Goal: Task Accomplishment & Management: Complete application form

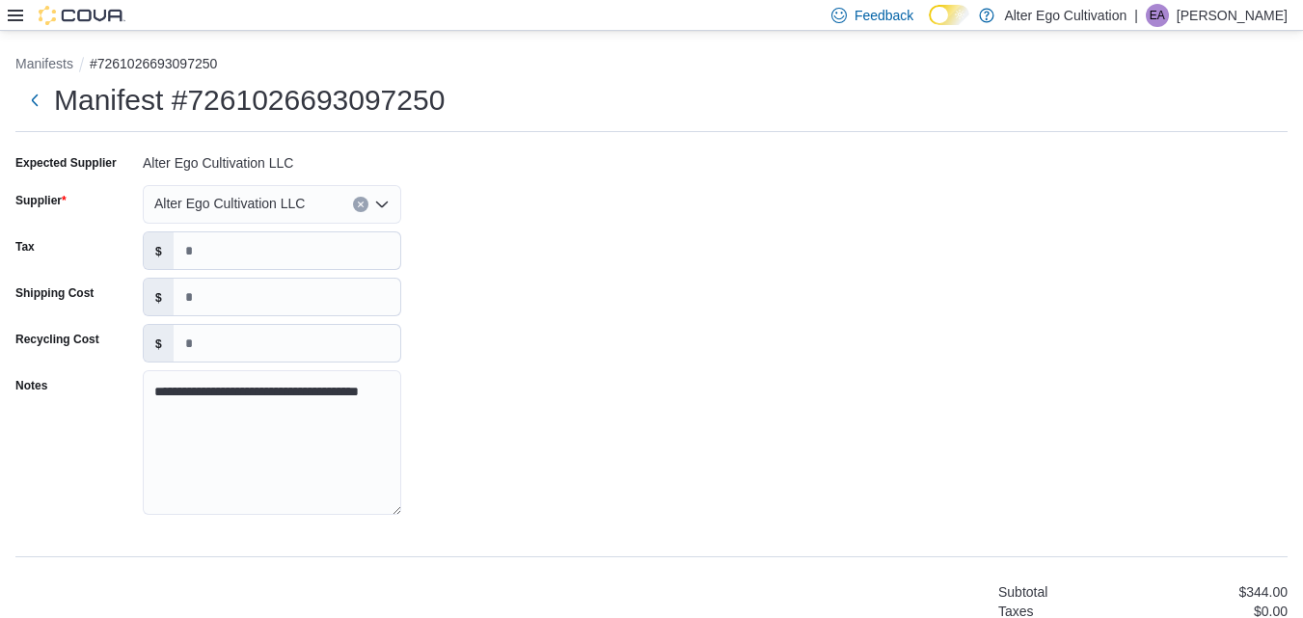
scroll to position [1085, 0]
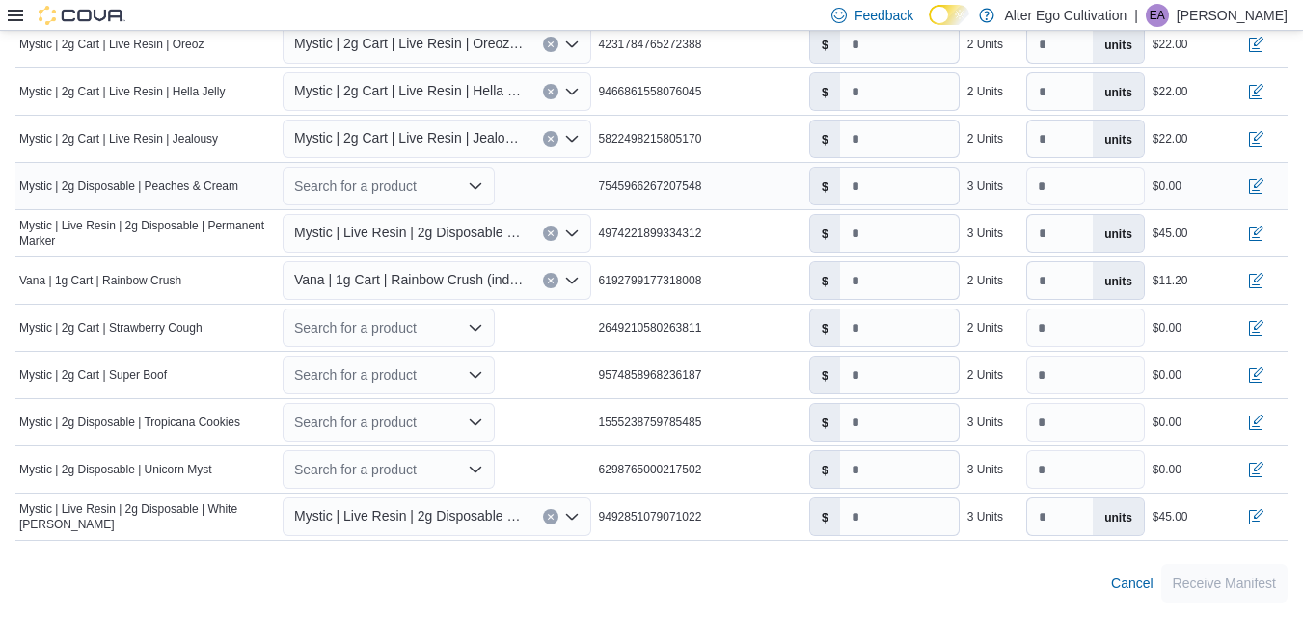
click at [478, 185] on icon "Open list of options" at bounding box center [475, 185] width 15 height 15
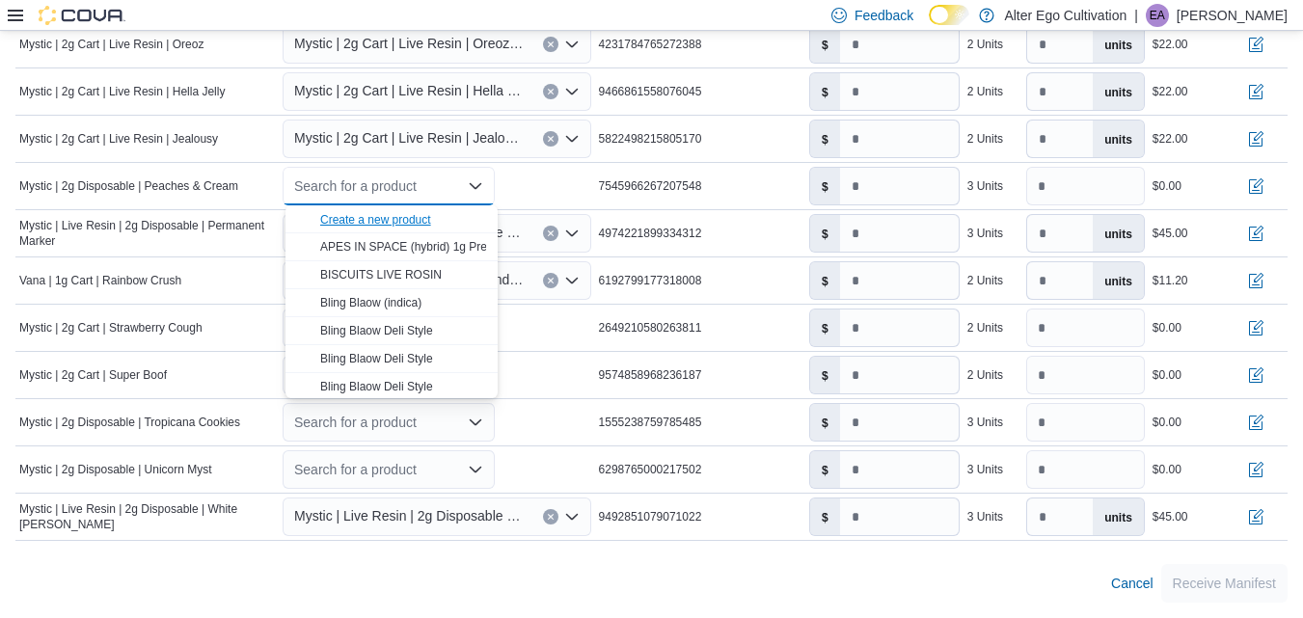
click at [383, 218] on div "Create a new product" at bounding box center [375, 219] width 111 height 15
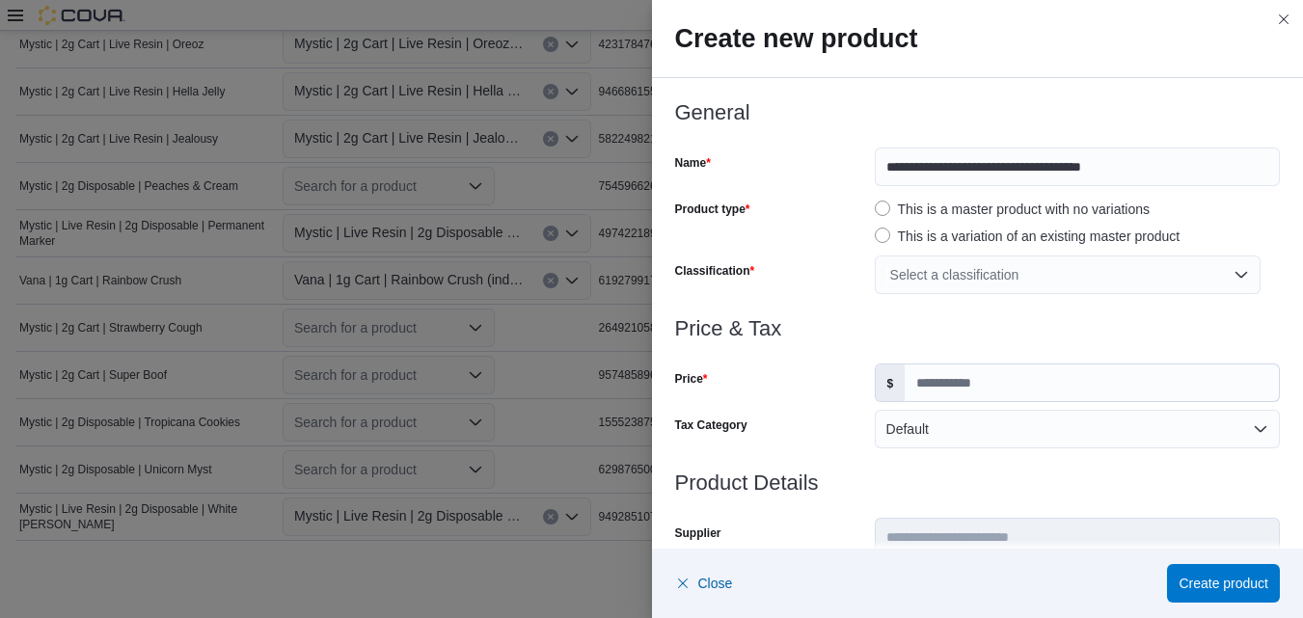
click at [1233, 275] on div "Select a classification" at bounding box center [1068, 275] width 386 height 39
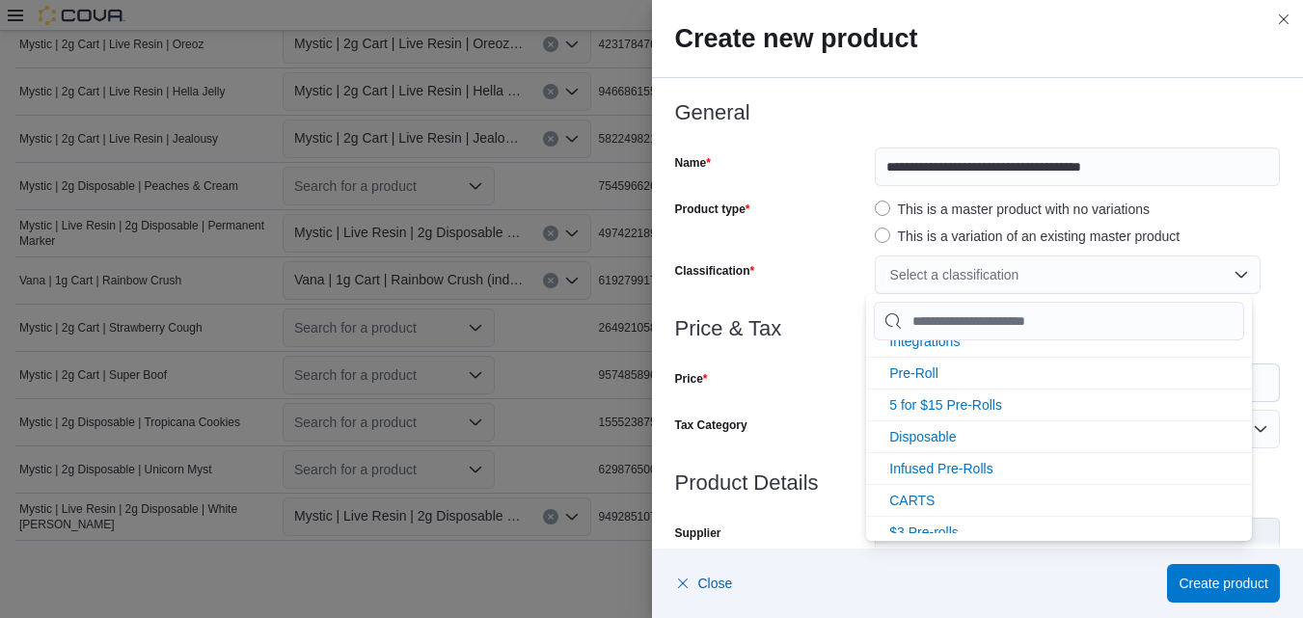
scroll to position [161, 0]
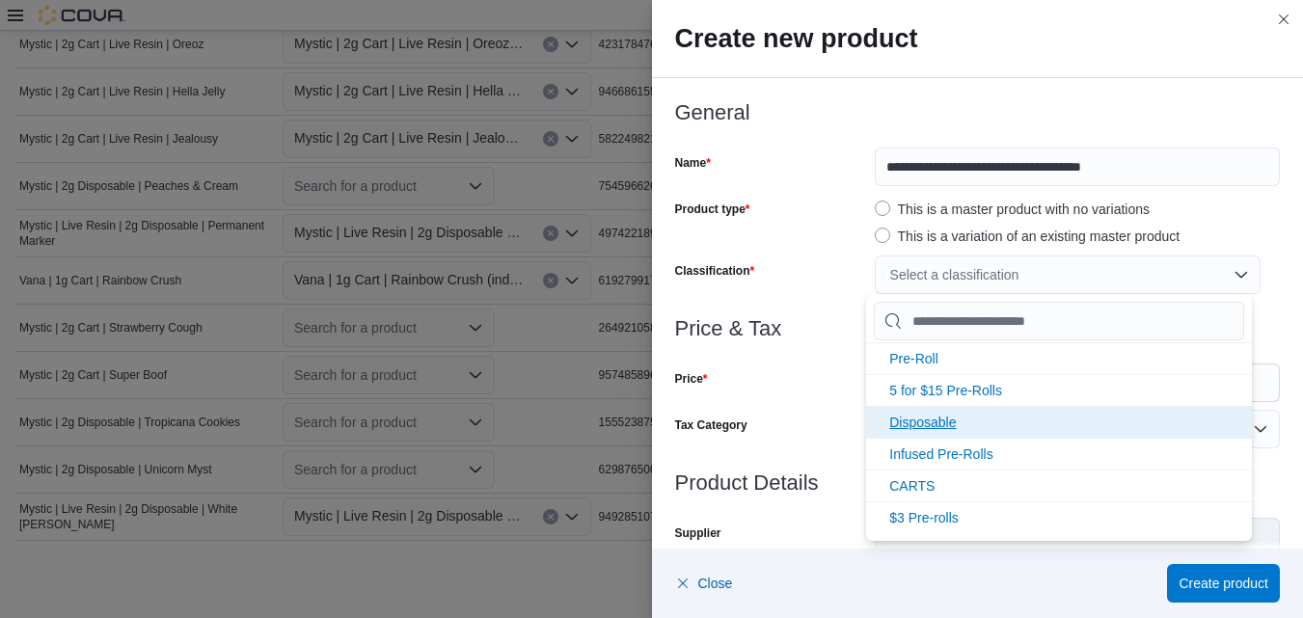
click at [938, 421] on span "Disposable" at bounding box center [922, 422] width 67 height 15
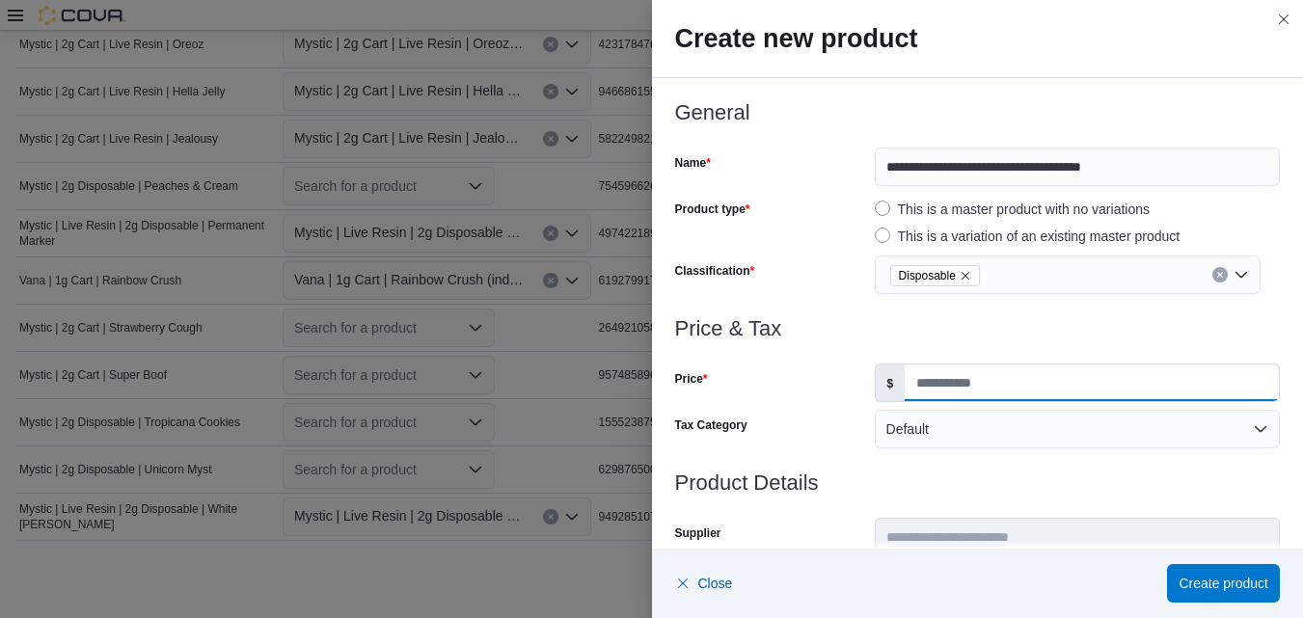
click at [1151, 387] on input "Price" at bounding box center [1092, 383] width 374 height 37
type input "*****"
click at [1248, 457] on div at bounding box center [978, 460] width 606 height 23
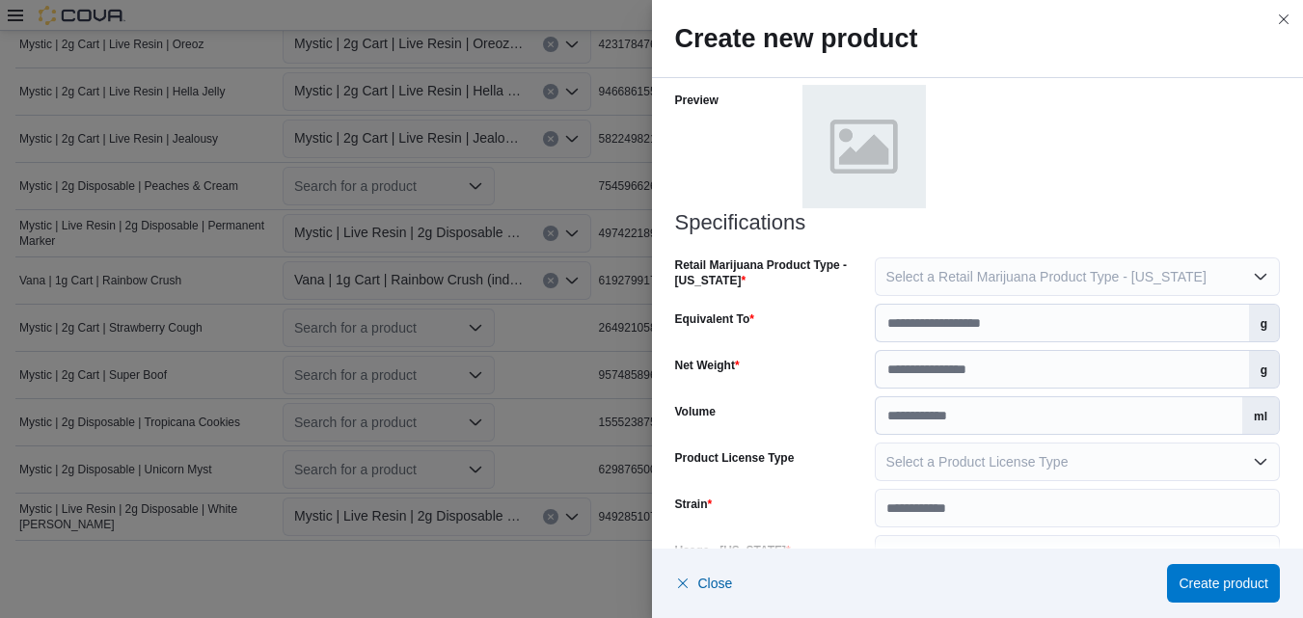
scroll to position [944, 0]
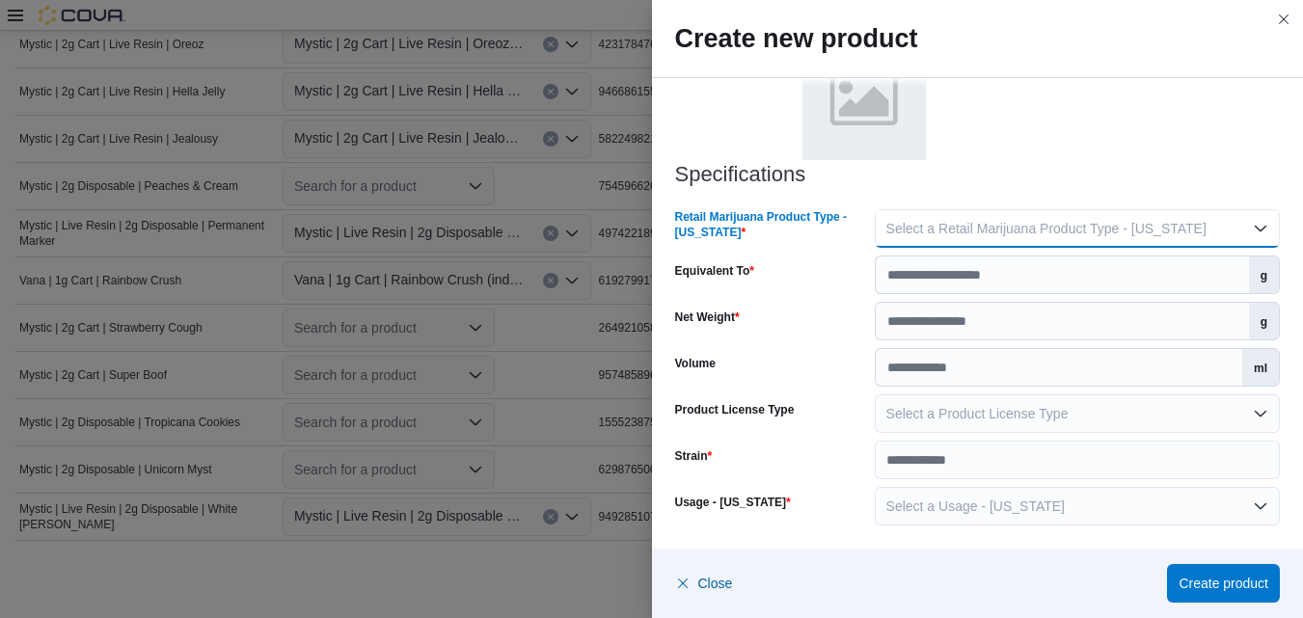
click at [1253, 230] on button "Select a Retail Marijuana Product Type - [US_STATE]" at bounding box center [1077, 228] width 405 height 39
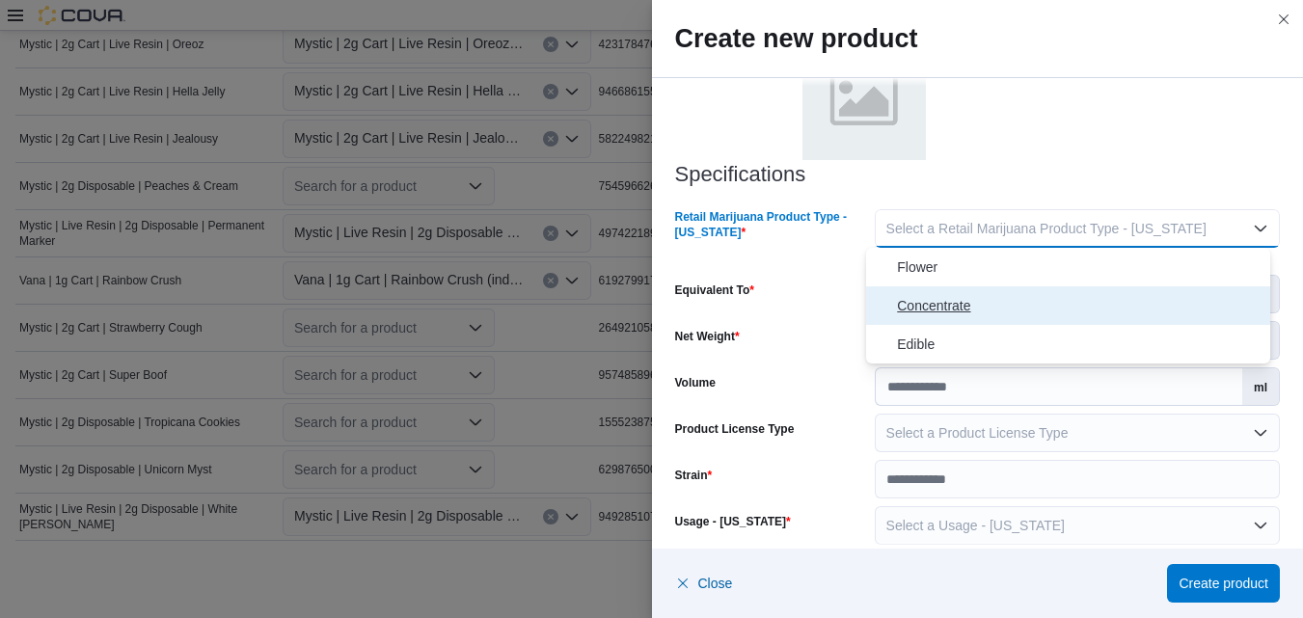
click at [962, 302] on span "Concentrate" at bounding box center [1080, 305] width 366 height 23
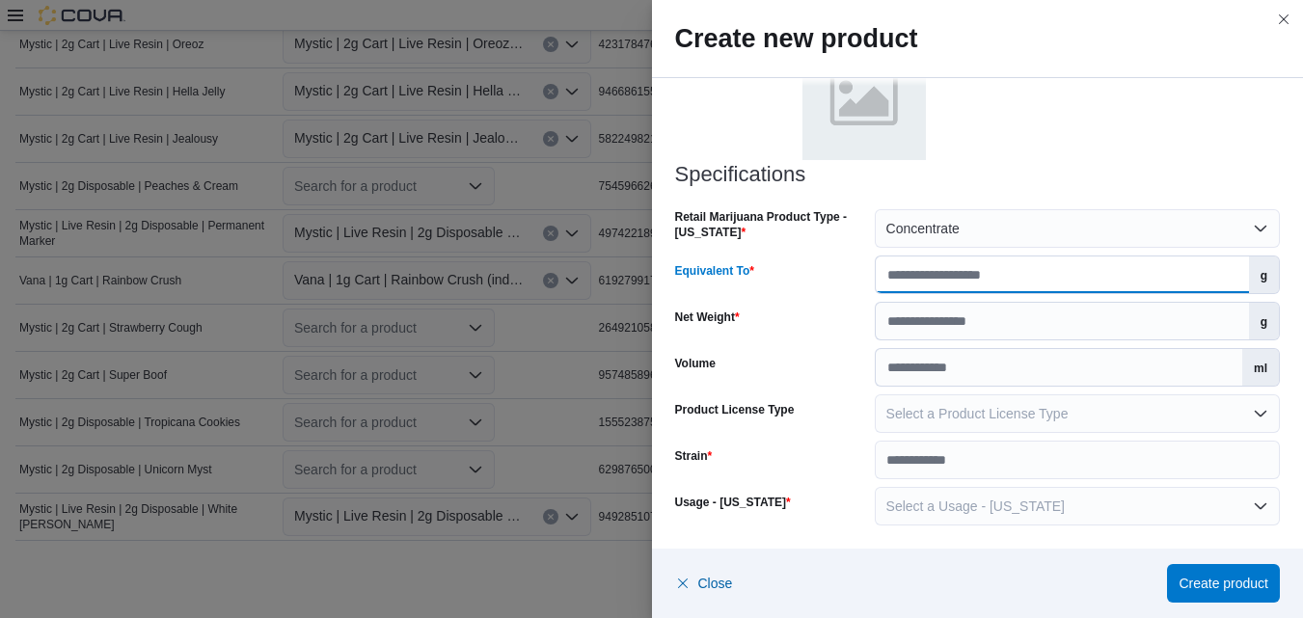
click at [1192, 281] on input "Equivalent To" at bounding box center [1062, 275] width 373 height 37
type input "*"
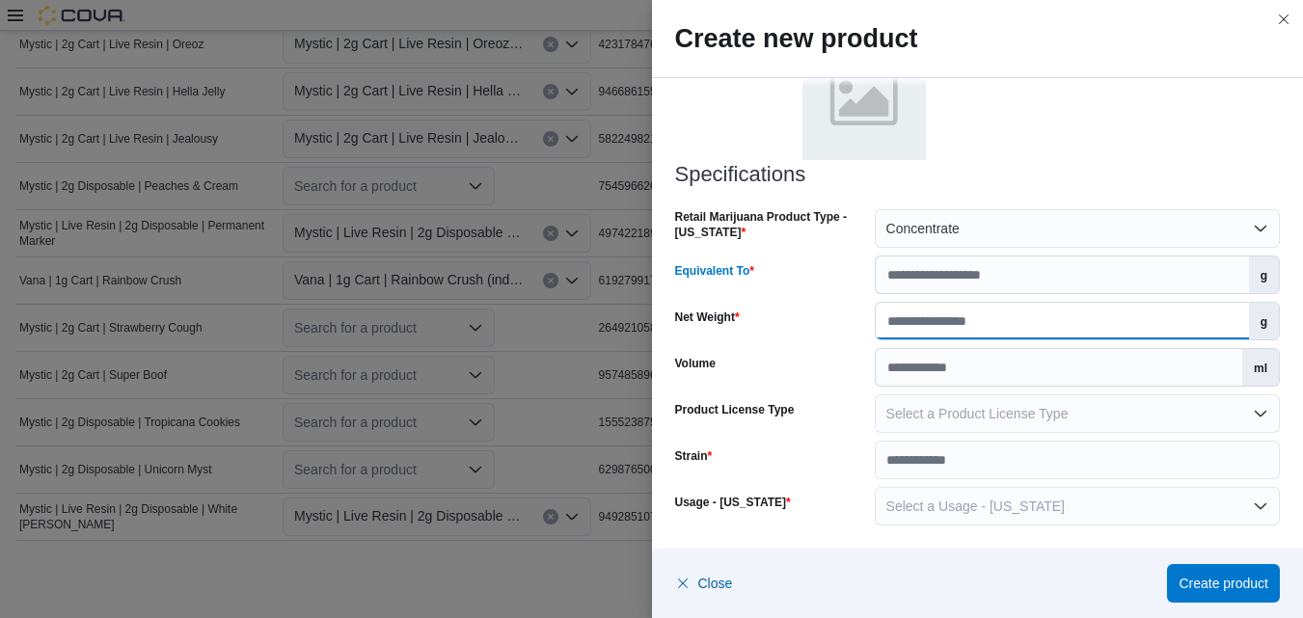
click at [1175, 324] on input "Net Weight" at bounding box center [1062, 321] width 373 height 37
type input "*"
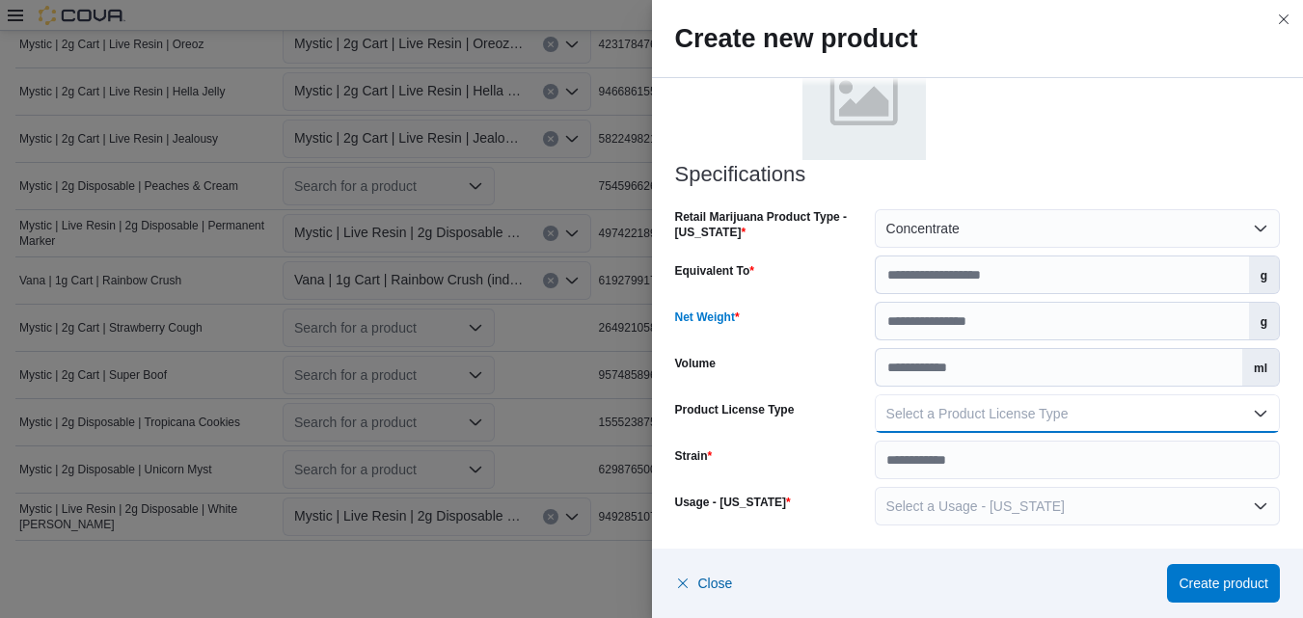
click at [1251, 416] on button "Select a Product License Type" at bounding box center [1077, 414] width 405 height 39
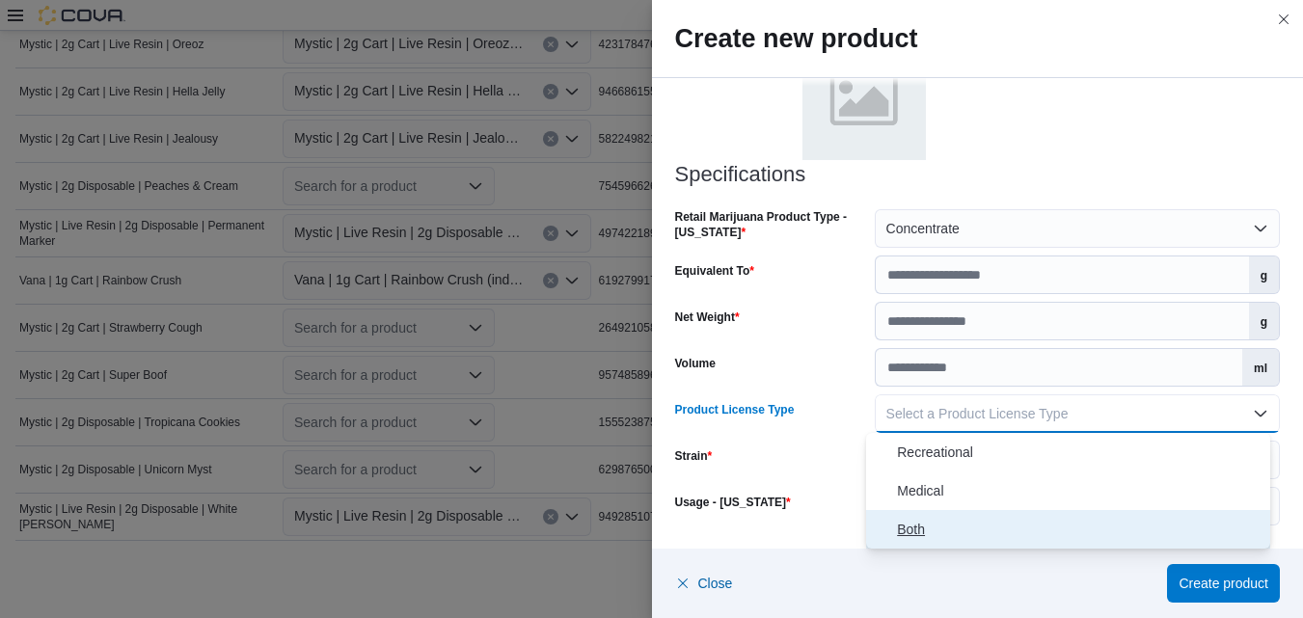
click at [921, 535] on span "Both" at bounding box center [1080, 529] width 366 height 23
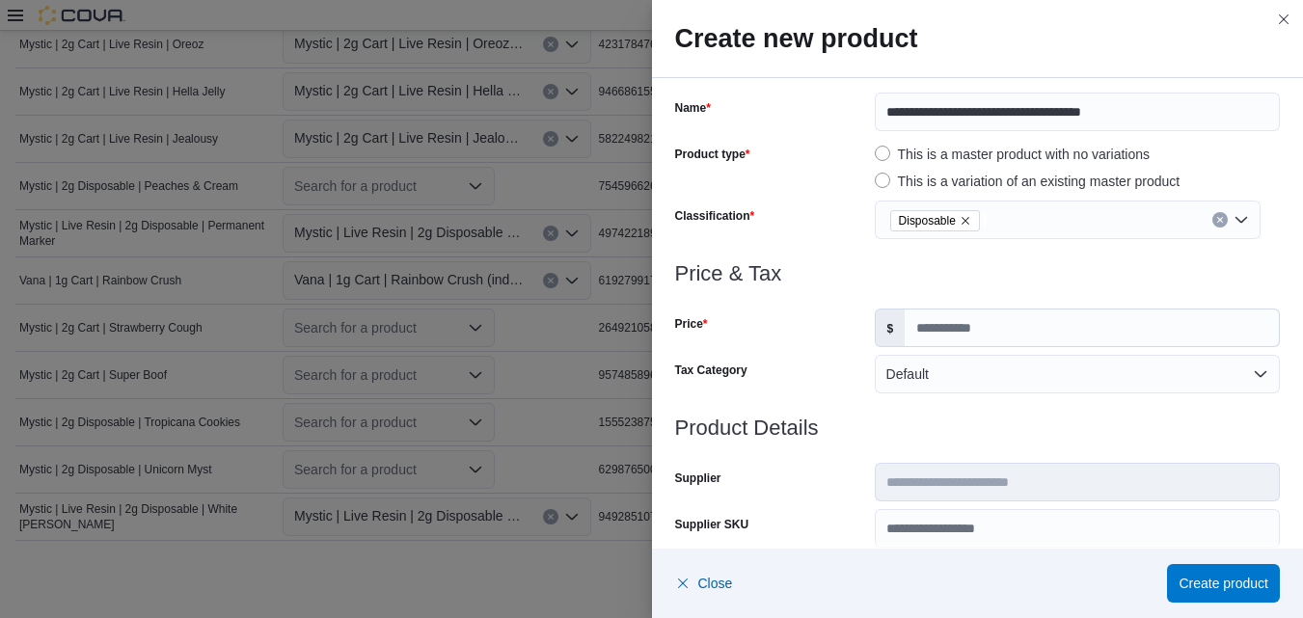
scroll to position [0, 0]
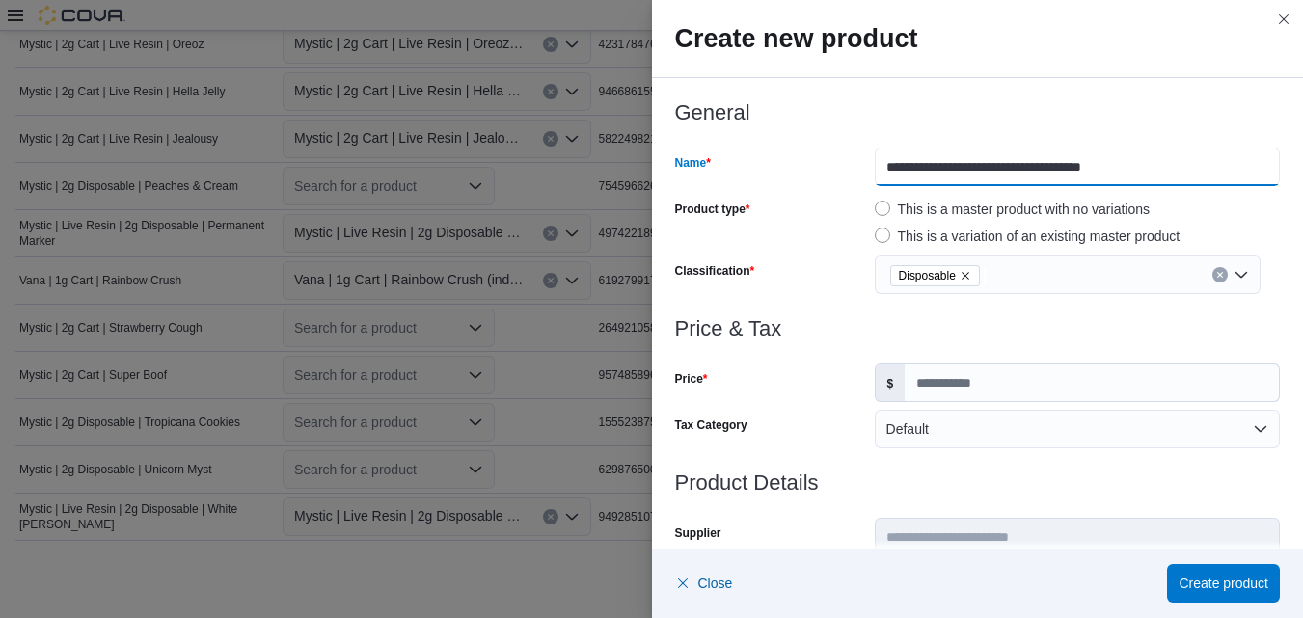
drag, startPoint x: 1138, startPoint y: 164, endPoint x: 1020, endPoint y: 170, distance: 118.8
click at [1020, 170] on input "**********" at bounding box center [1077, 167] width 405 height 39
click at [1152, 171] on input "**********" at bounding box center [1077, 167] width 405 height 39
drag, startPoint x: 1152, startPoint y: 171, endPoint x: 1022, endPoint y: 183, distance: 130.8
click at [1022, 183] on input "**********" at bounding box center [1077, 167] width 405 height 39
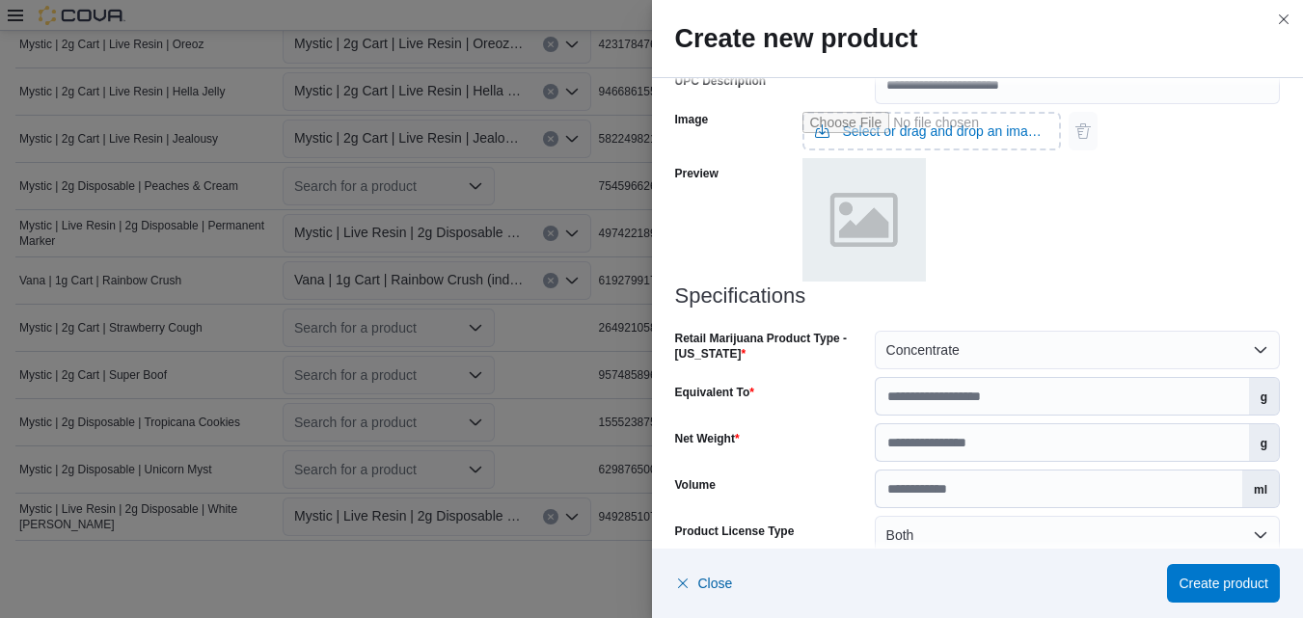
scroll to position [944, 0]
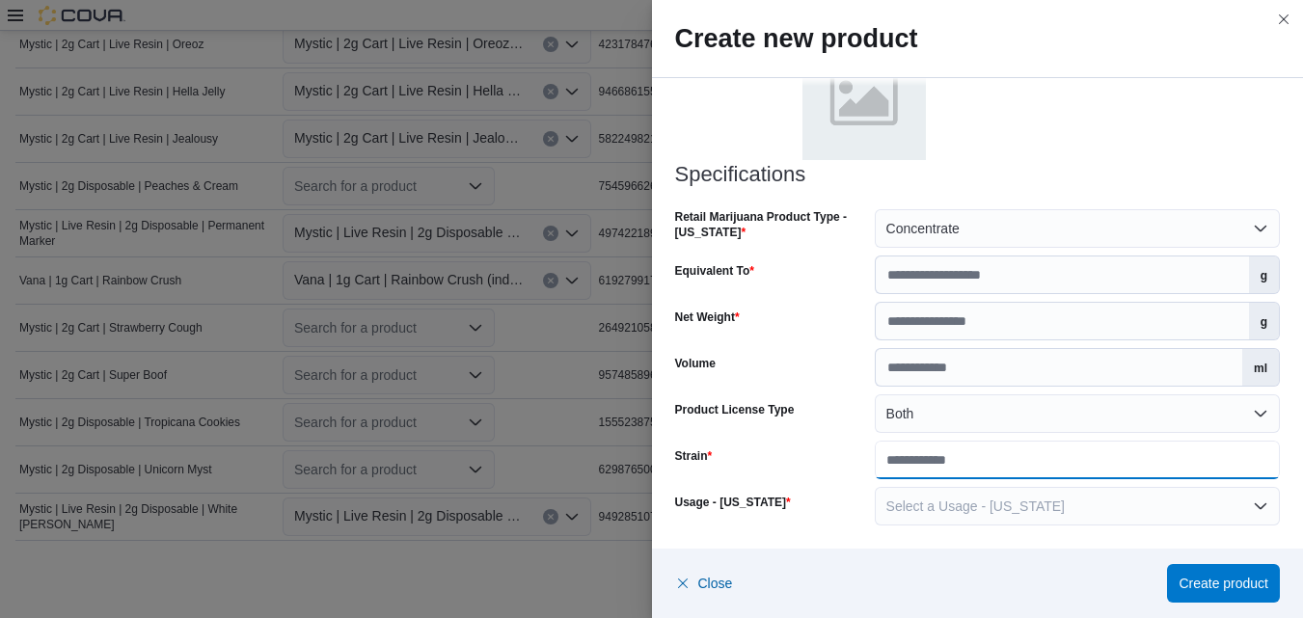
click at [986, 464] on input "Strain" at bounding box center [1077, 460] width 405 height 39
paste input "**********"
type input "**********"
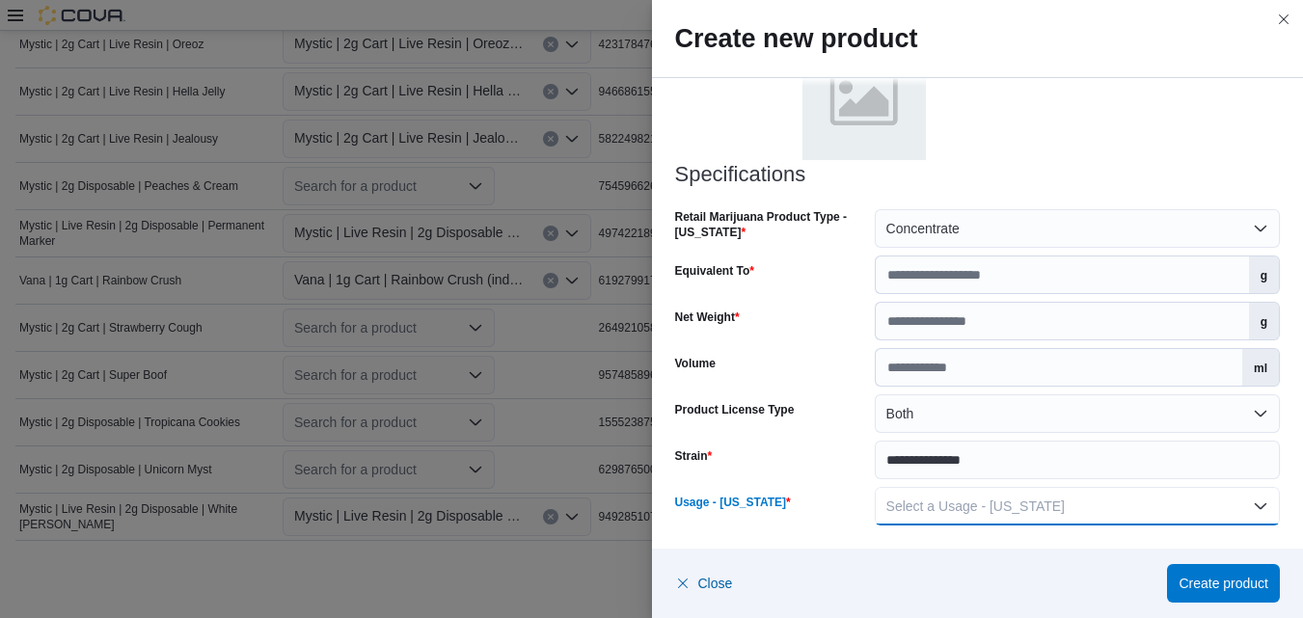
click at [1249, 505] on button "Select a Usage - [US_STATE]" at bounding box center [1077, 506] width 405 height 39
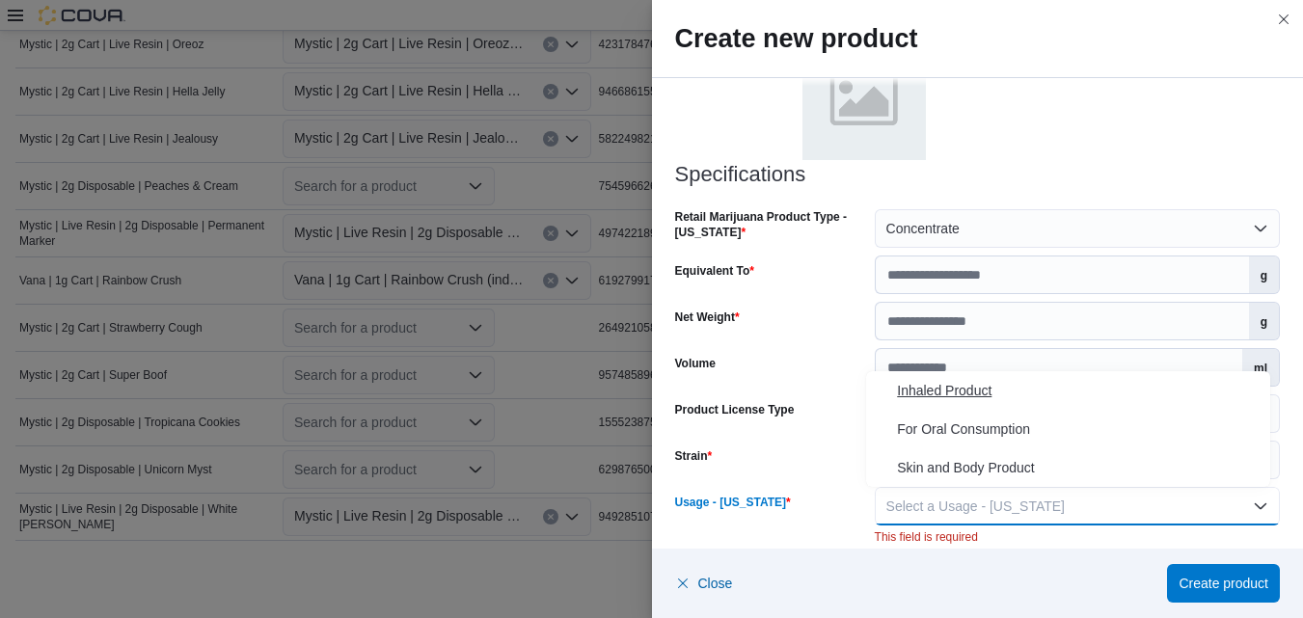
click at [950, 386] on span "Inhaled Product" at bounding box center [1080, 390] width 366 height 23
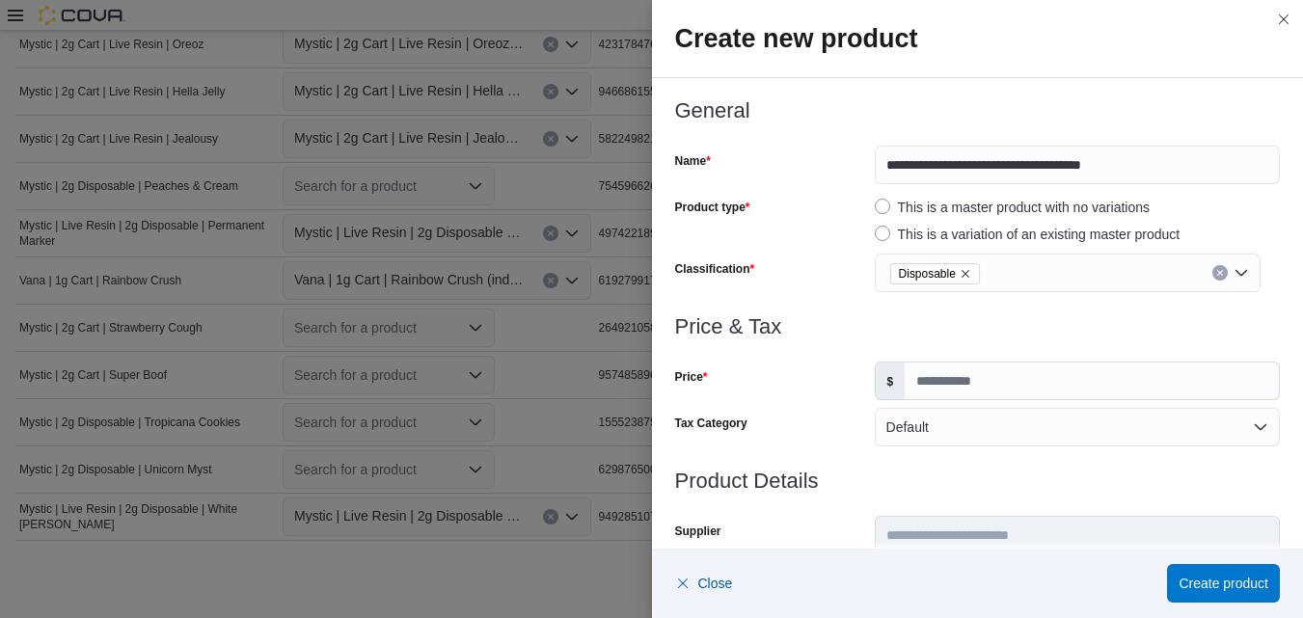
scroll to position [0, 0]
click at [1217, 580] on span "Create product" at bounding box center [1224, 582] width 90 height 19
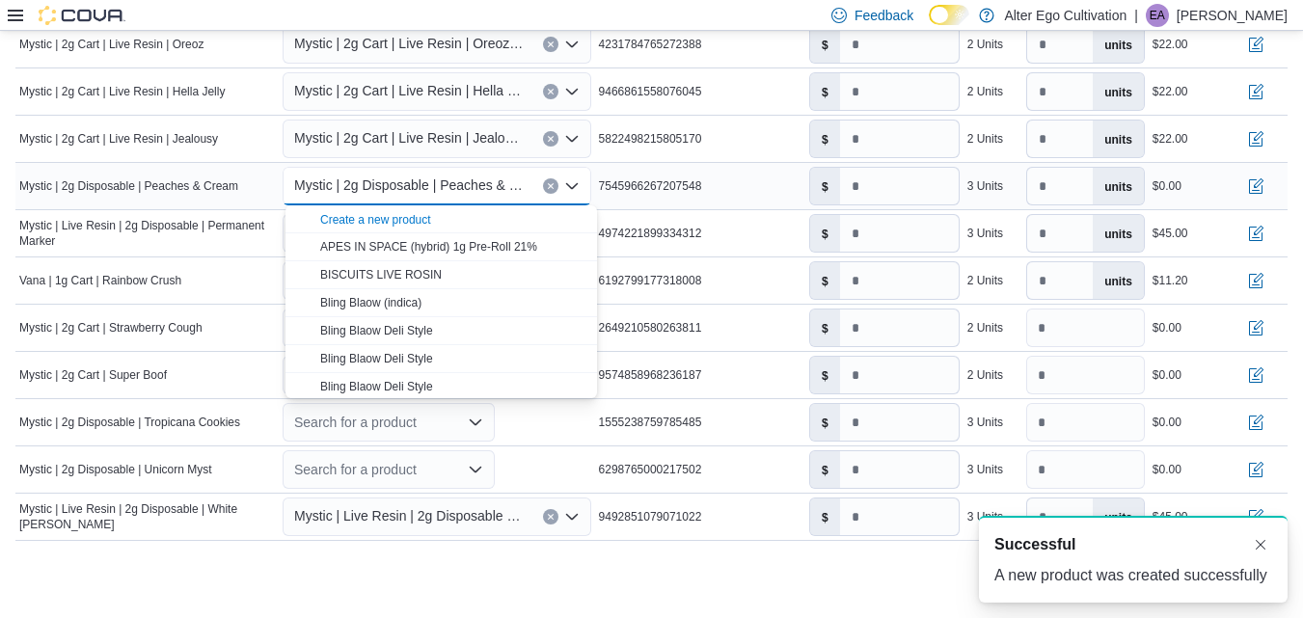
click at [778, 187] on div "7545966267207548" at bounding box center [700, 186] width 210 height 23
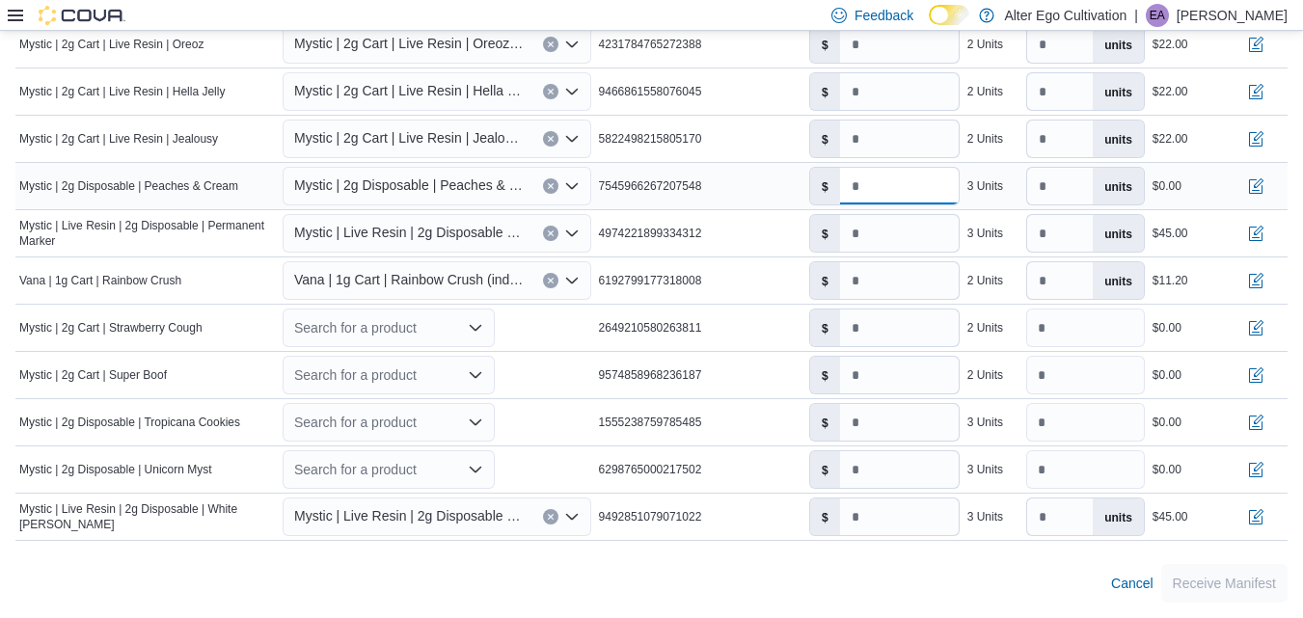
click at [893, 186] on input "number" at bounding box center [899, 186] width 119 height 37
type input "*****"
click at [911, 239] on input "**" at bounding box center [899, 233] width 119 height 37
click at [479, 325] on icon "Open list of options" at bounding box center [475, 327] width 15 height 15
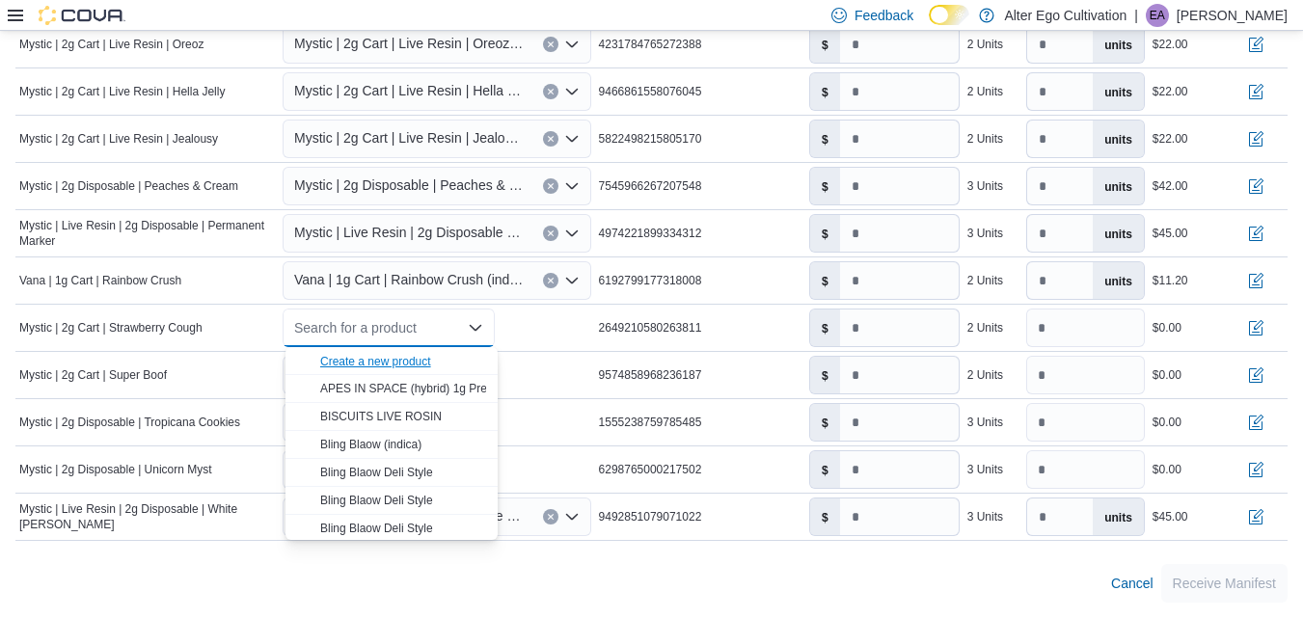
click at [400, 358] on div "Create a new product" at bounding box center [375, 361] width 111 height 15
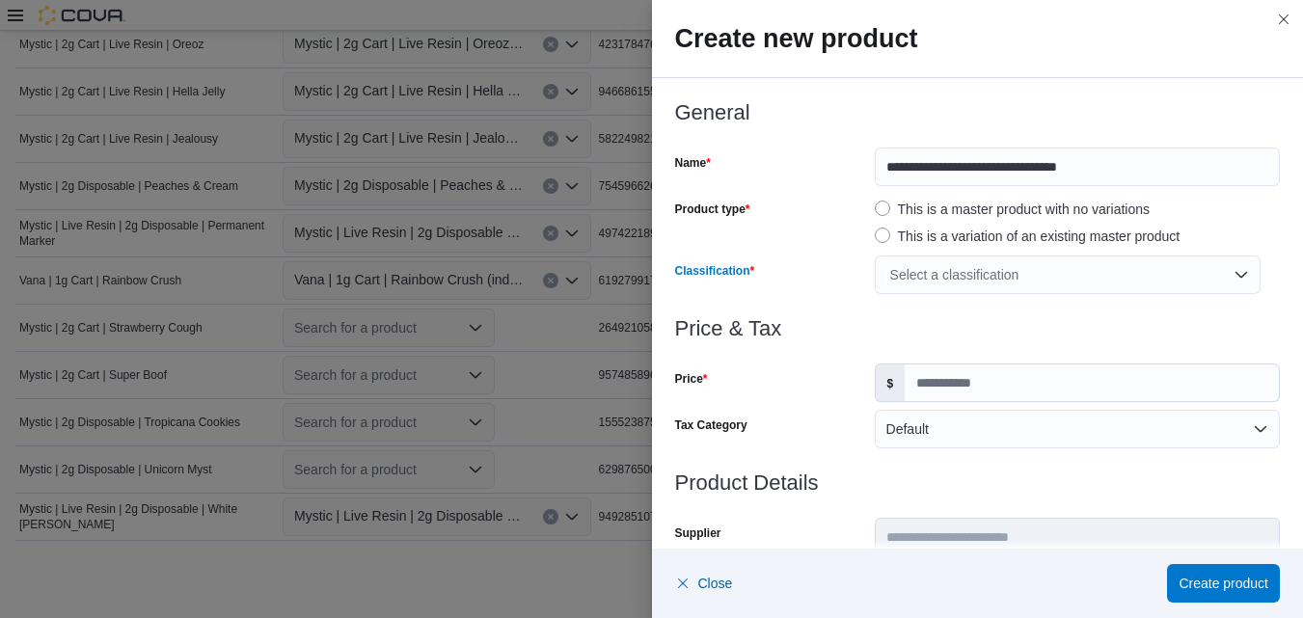
click at [1230, 272] on div "Select a classification" at bounding box center [1068, 275] width 386 height 39
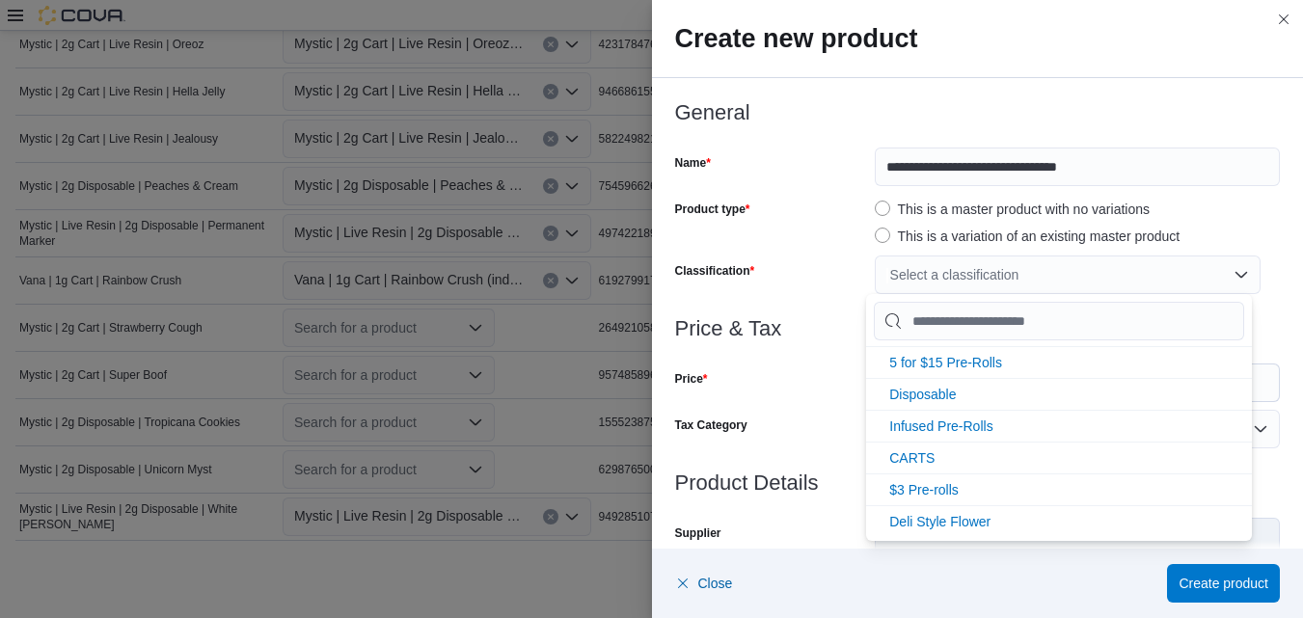
scroll to position [200, 0]
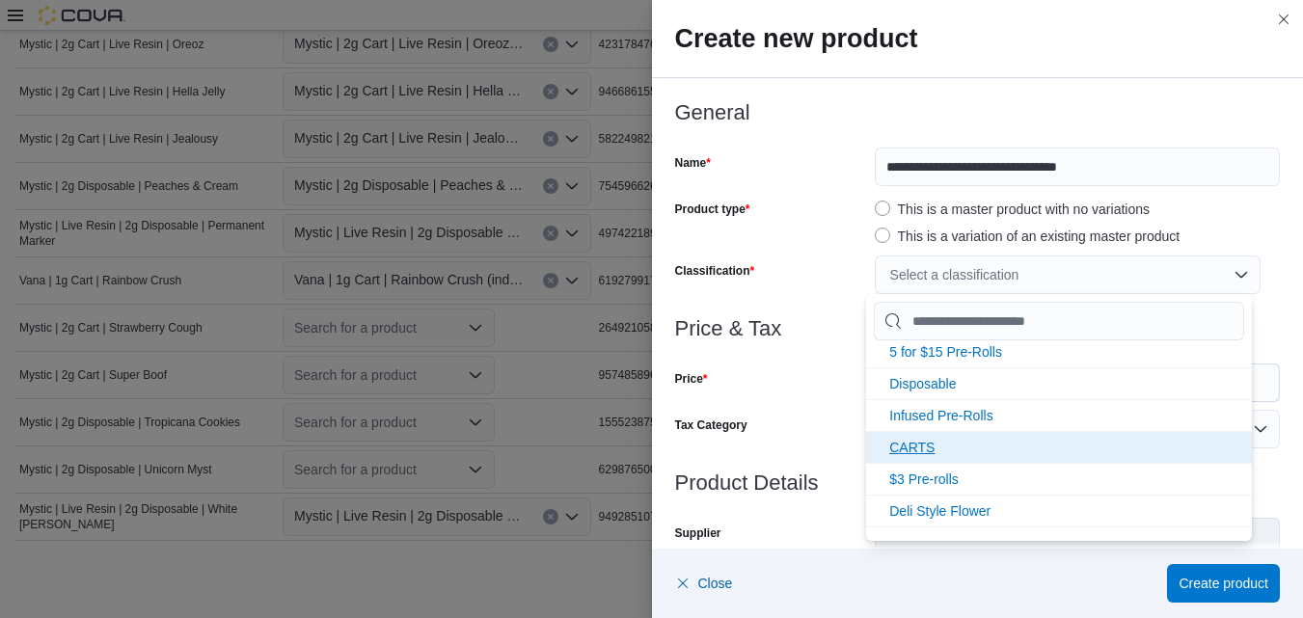
click at [931, 446] on span "CARTS" at bounding box center [911, 447] width 45 height 15
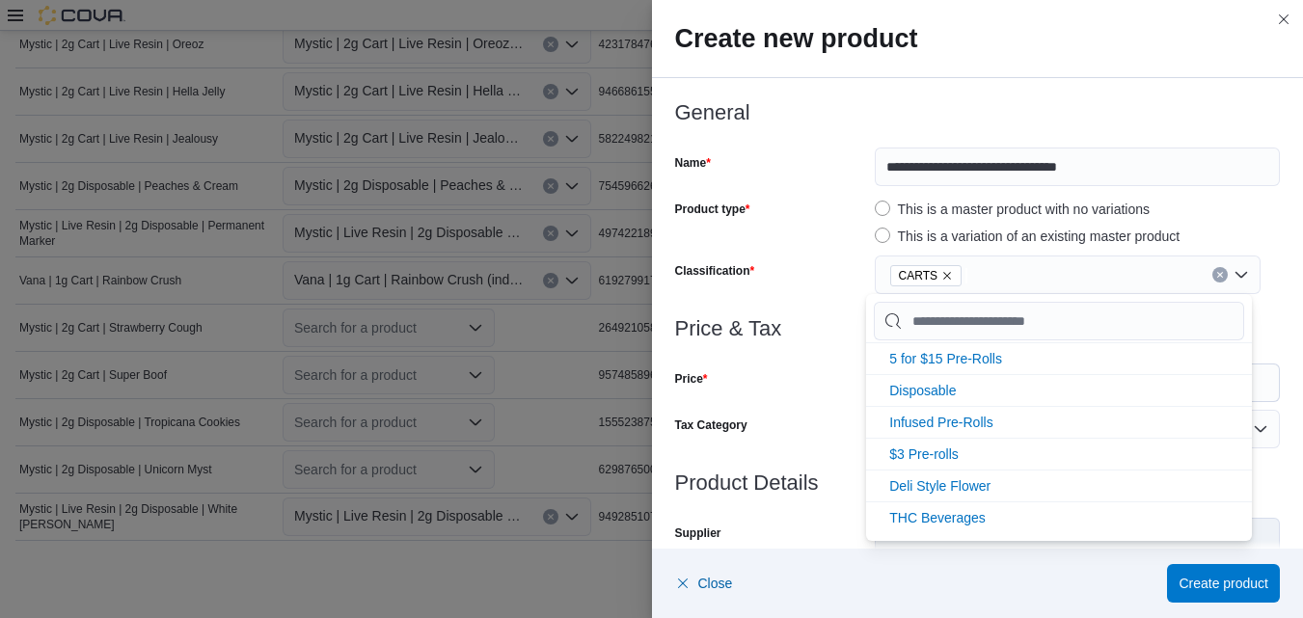
scroll to position [193, 0]
click at [1235, 275] on div "CARTS" at bounding box center [1068, 275] width 386 height 39
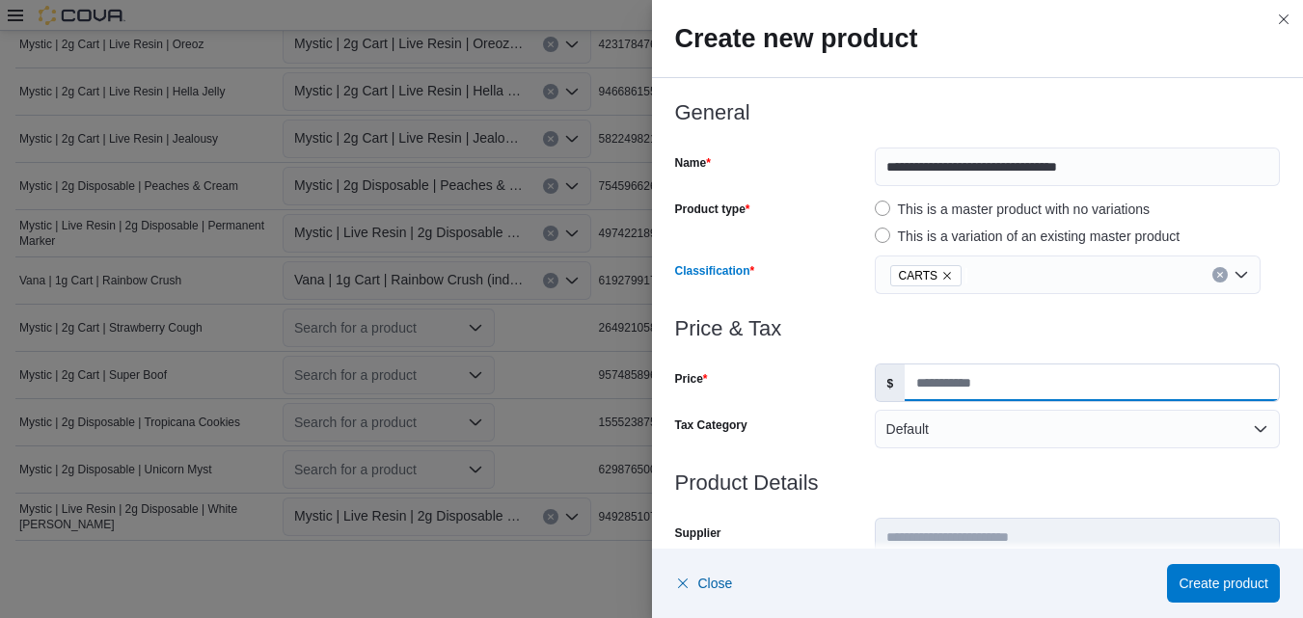
click at [1059, 394] on input "Price" at bounding box center [1092, 383] width 374 height 37
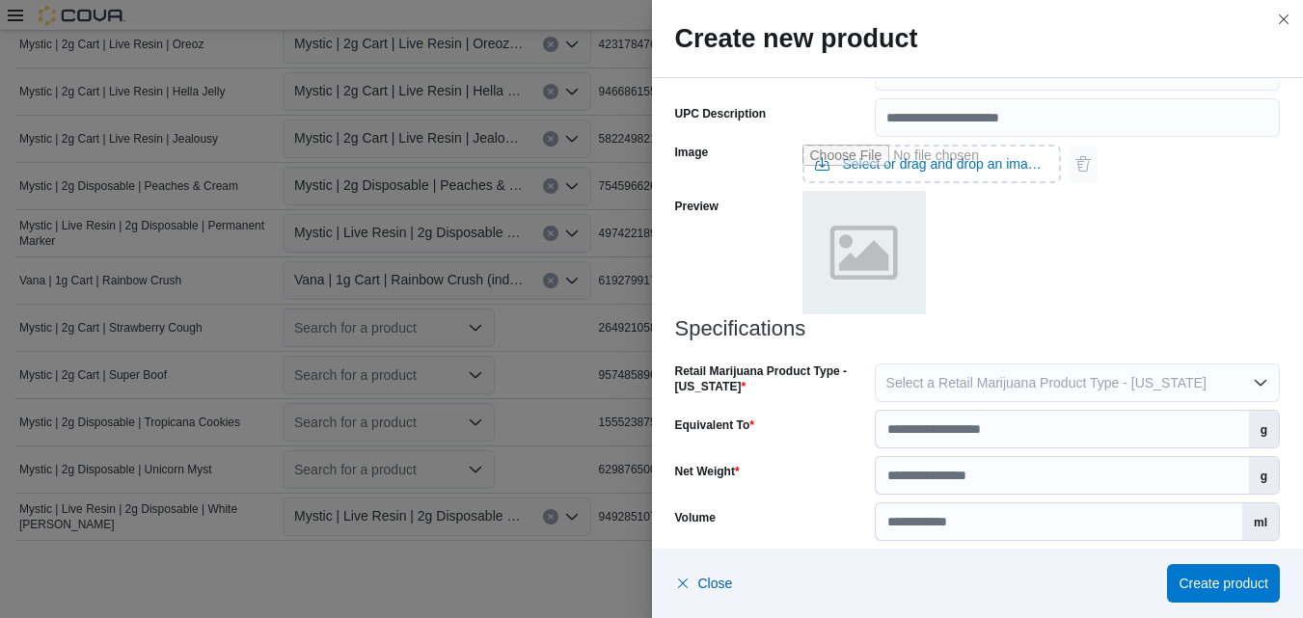
scroll to position [842, 0]
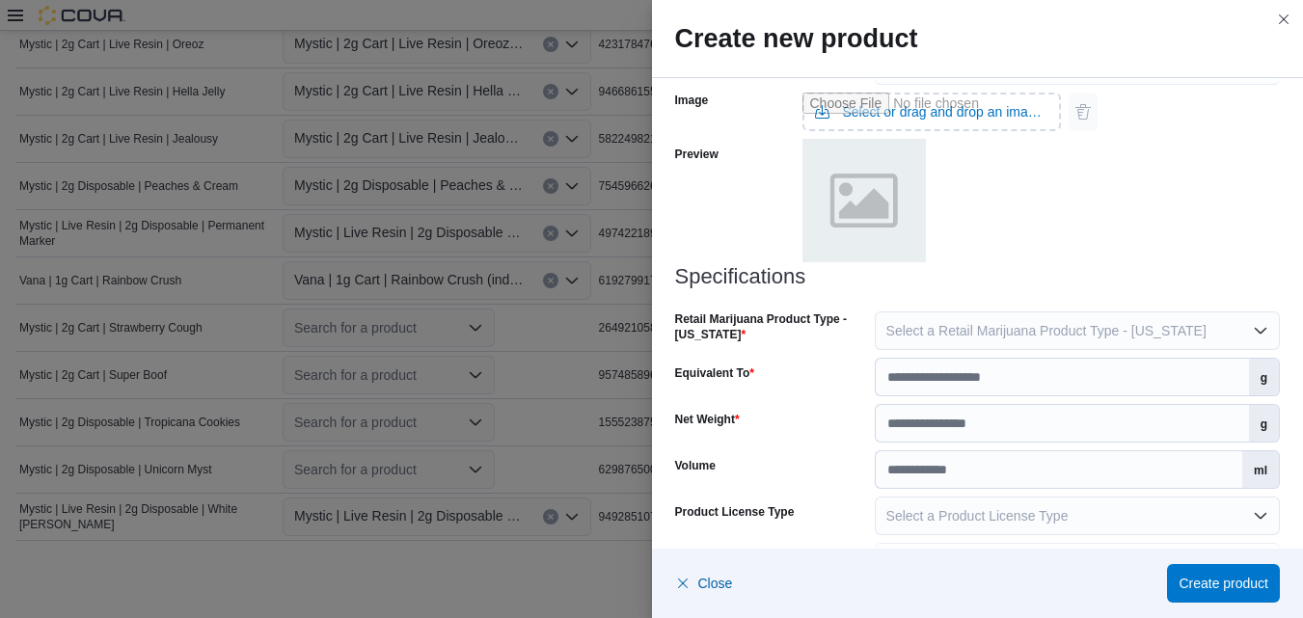
type input "*****"
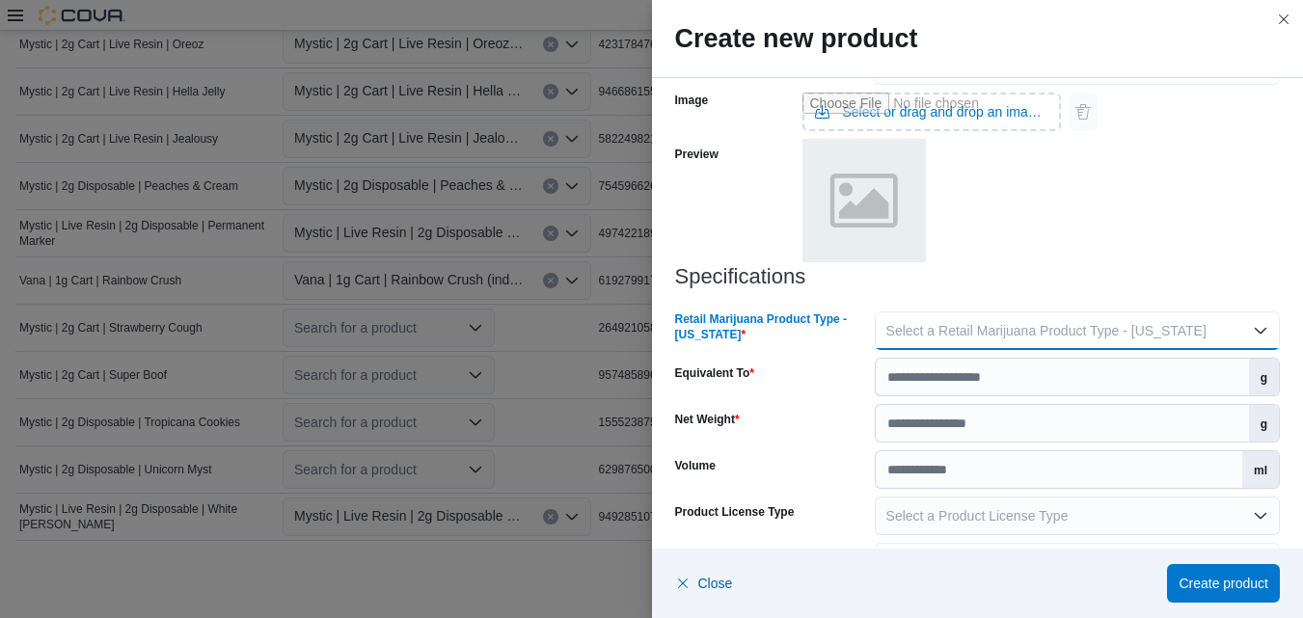
click at [1255, 328] on button "Select a Retail Marijuana Product Type - [US_STATE]" at bounding box center [1077, 331] width 405 height 39
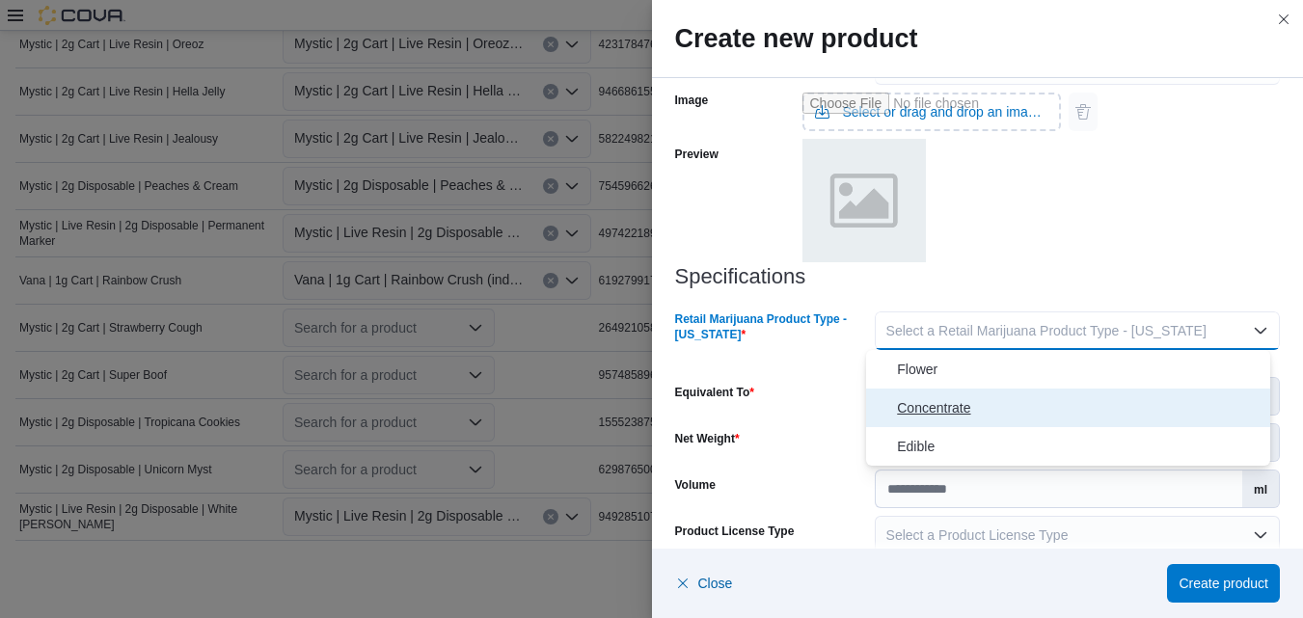
click at [961, 404] on span "Concentrate" at bounding box center [1080, 407] width 366 height 23
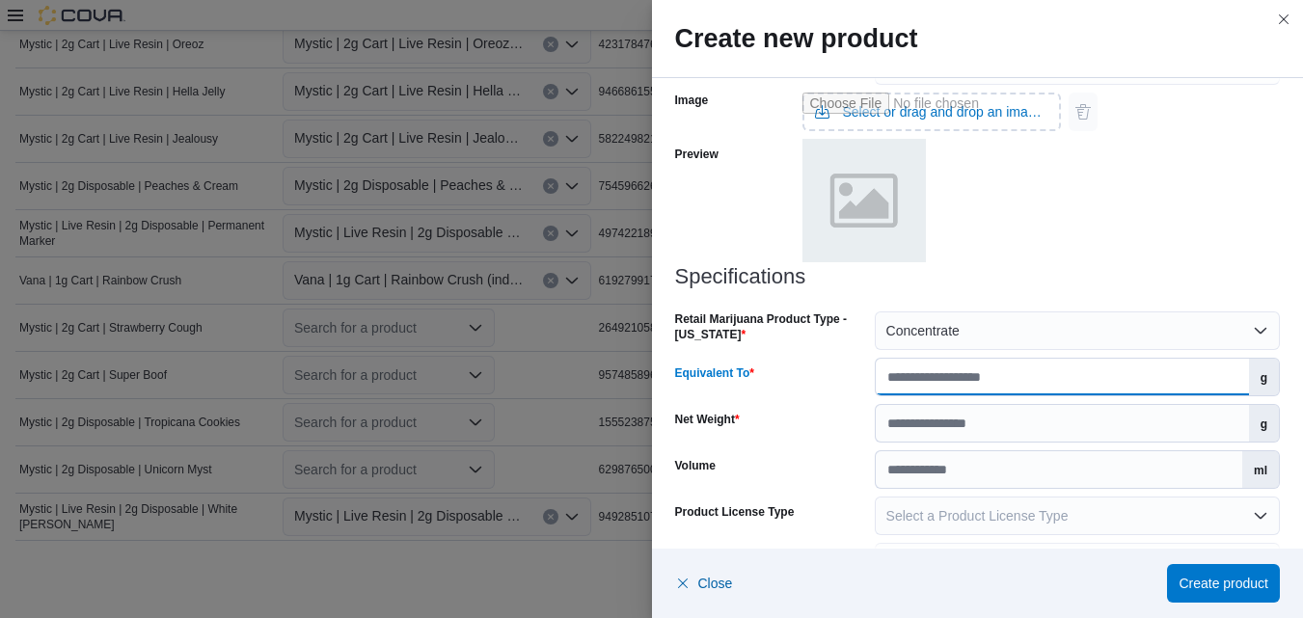
click at [1178, 381] on input "Equivalent To" at bounding box center [1062, 377] width 373 height 37
type input "*"
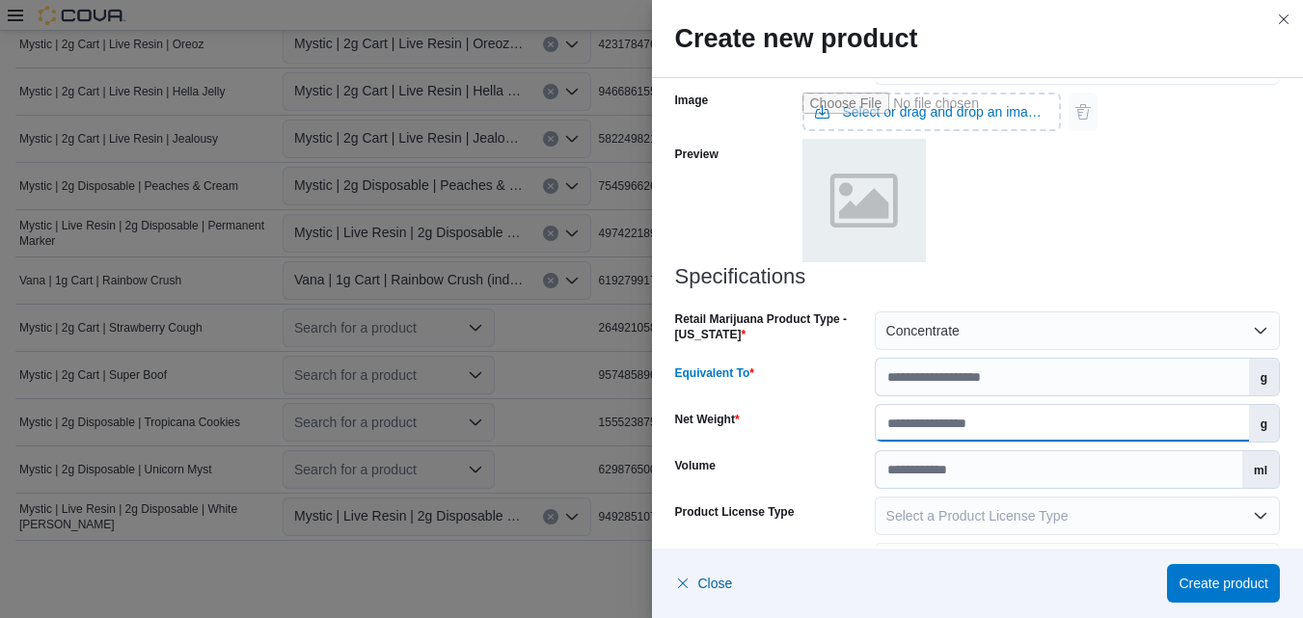
click at [1163, 425] on input "Net Weight" at bounding box center [1062, 423] width 373 height 37
type input "*"
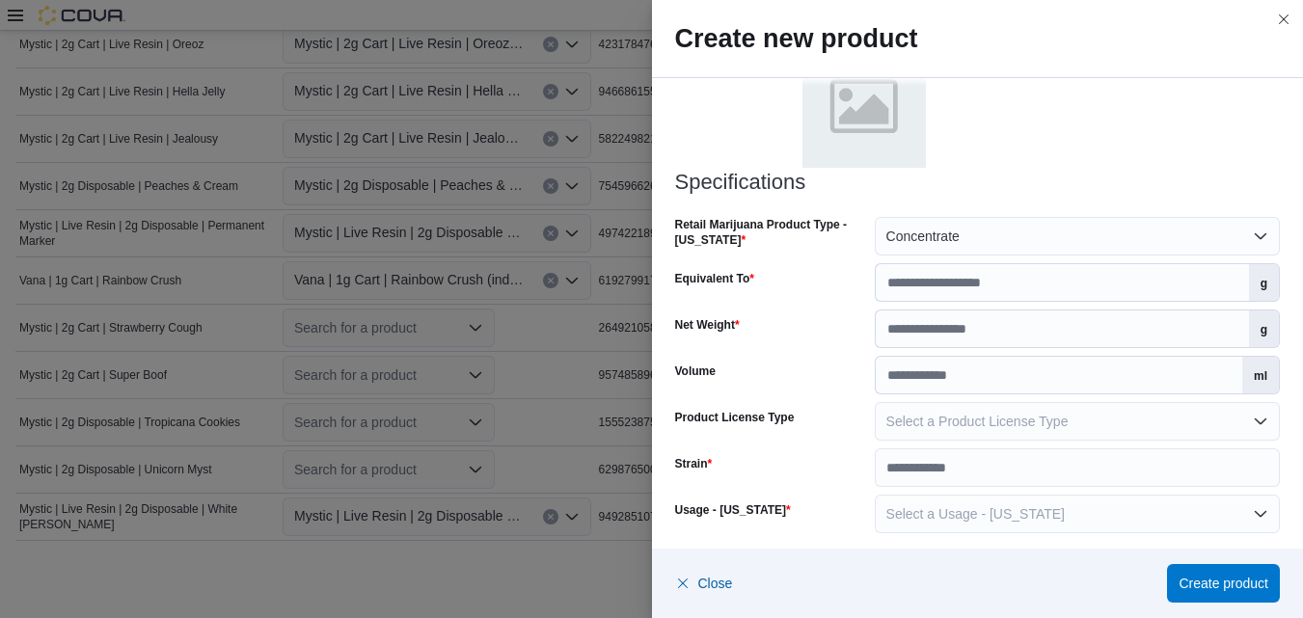
scroll to position [944, 0]
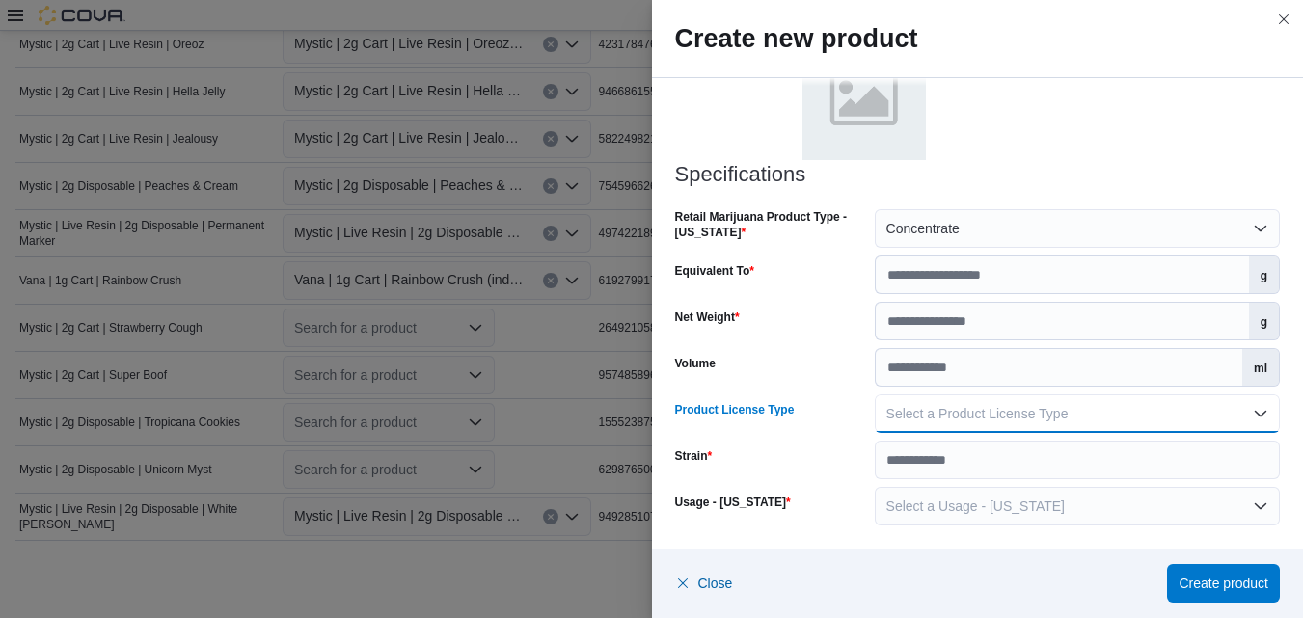
click at [1256, 410] on button "Select a Product License Type" at bounding box center [1077, 414] width 405 height 39
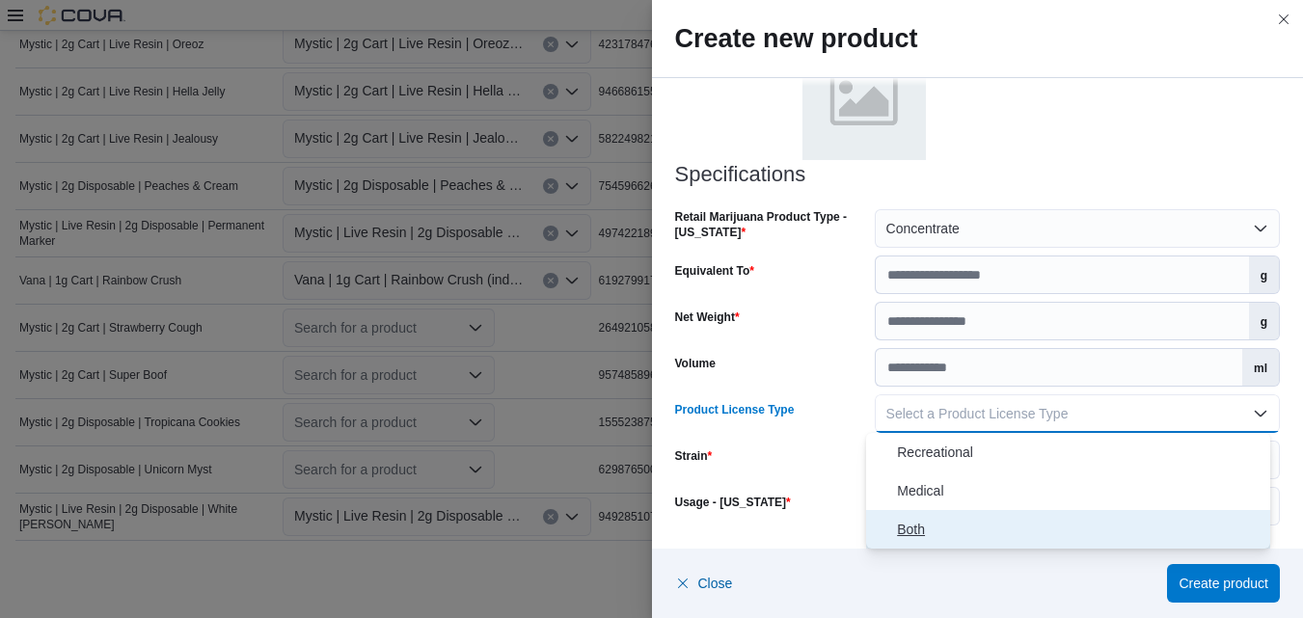
click at [915, 526] on span "Both" at bounding box center [1080, 529] width 366 height 23
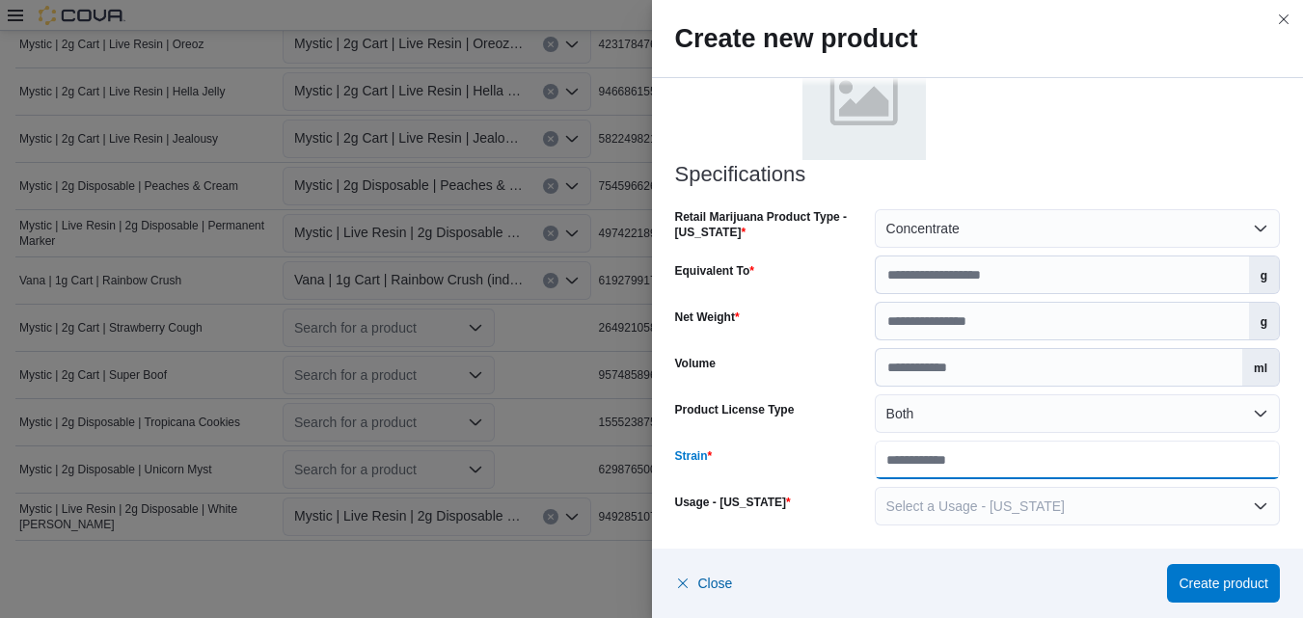
click at [1178, 465] on input "Strain" at bounding box center [1077, 460] width 405 height 39
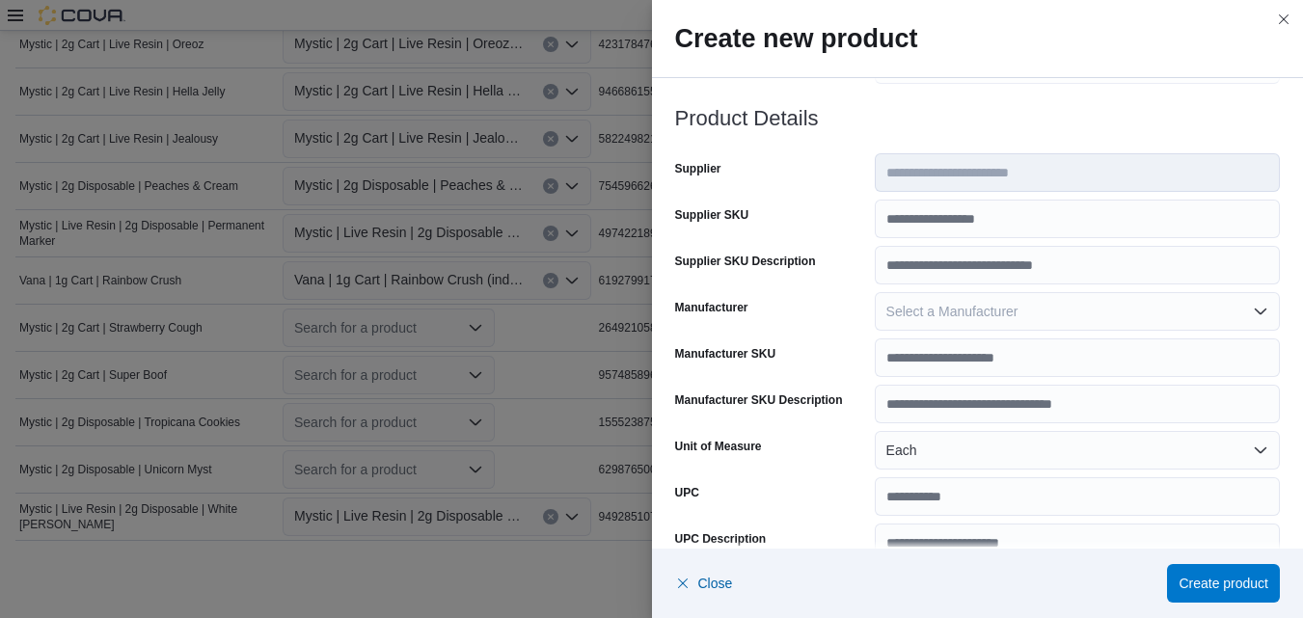
scroll to position [0, 0]
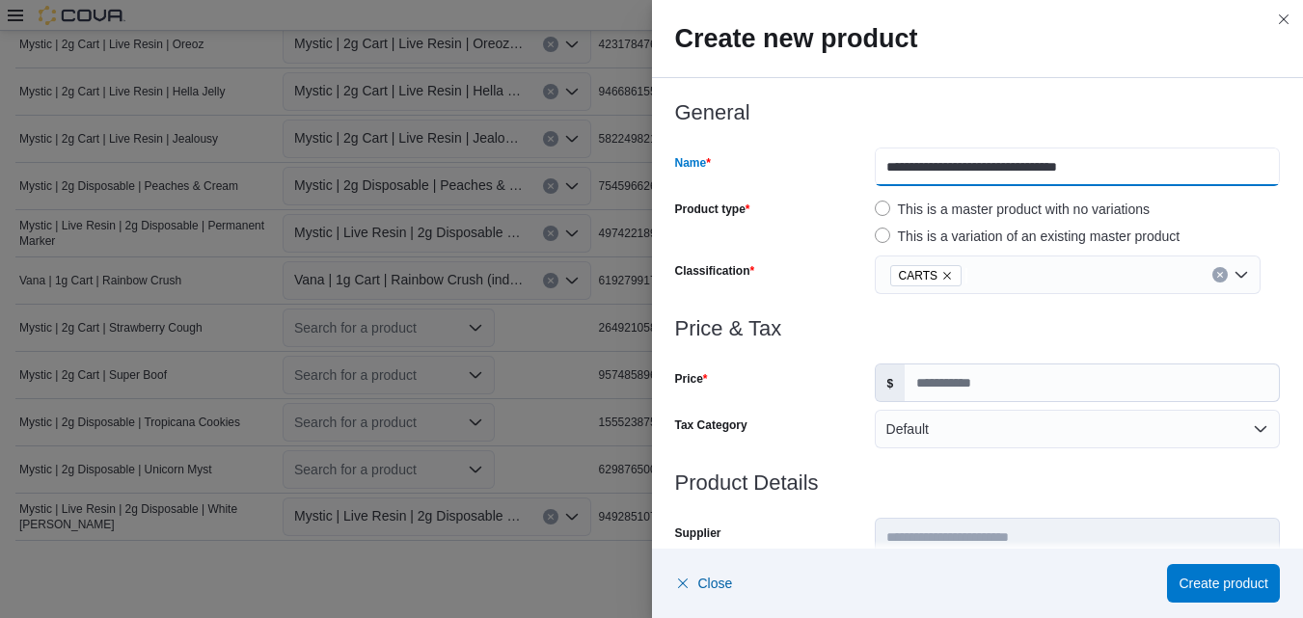
drag, startPoint x: 1096, startPoint y: 167, endPoint x: 981, endPoint y: 163, distance: 114.9
click at [981, 163] on input "**********" at bounding box center [1077, 167] width 405 height 39
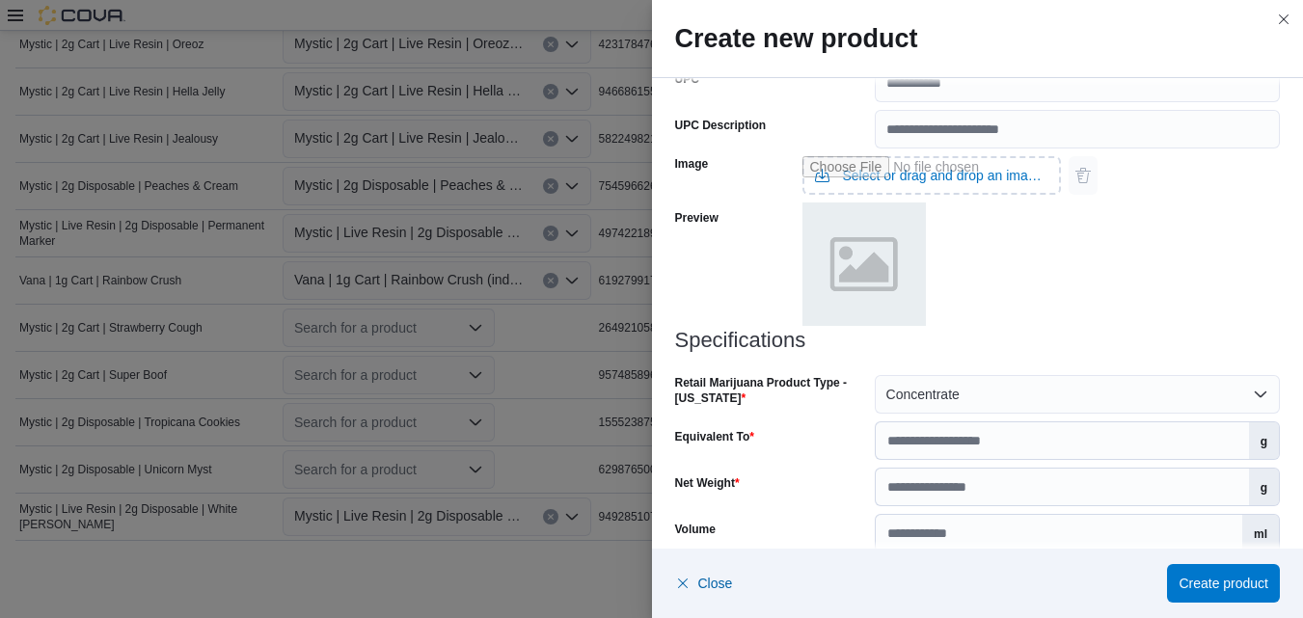
scroll to position [964, 0]
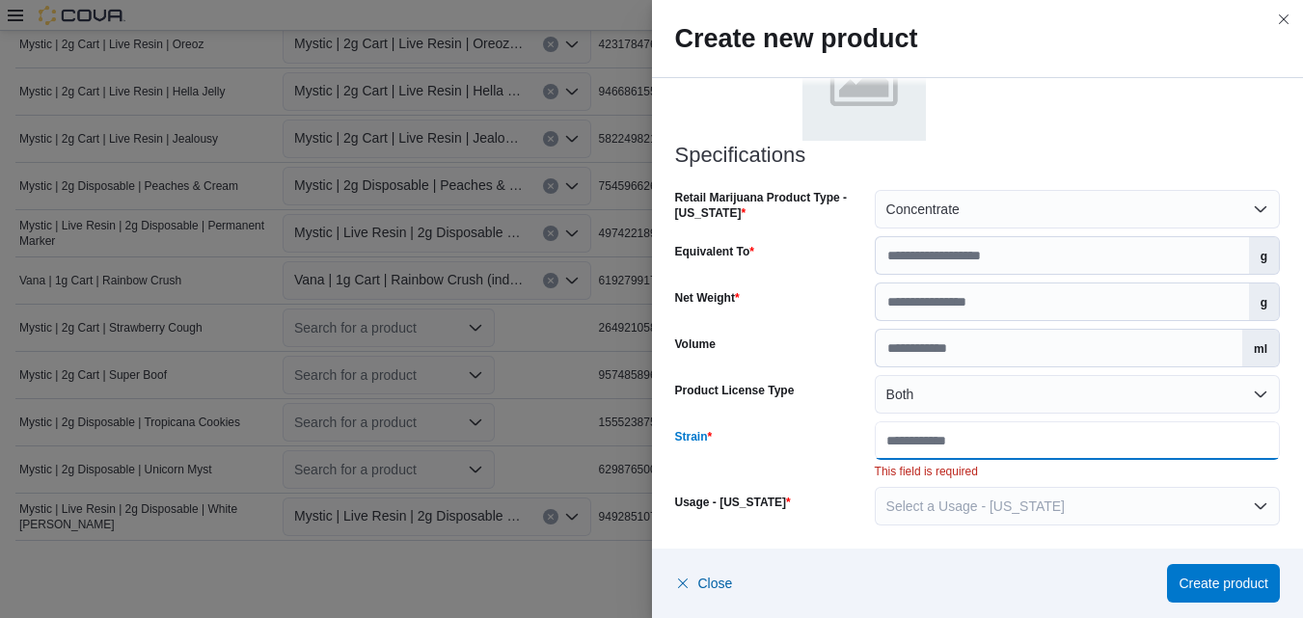
click at [1003, 448] on input "Strain" at bounding box center [1077, 441] width 405 height 39
paste input "**********"
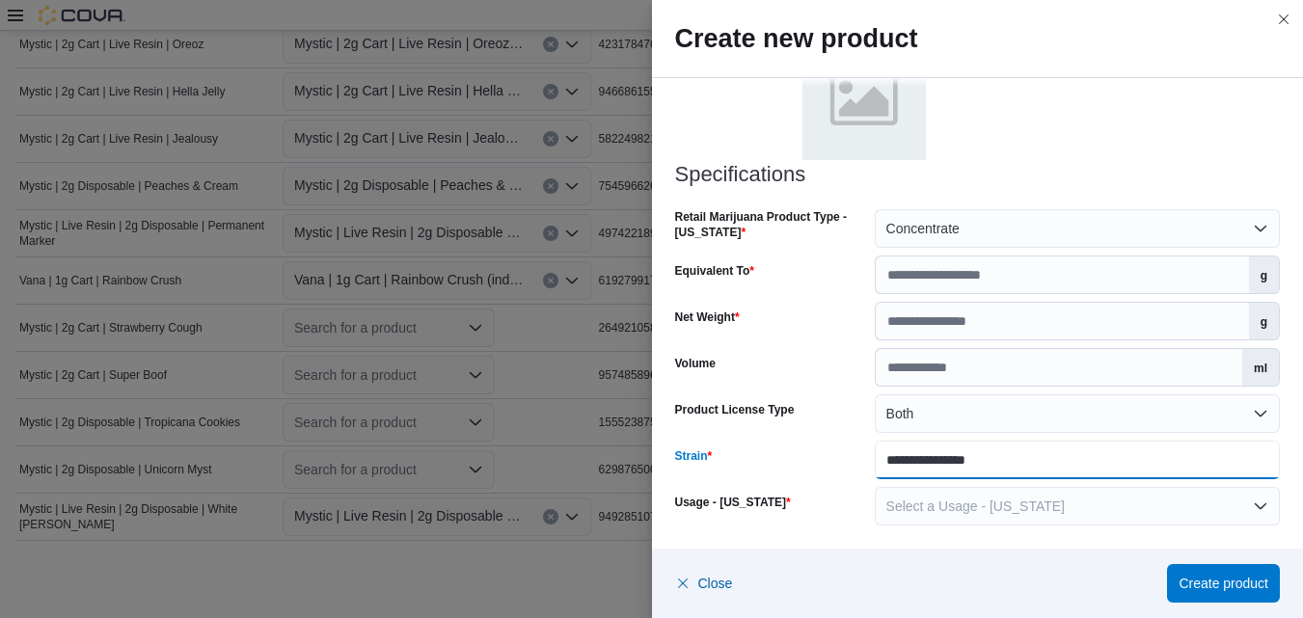
scroll to position [944, 0]
type input "**********"
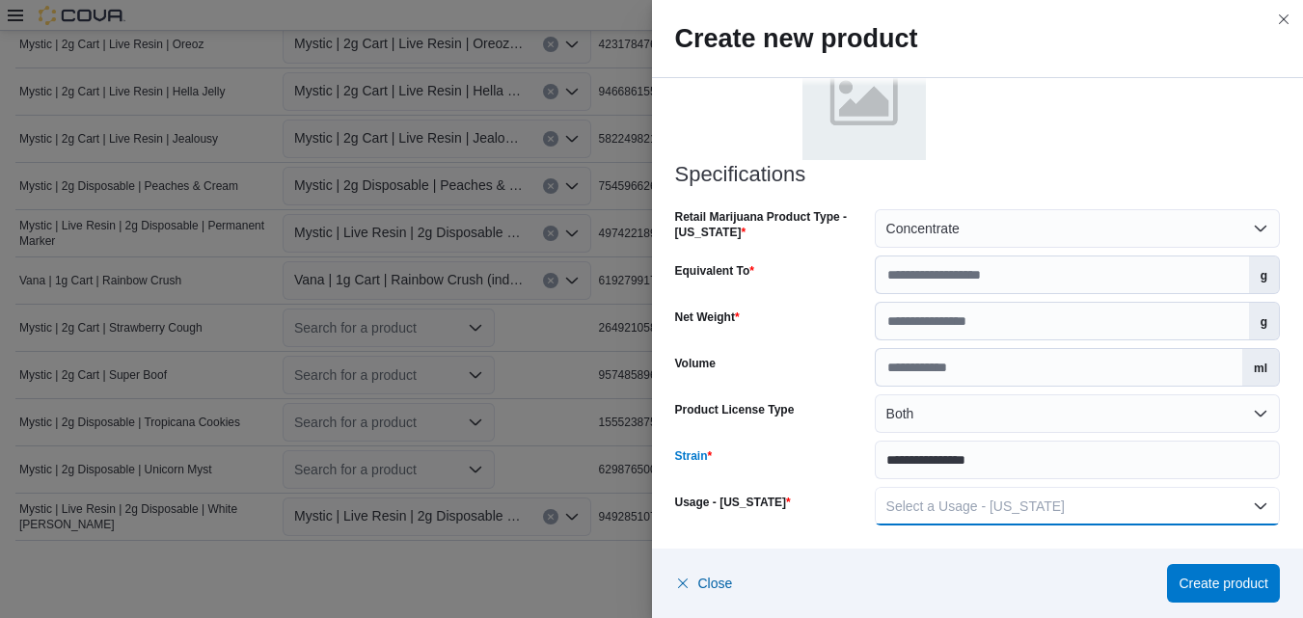
click at [1248, 504] on button "Select a Usage - [US_STATE]" at bounding box center [1077, 506] width 405 height 39
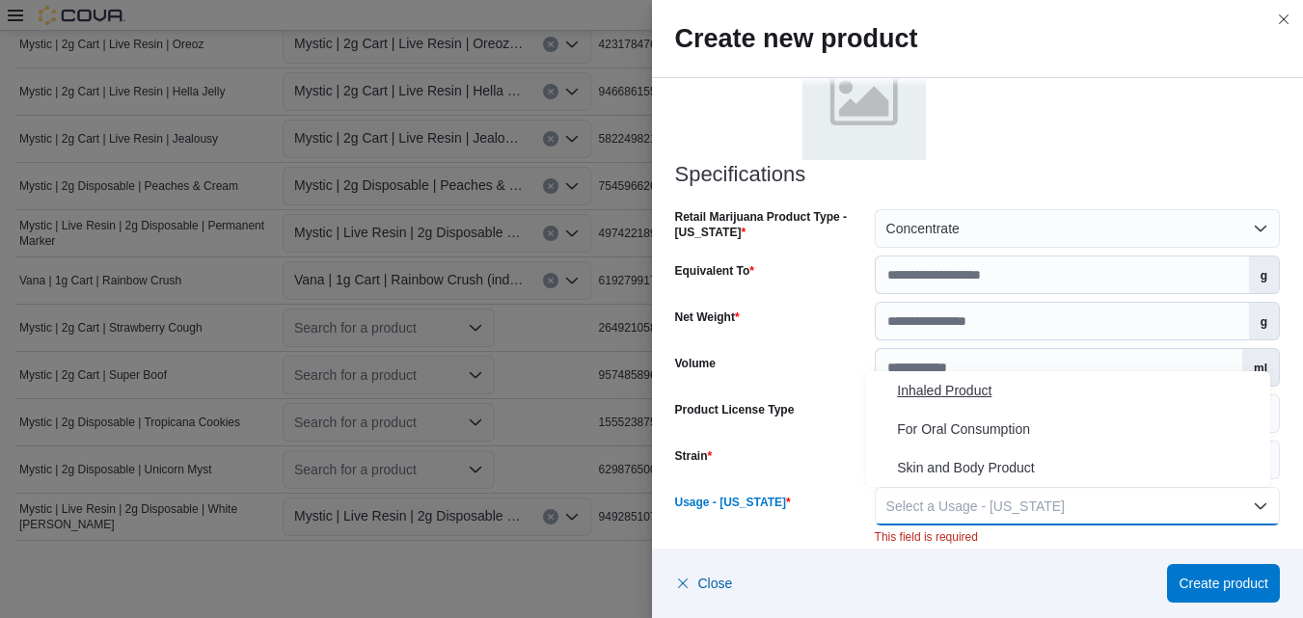
click at [969, 390] on span "Inhaled Product" at bounding box center [1080, 390] width 366 height 23
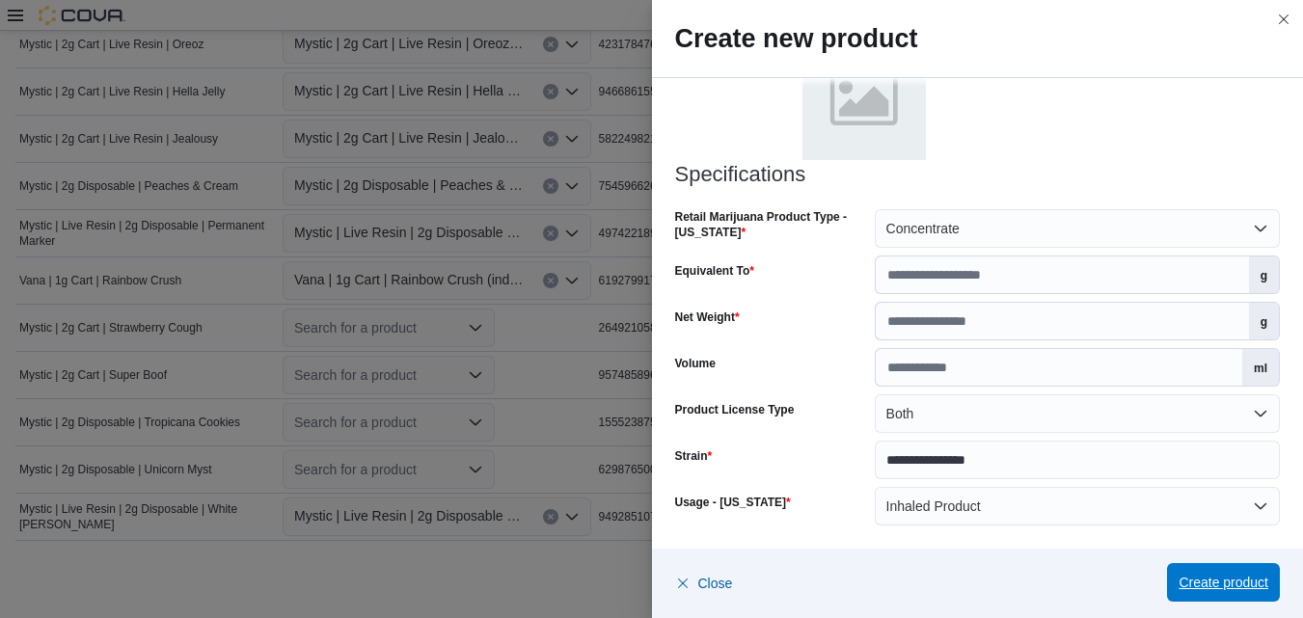
click at [1202, 578] on span "Create product" at bounding box center [1224, 582] width 90 height 19
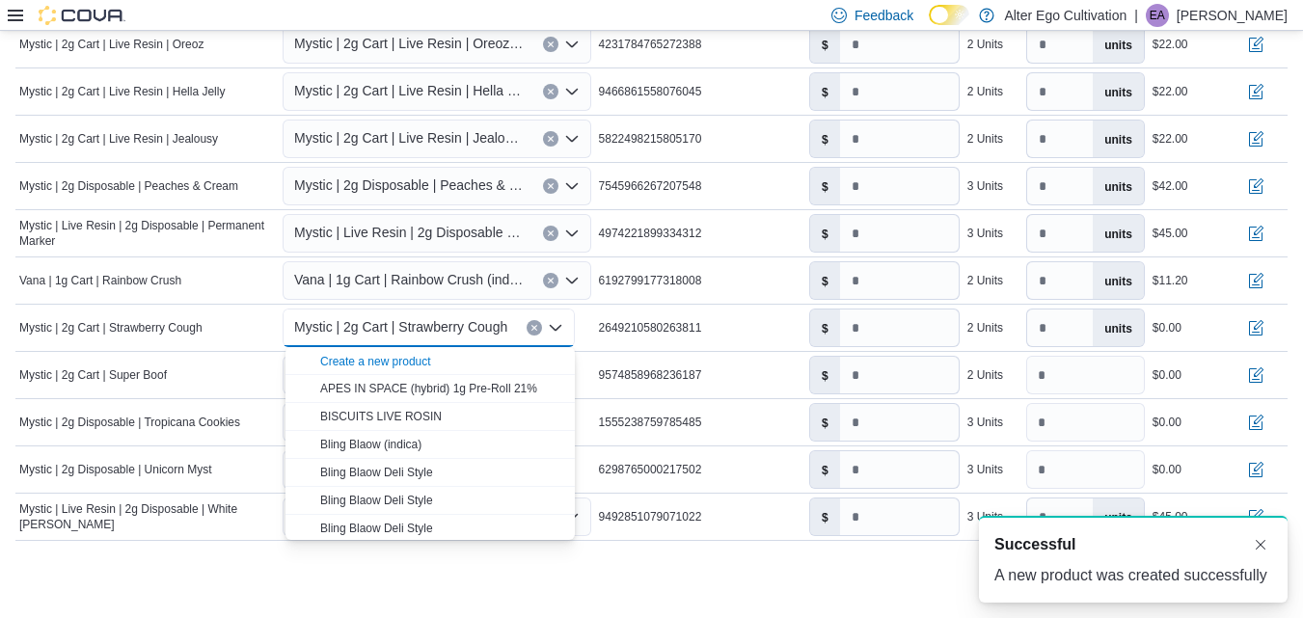
scroll to position [0, 0]
click at [883, 328] on input "number" at bounding box center [899, 328] width 119 height 37
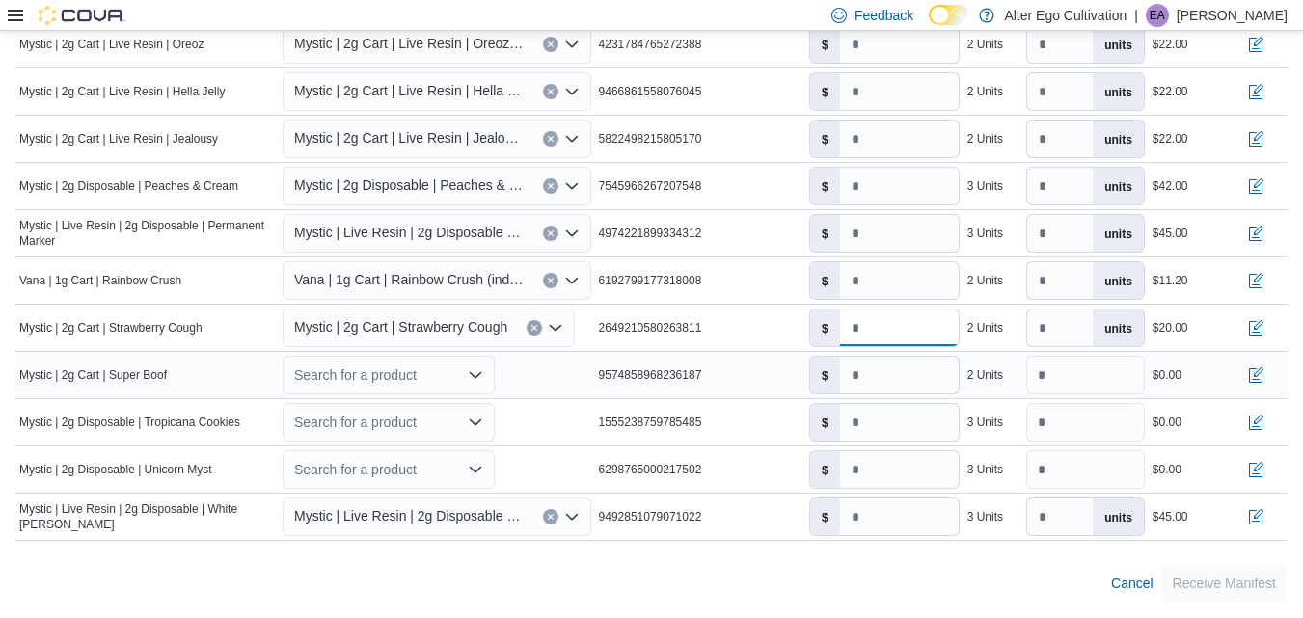
type input "*****"
click at [892, 368] on input "*" at bounding box center [899, 375] width 119 height 37
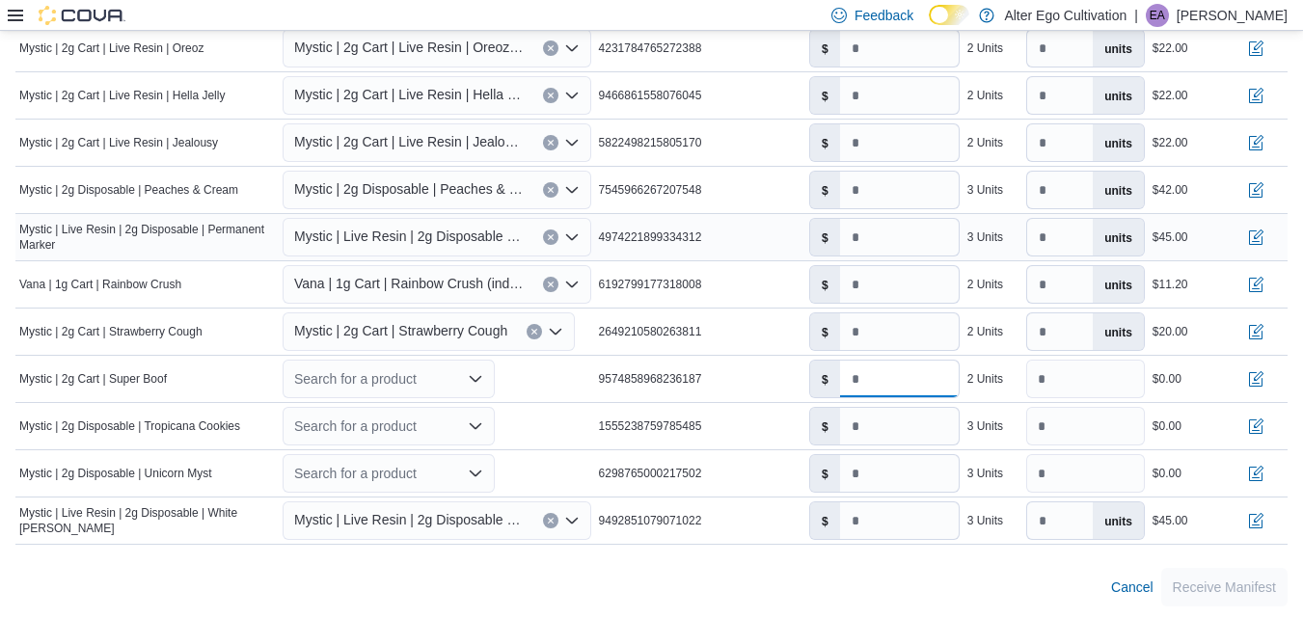
scroll to position [1085, 0]
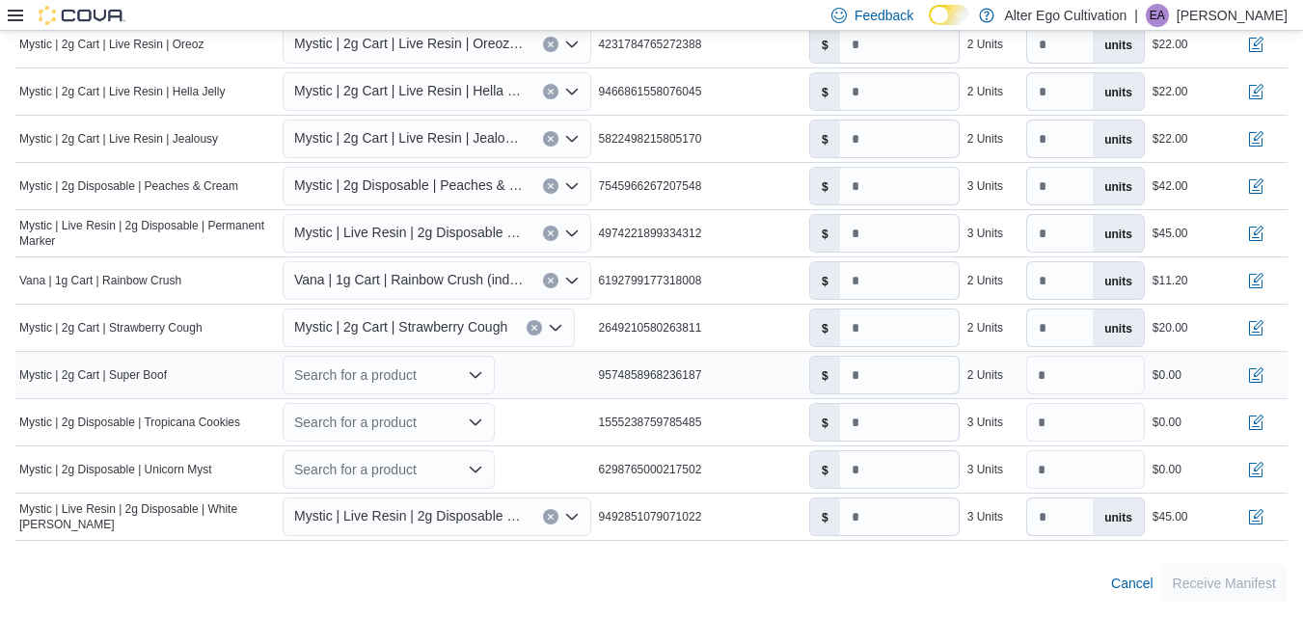
click at [477, 370] on icon "Open list of options" at bounding box center [475, 375] width 15 height 15
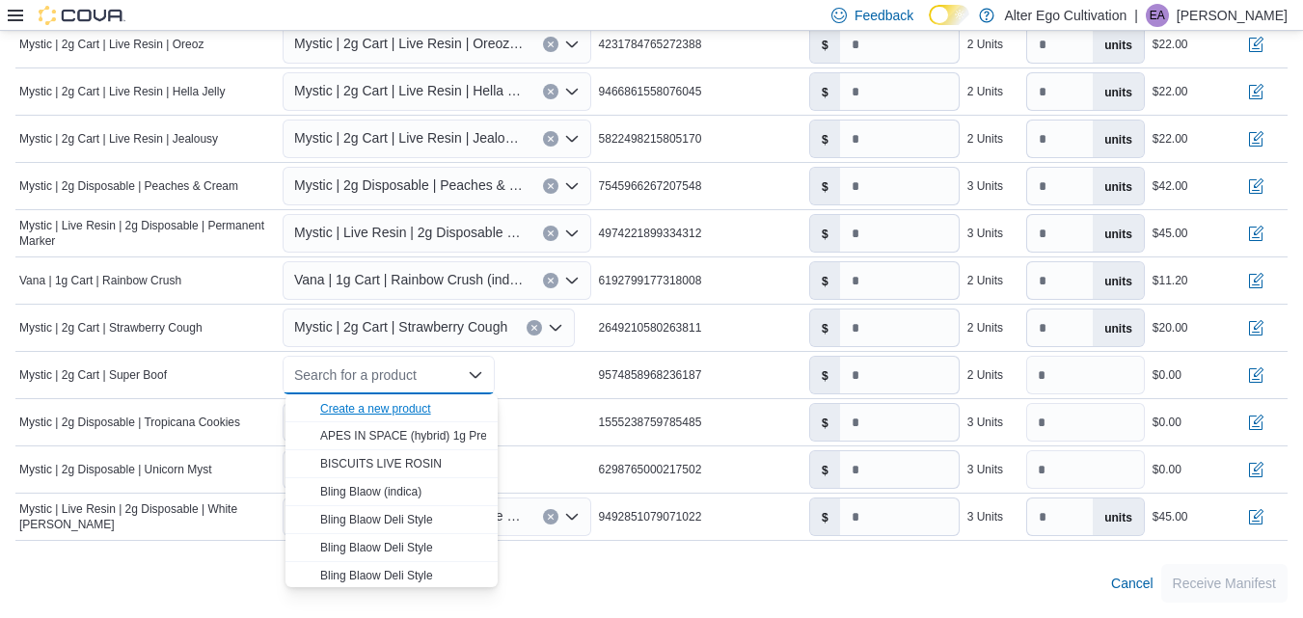
click at [395, 407] on div "Create a new product" at bounding box center [375, 408] width 111 height 15
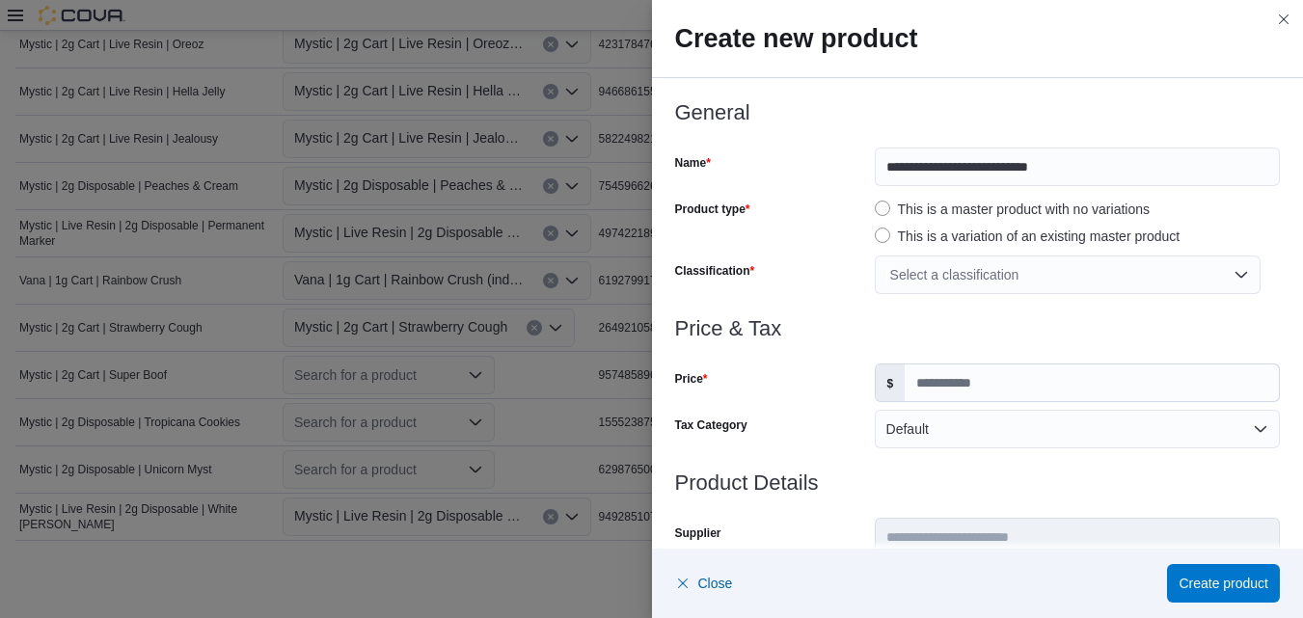
click at [1234, 277] on div "Select a classification" at bounding box center [1068, 275] width 386 height 39
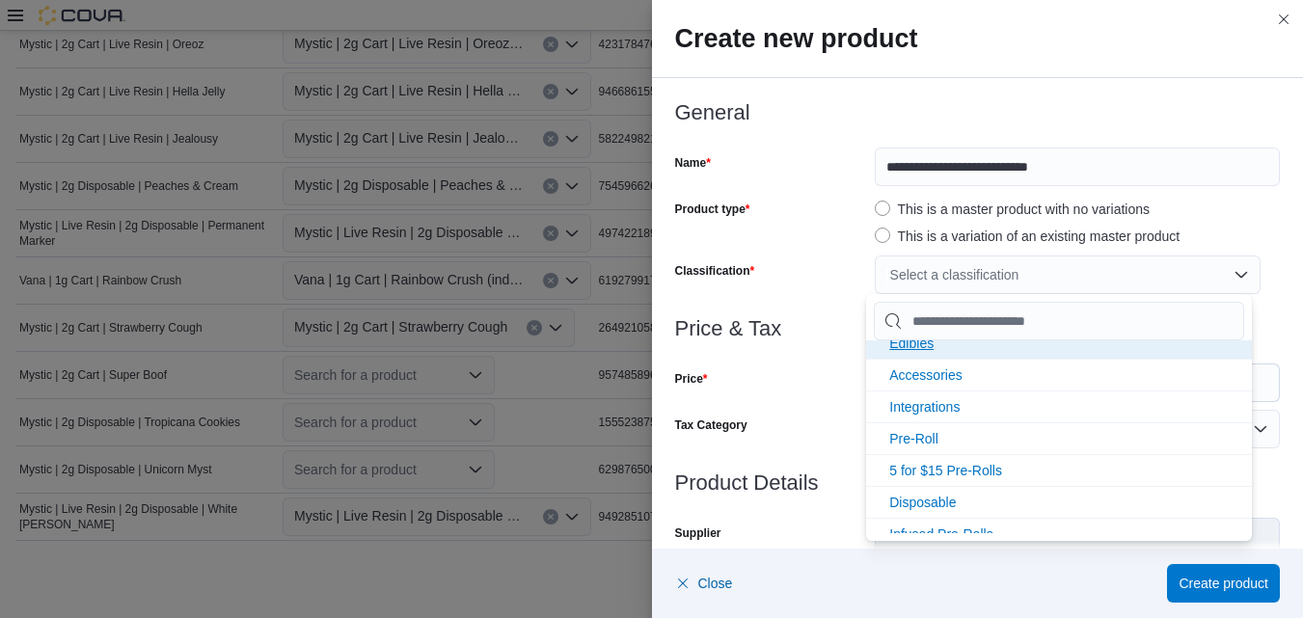
scroll to position [225, 0]
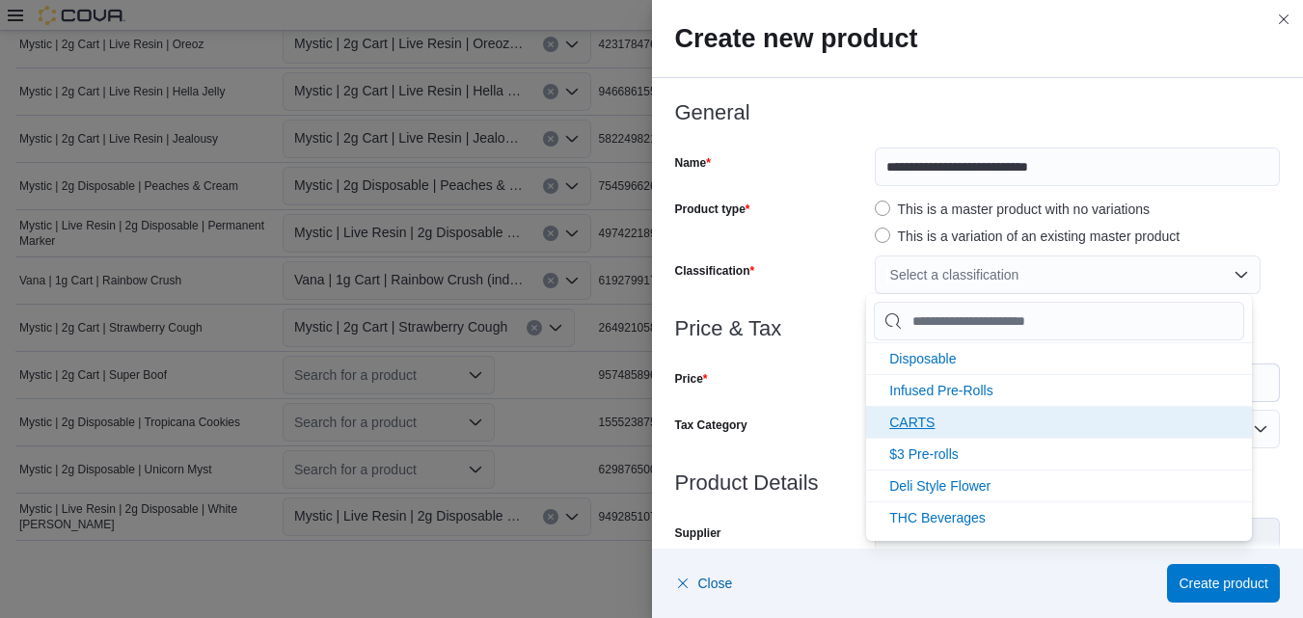
click at [970, 417] on li "CARTS" at bounding box center [1059, 422] width 386 height 32
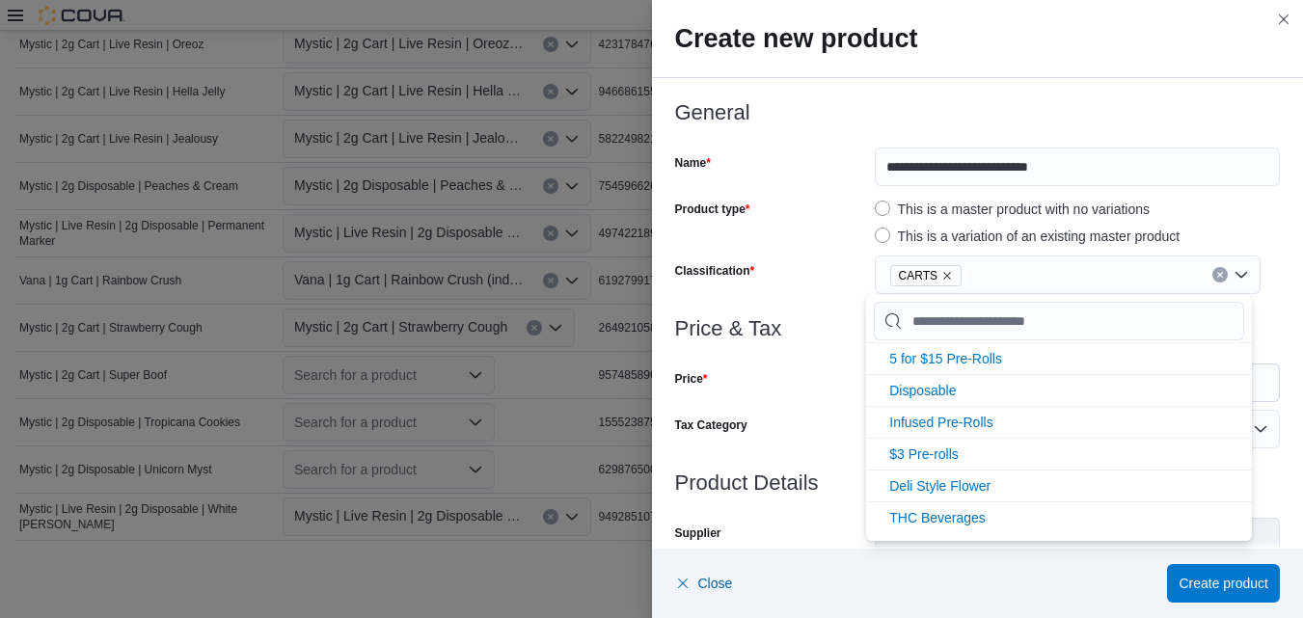
scroll to position [193, 0]
click at [1222, 196] on div "This is a master product with no variations This is a variation of an existing …" at bounding box center [1077, 221] width 405 height 54
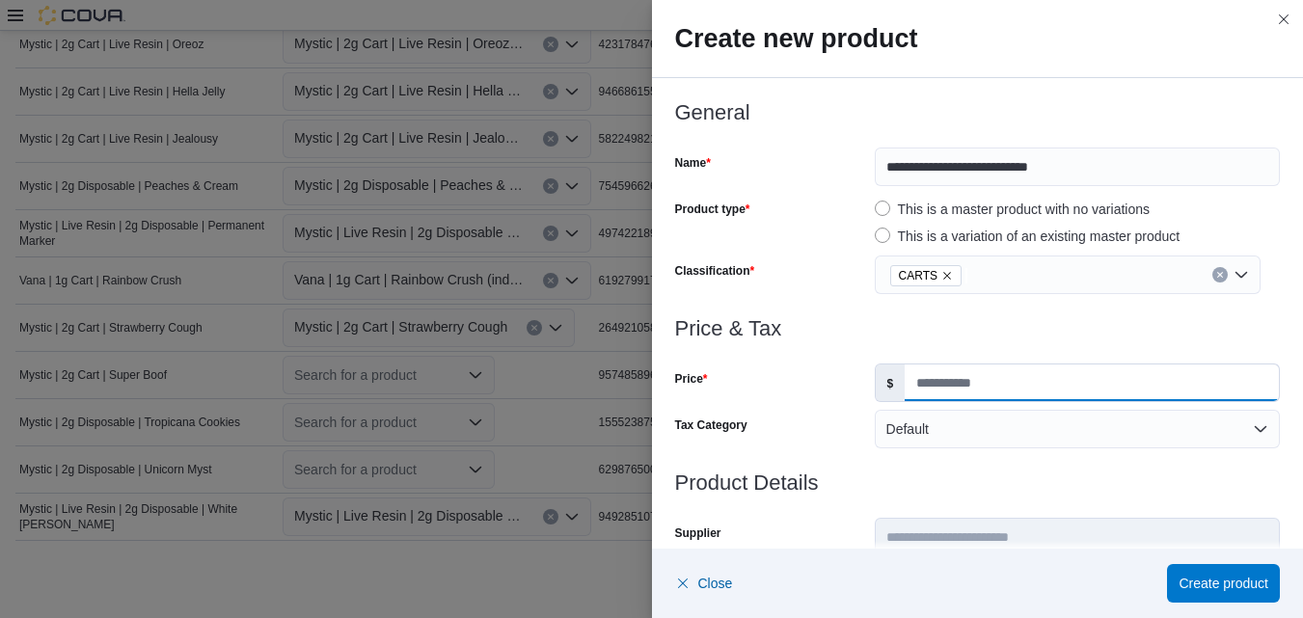
click at [1079, 397] on input "Price" at bounding box center [1092, 383] width 374 height 37
type input "*****"
click at [1104, 354] on div at bounding box center [978, 352] width 606 height 23
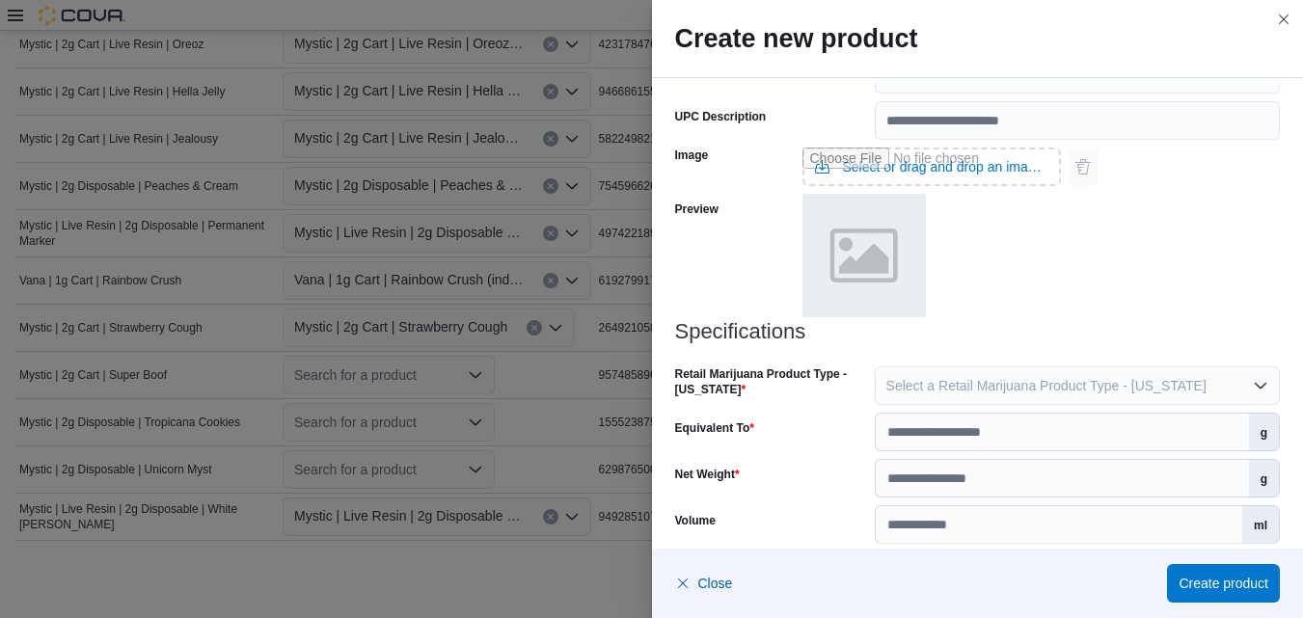
scroll to position [944, 0]
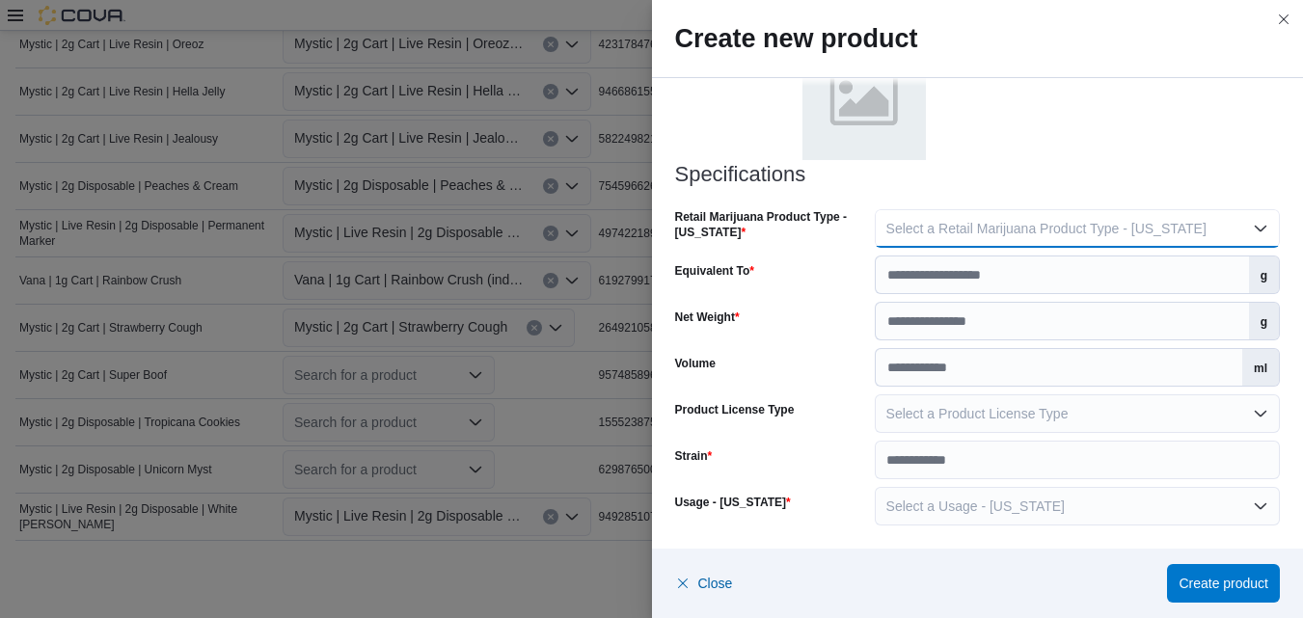
click at [1255, 232] on button "Select a Retail Marijuana Product Type - [US_STATE]" at bounding box center [1077, 228] width 405 height 39
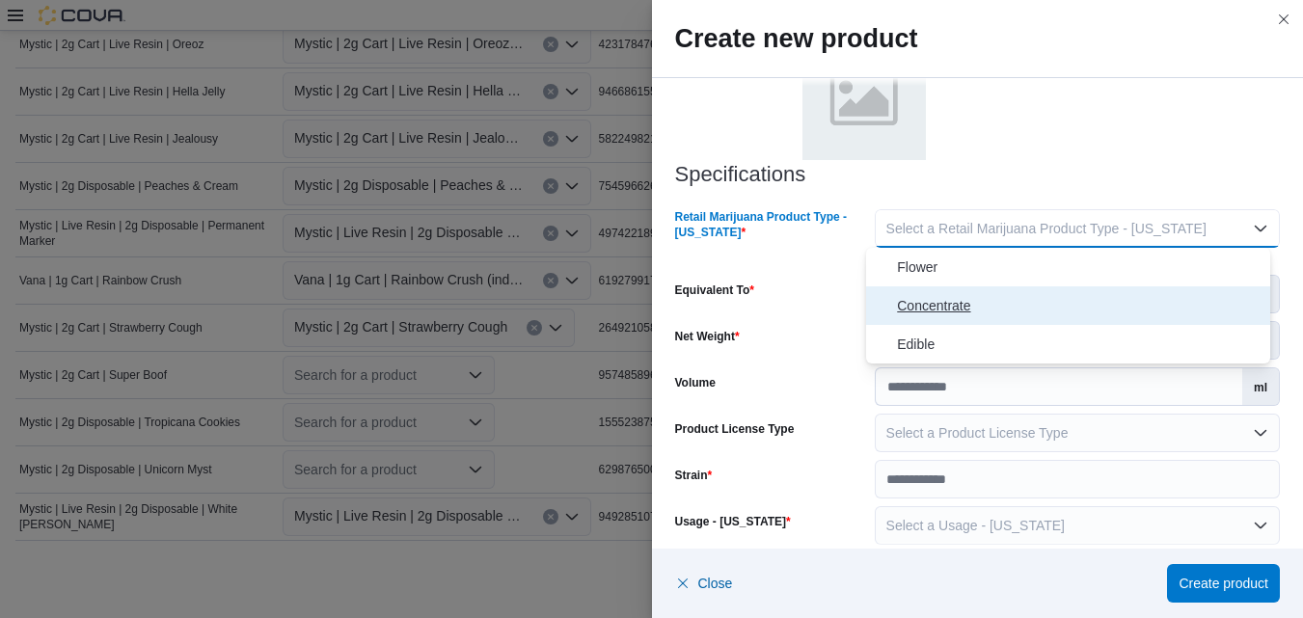
click at [972, 300] on span "Concentrate" at bounding box center [1080, 305] width 366 height 23
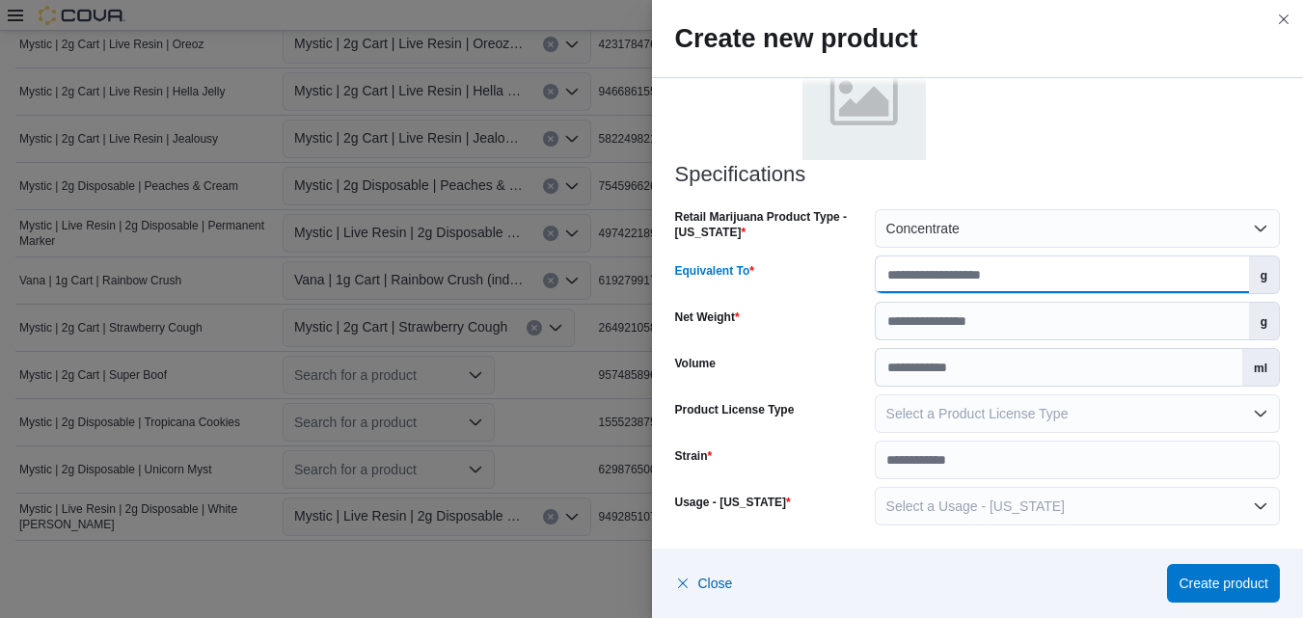
click at [1121, 280] on input "Equivalent To" at bounding box center [1062, 275] width 373 height 37
type input "*"
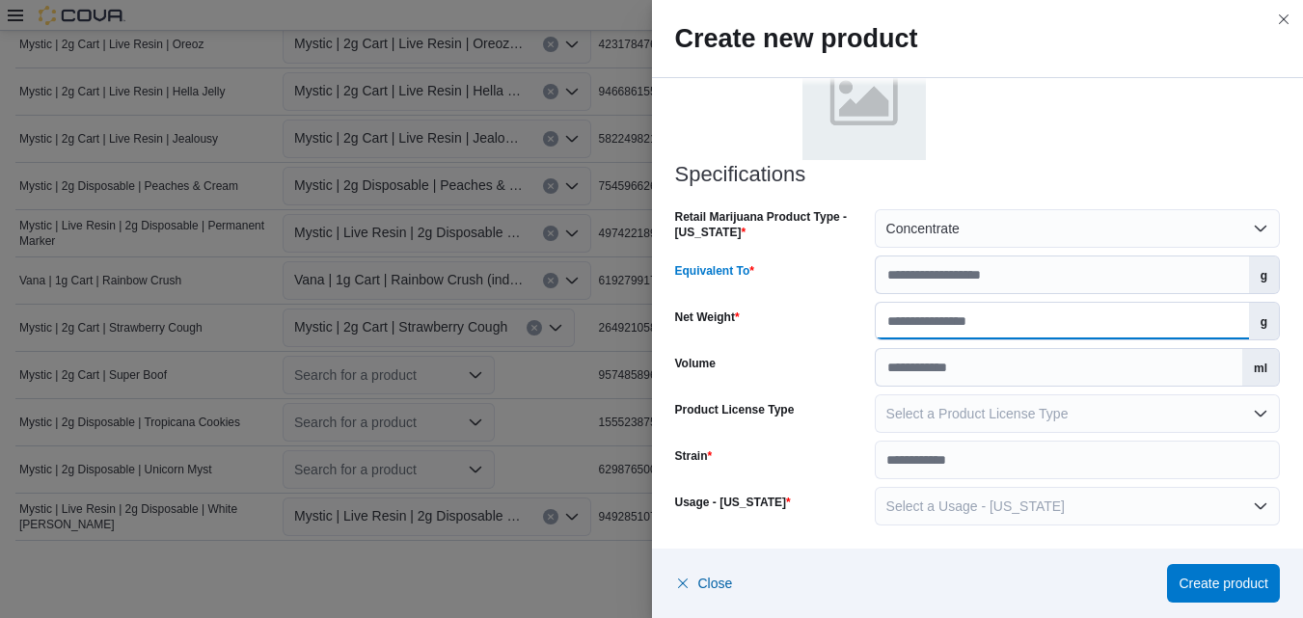
click at [1124, 319] on input "Net Weight" at bounding box center [1062, 321] width 373 height 37
type input "*"
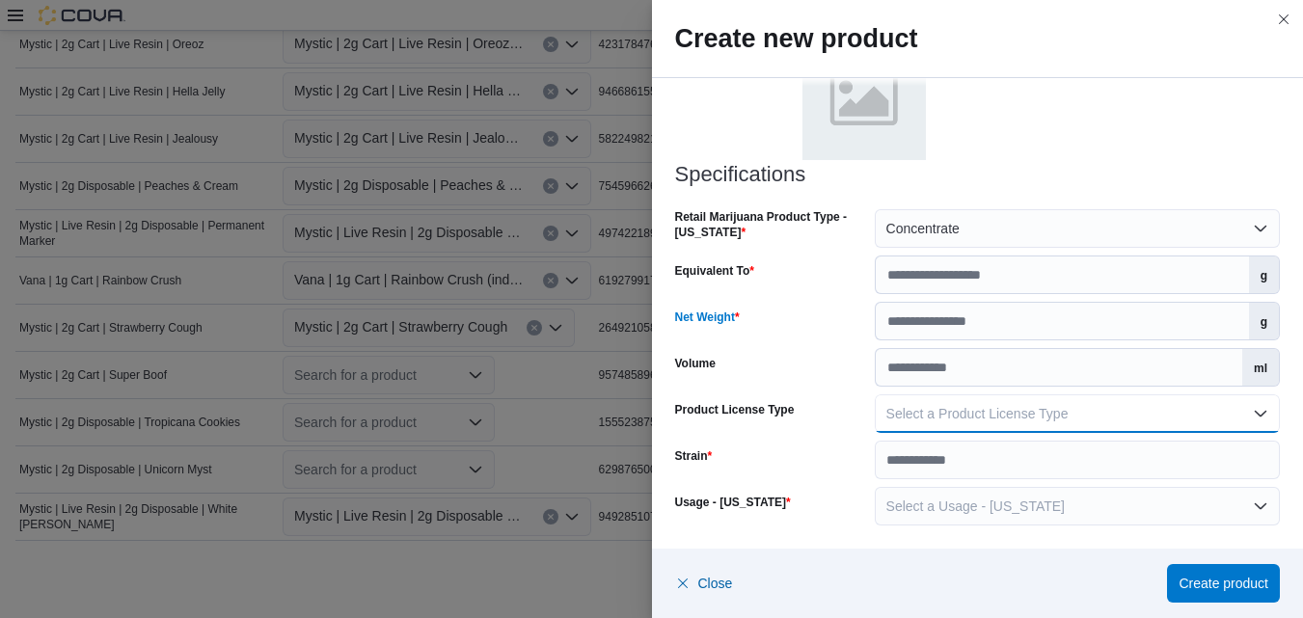
click at [1249, 417] on button "Select a Product License Type" at bounding box center [1077, 414] width 405 height 39
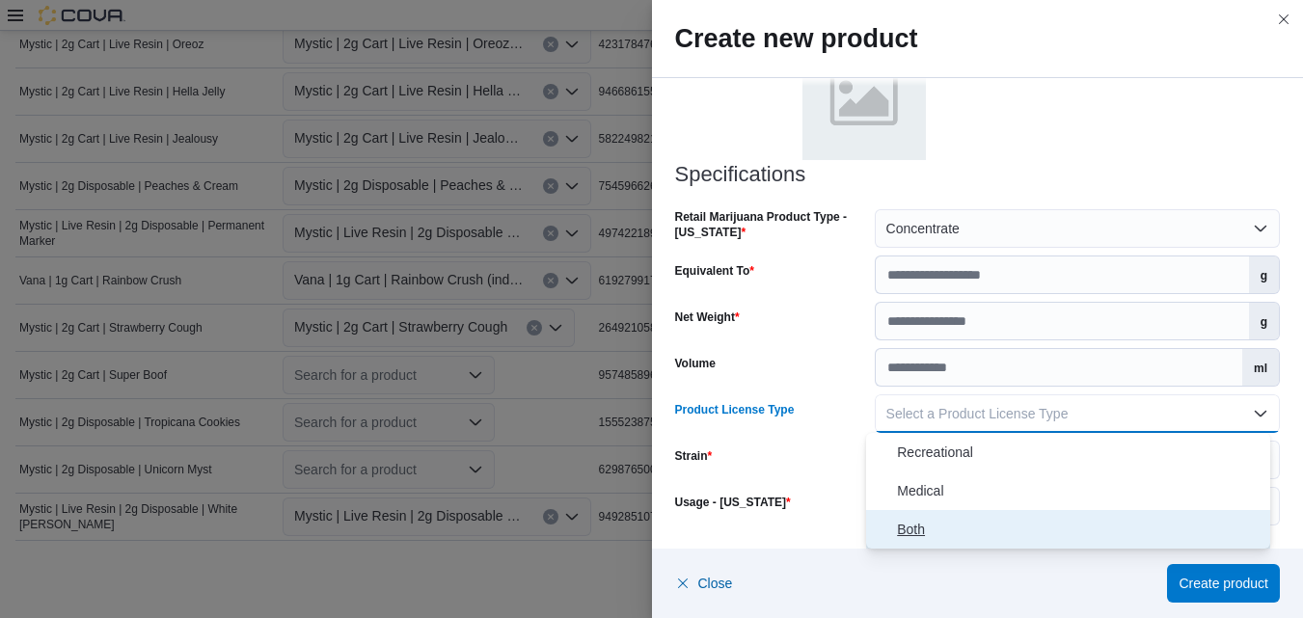
click at [912, 525] on span "Both" at bounding box center [1080, 529] width 366 height 23
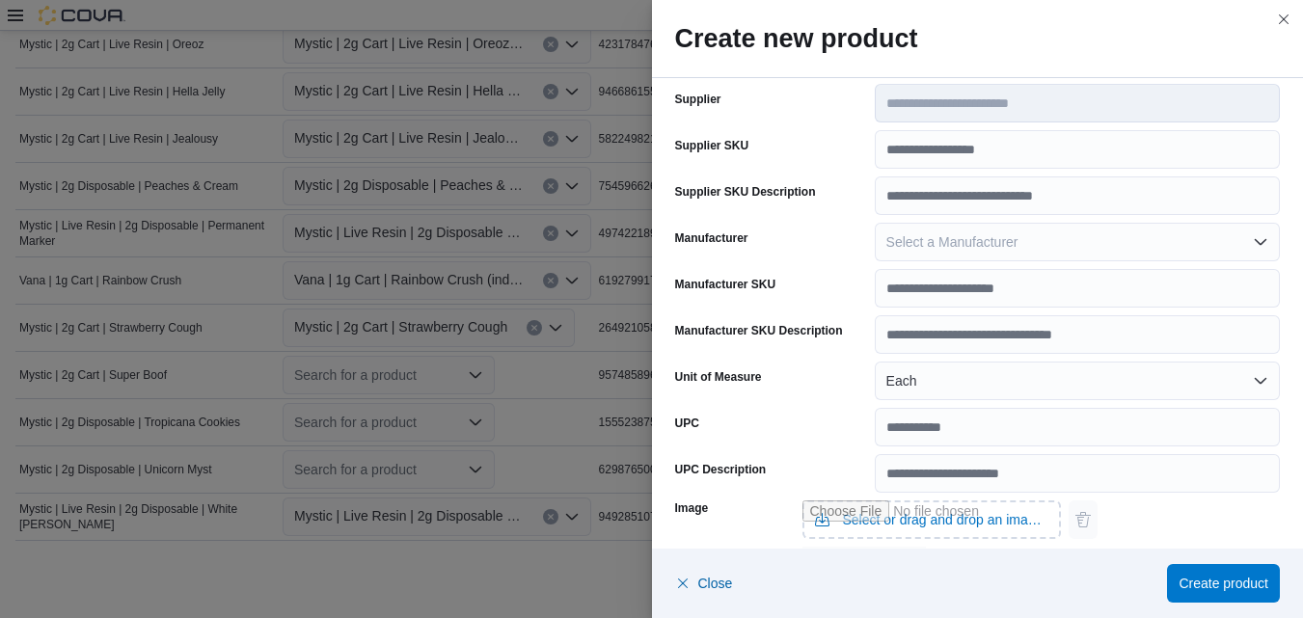
scroll to position [0, 0]
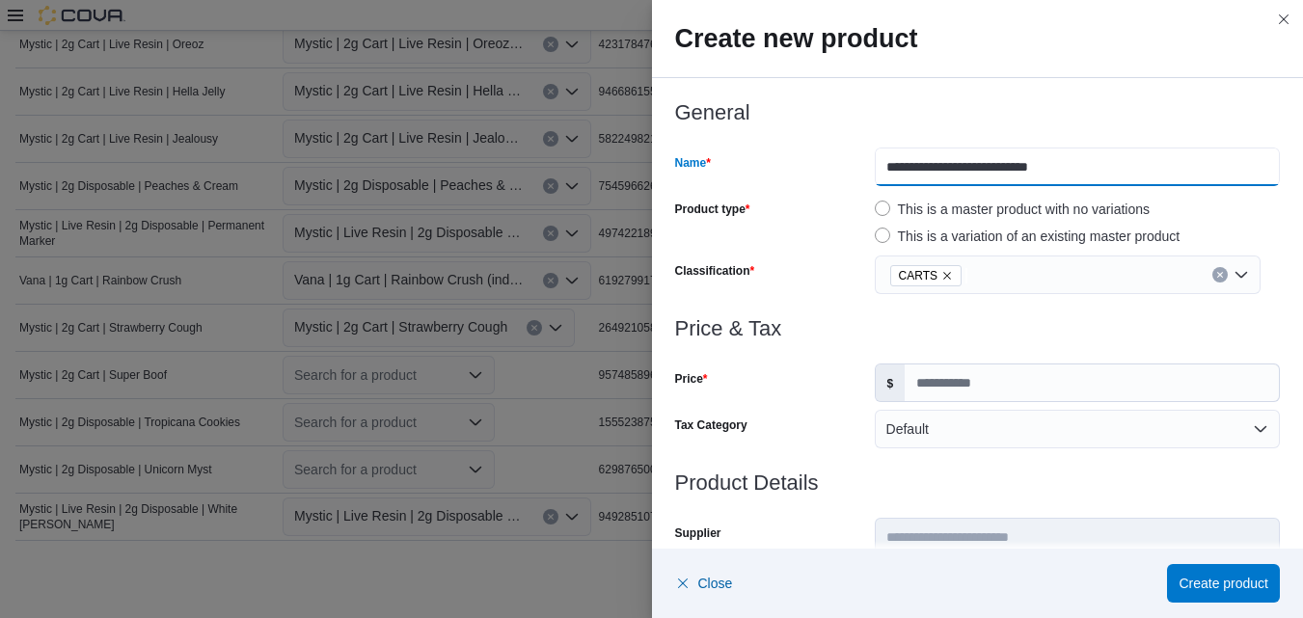
drag, startPoint x: 1054, startPoint y: 164, endPoint x: 983, endPoint y: 168, distance: 71.5
click at [983, 168] on input "**********" at bounding box center [1077, 167] width 405 height 39
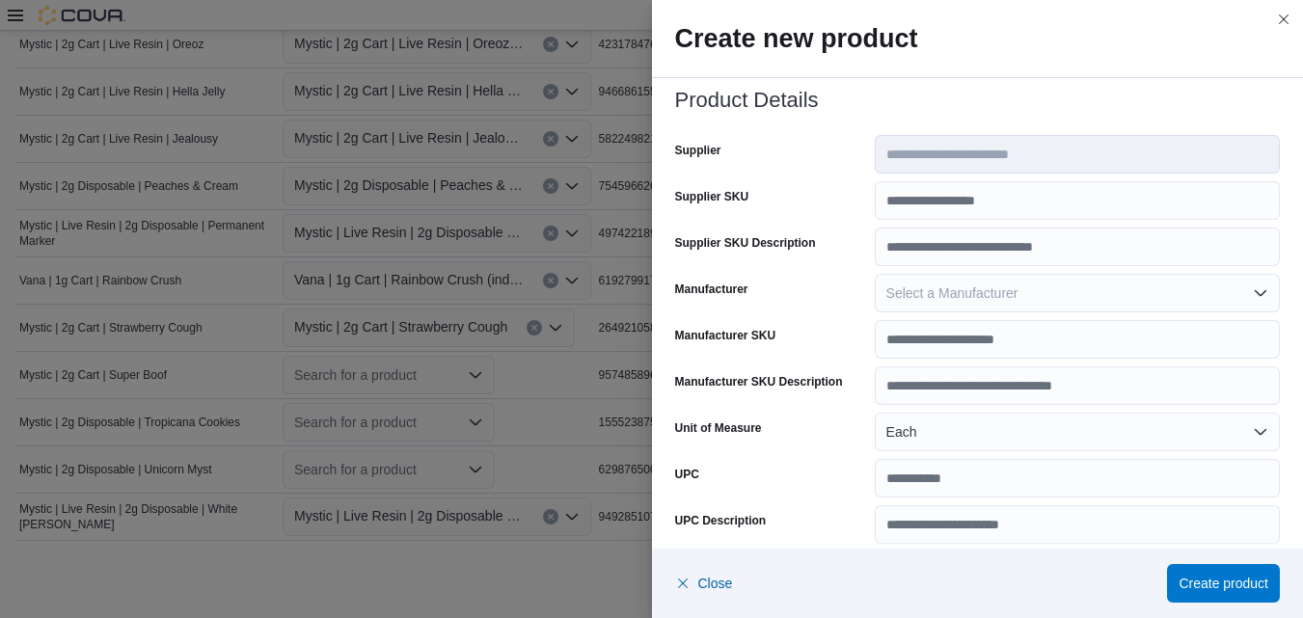
scroll to position [944, 0]
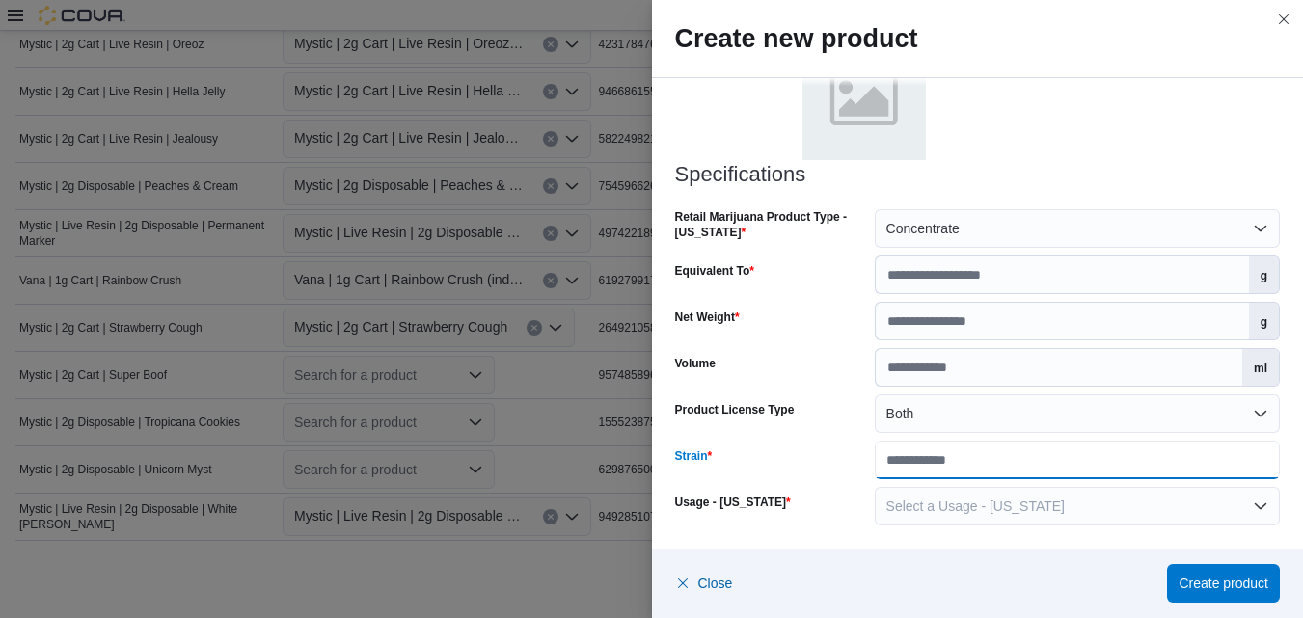
click at [995, 459] on input "Strain" at bounding box center [1077, 460] width 405 height 39
paste input "**********"
type input "**********"
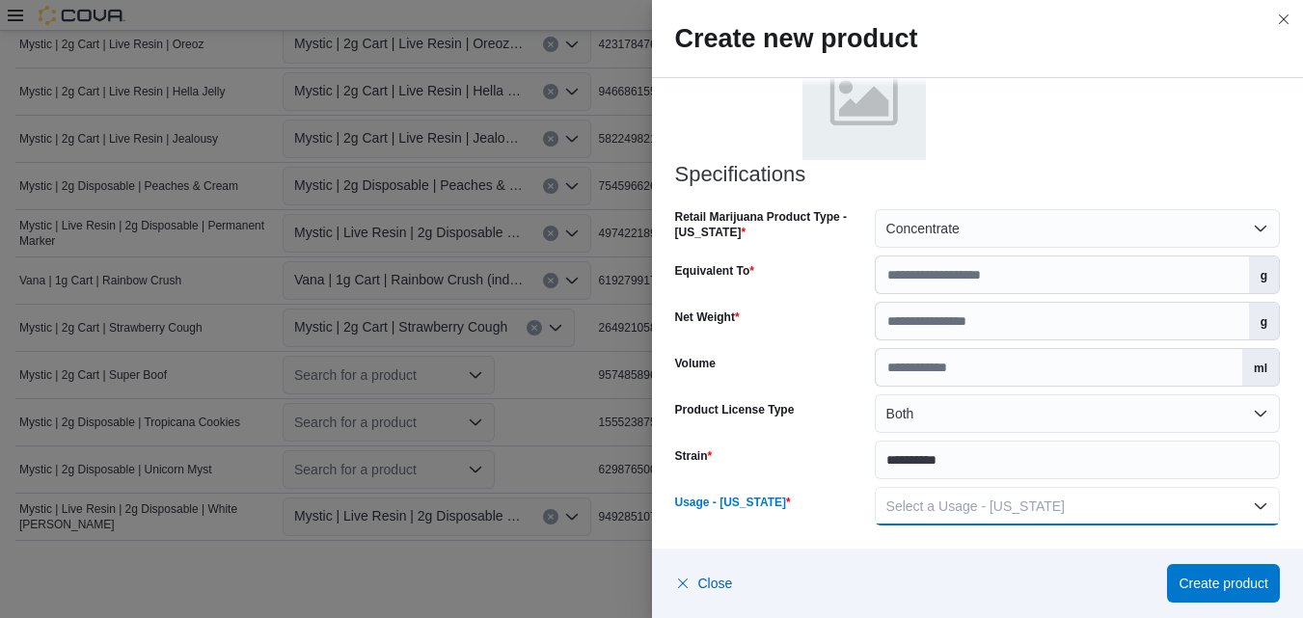
click at [1246, 502] on button "Select a Usage - [US_STATE]" at bounding box center [1077, 506] width 405 height 39
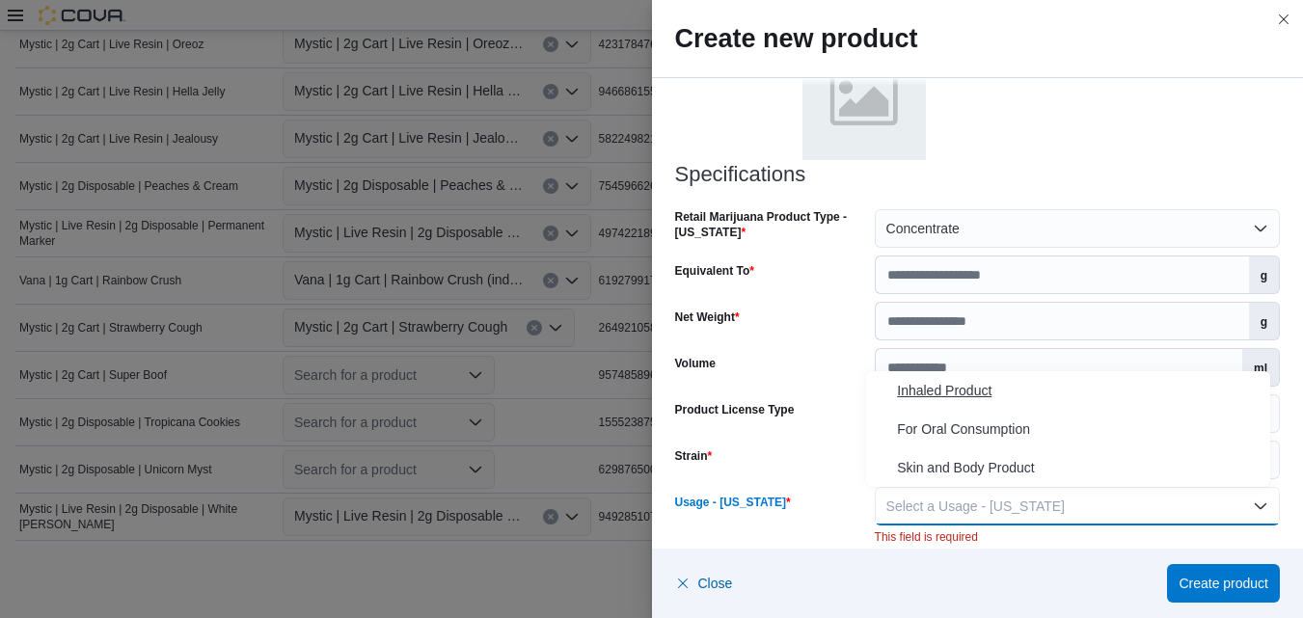
click at [948, 391] on span "Inhaled Product" at bounding box center [1080, 390] width 366 height 23
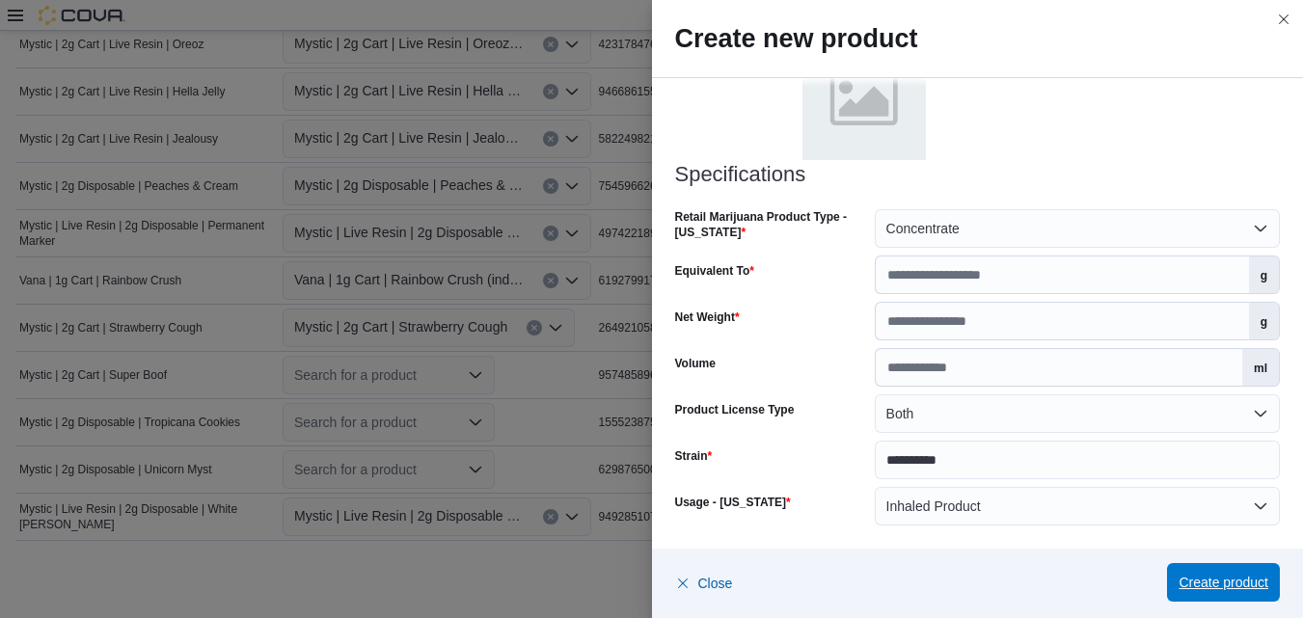
click at [1213, 580] on span "Create product" at bounding box center [1224, 582] width 90 height 19
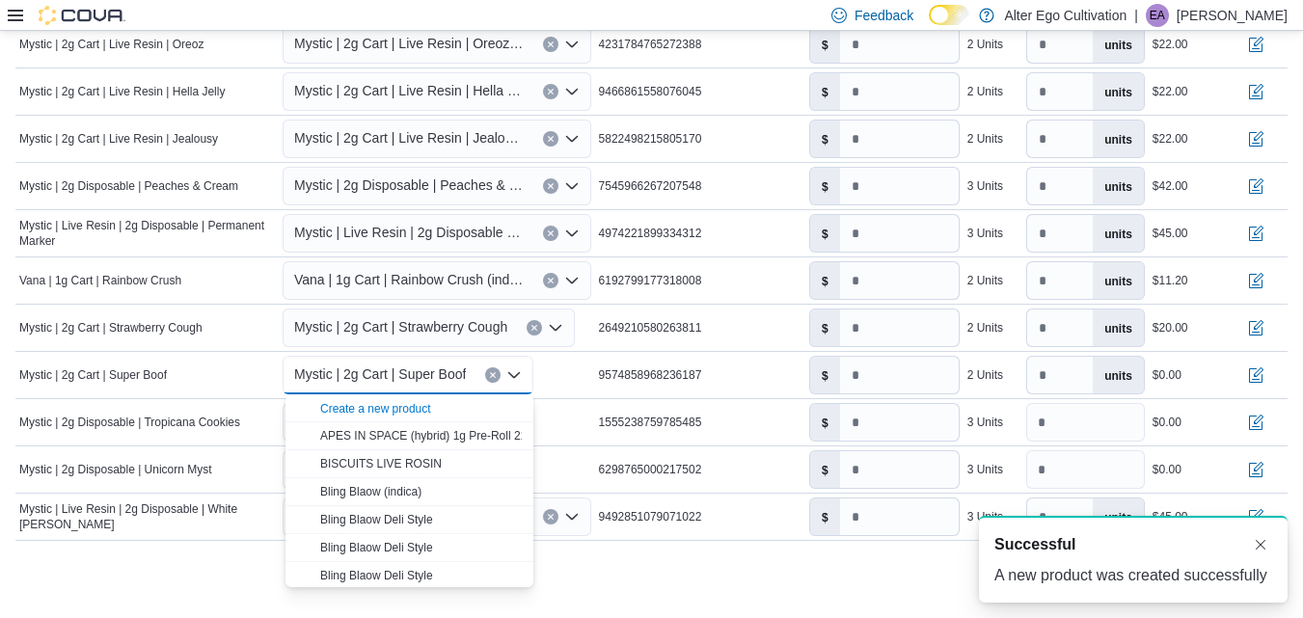
scroll to position [0, 0]
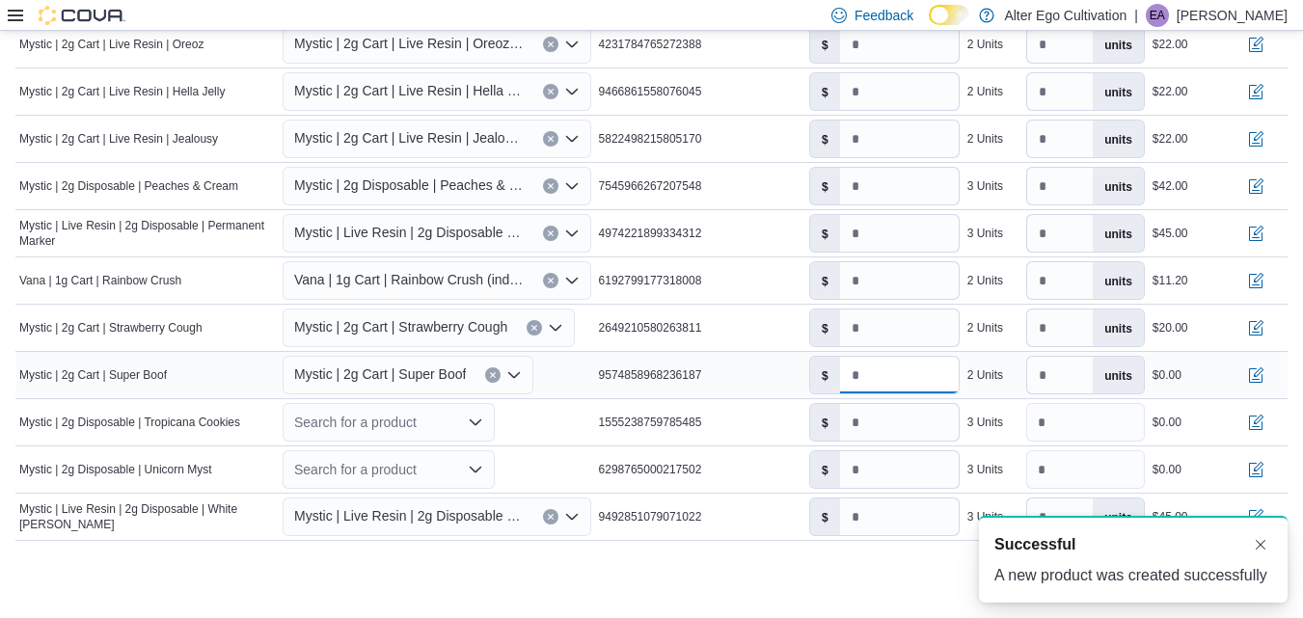
click at [882, 375] on input "number" at bounding box center [899, 375] width 119 height 37
type input "*****"
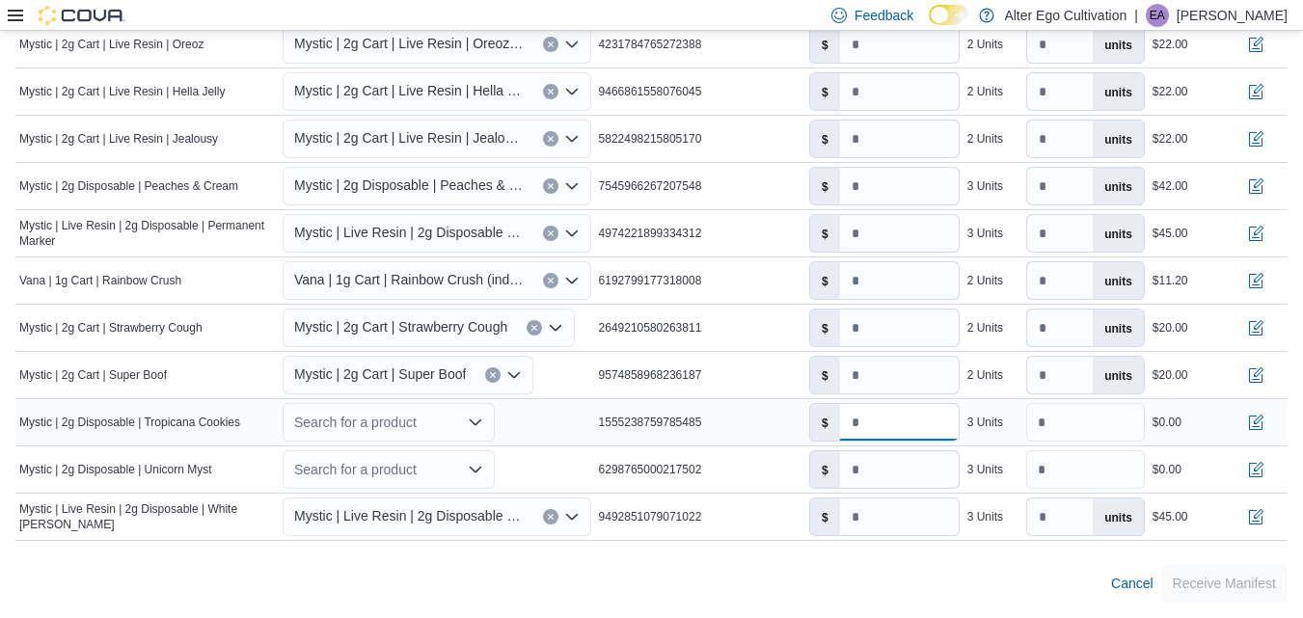
click at [891, 430] on input "*" at bounding box center [899, 422] width 119 height 37
click at [481, 423] on icon "Open list of options" at bounding box center [476, 423] width 12 height 6
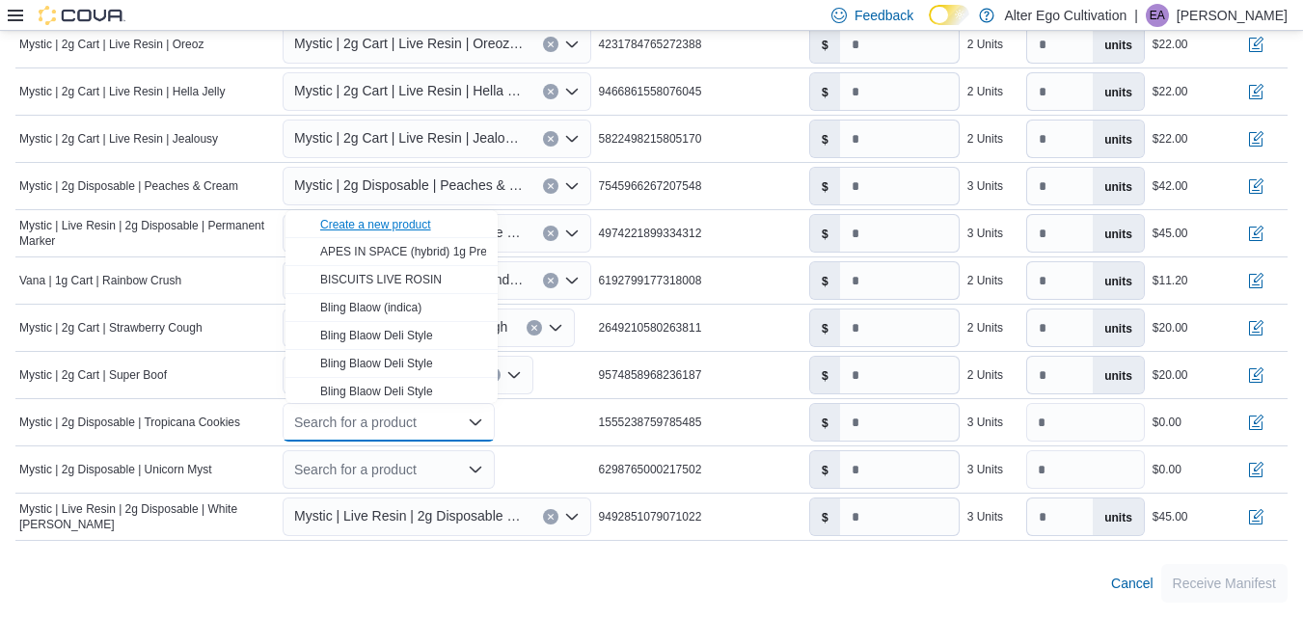
click at [388, 221] on div "Create a new product" at bounding box center [375, 224] width 111 height 15
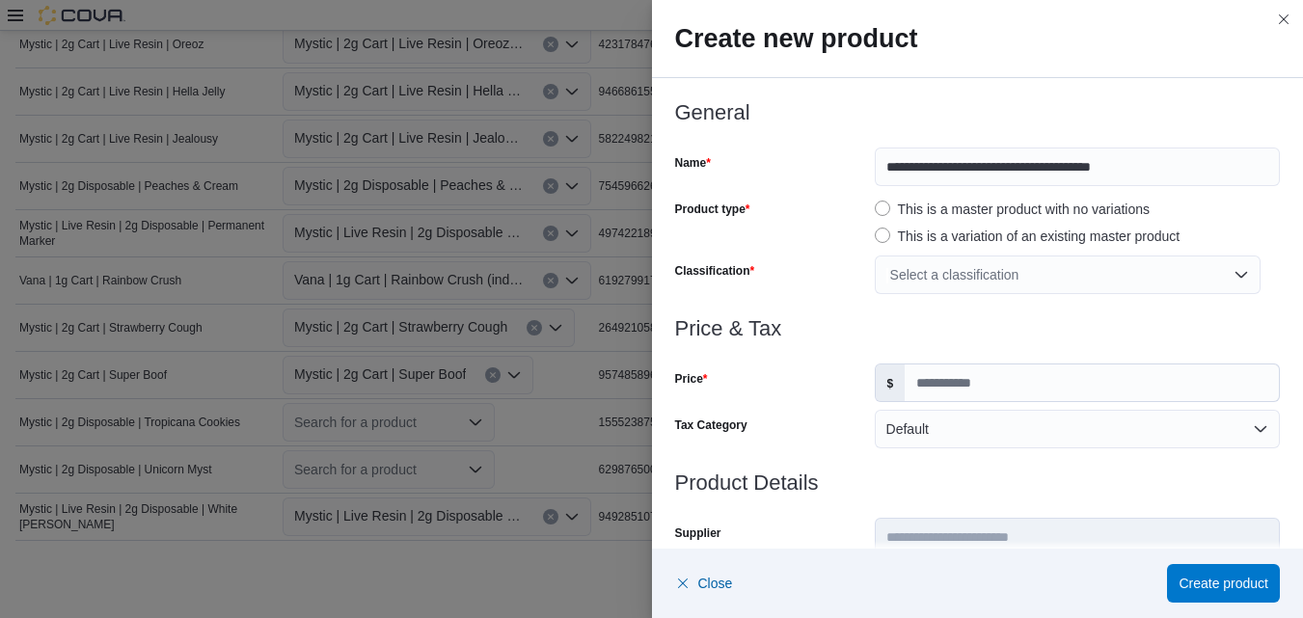
click at [1235, 273] on div "Select a classification" at bounding box center [1068, 275] width 386 height 39
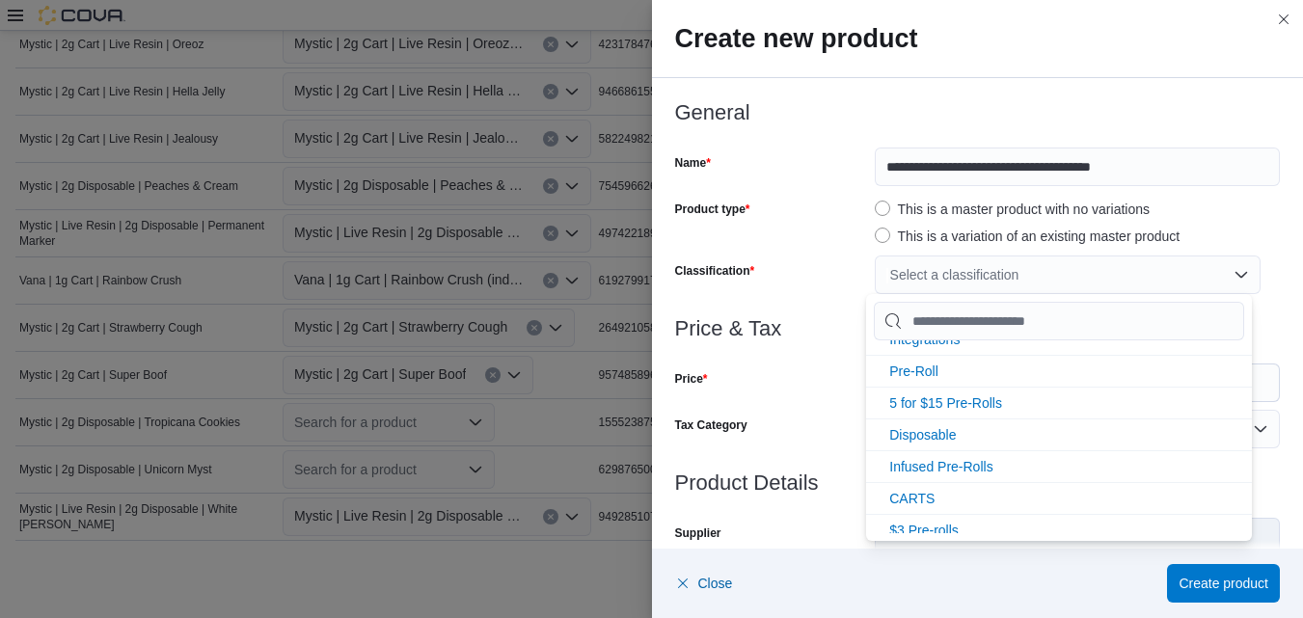
scroll to position [161, 0]
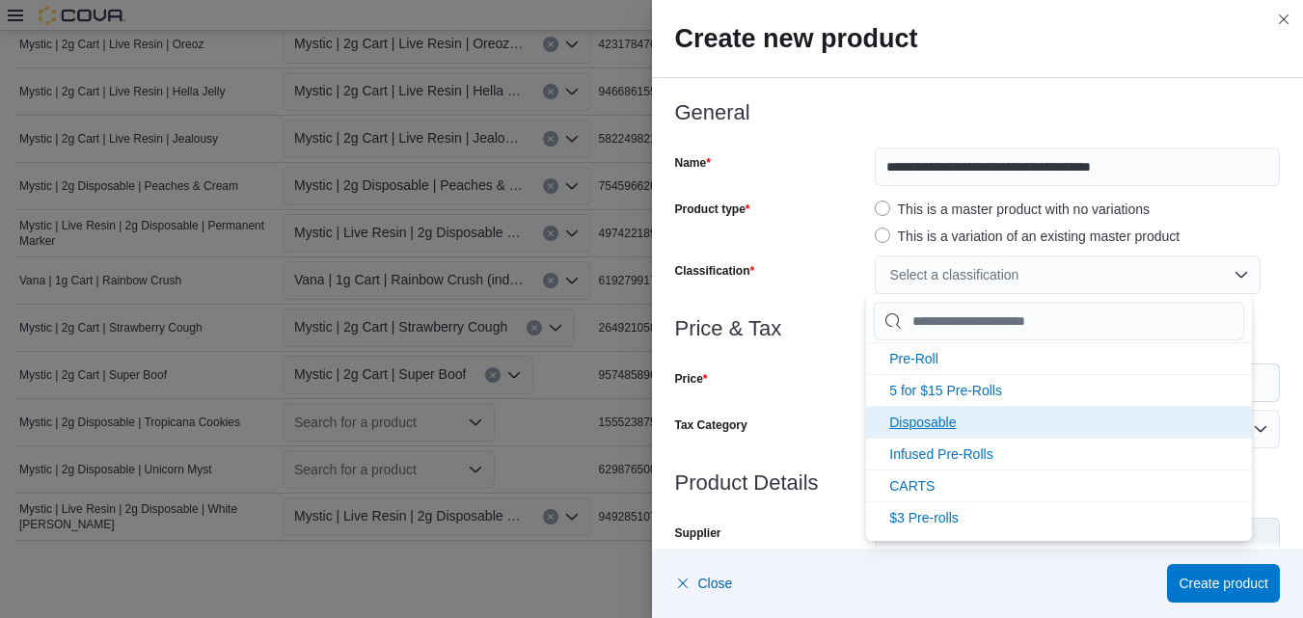
click at [923, 419] on span "Disposable" at bounding box center [922, 422] width 67 height 15
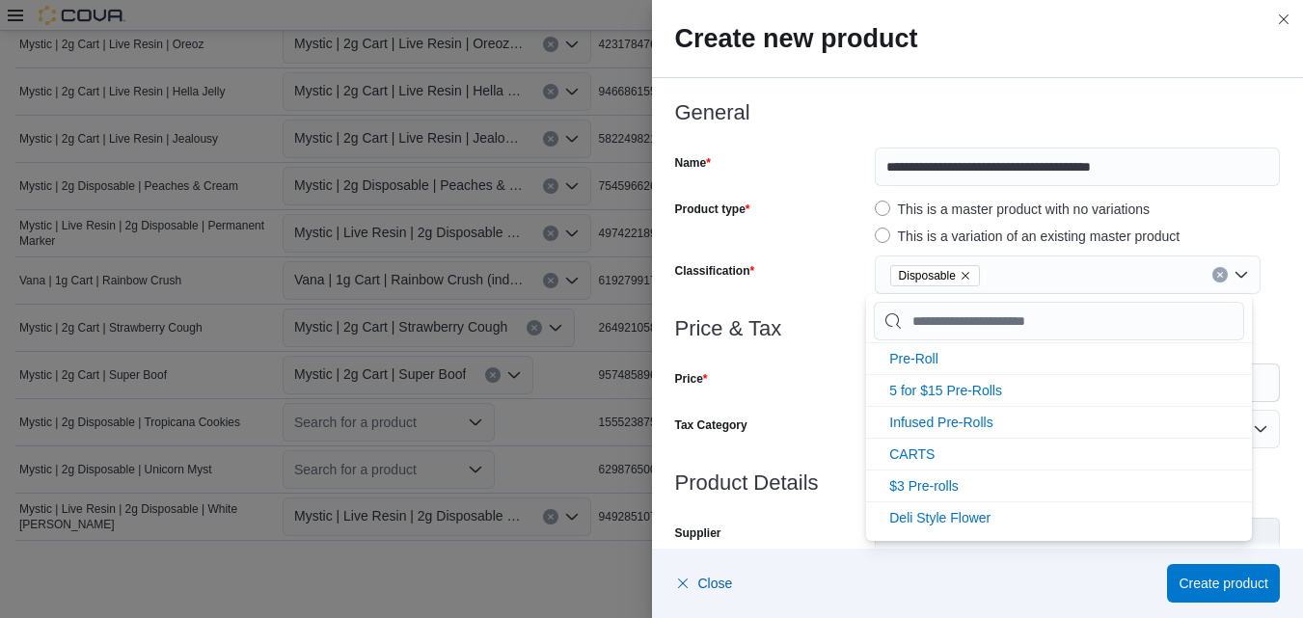
click at [1231, 219] on div "This is a master product with no variations" at bounding box center [1077, 209] width 405 height 23
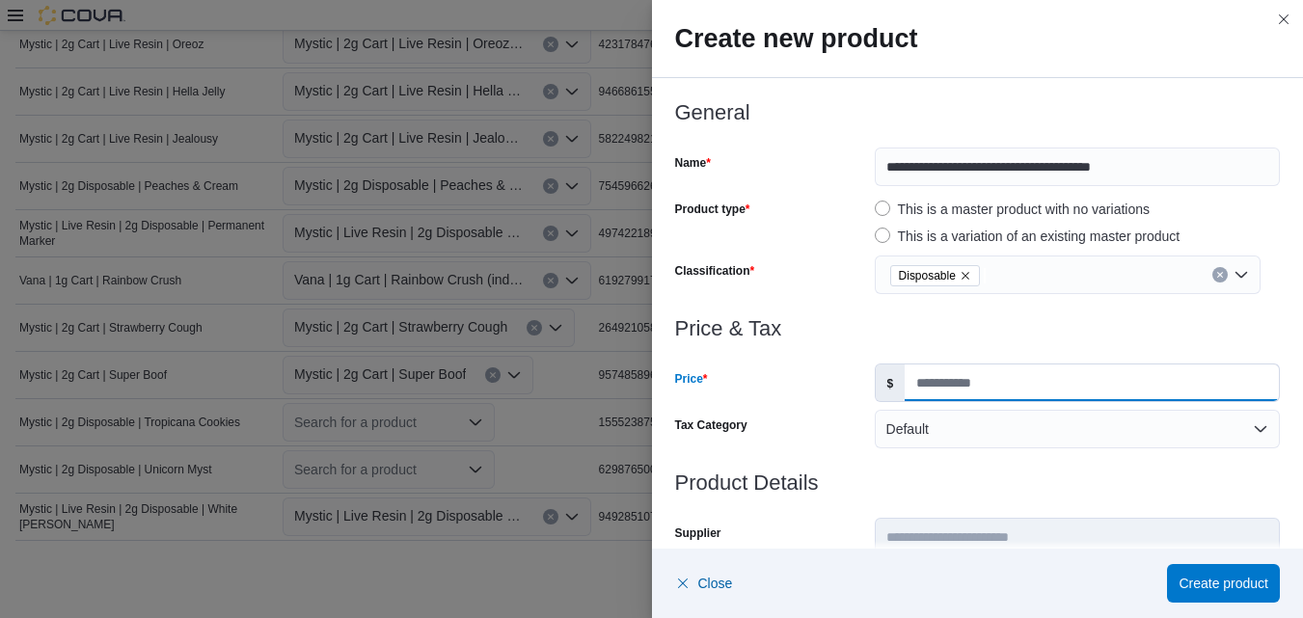
click at [954, 389] on input "Price" at bounding box center [1092, 383] width 374 height 37
drag, startPoint x: 978, startPoint y: 330, endPoint x: 932, endPoint y: 317, distance: 48.0
click at [932, 317] on h3 "Price & Tax" at bounding box center [978, 328] width 606 height 23
click at [945, 386] on input "Price" at bounding box center [1092, 383] width 374 height 37
type input "*****"
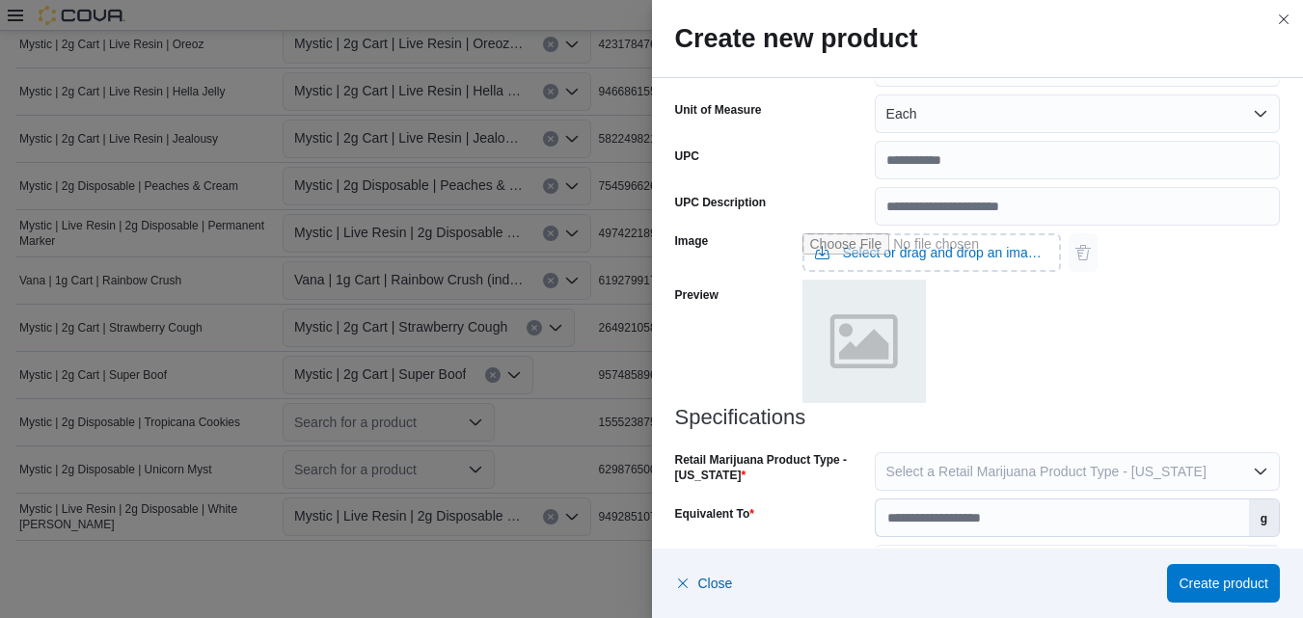
scroll to position [944, 0]
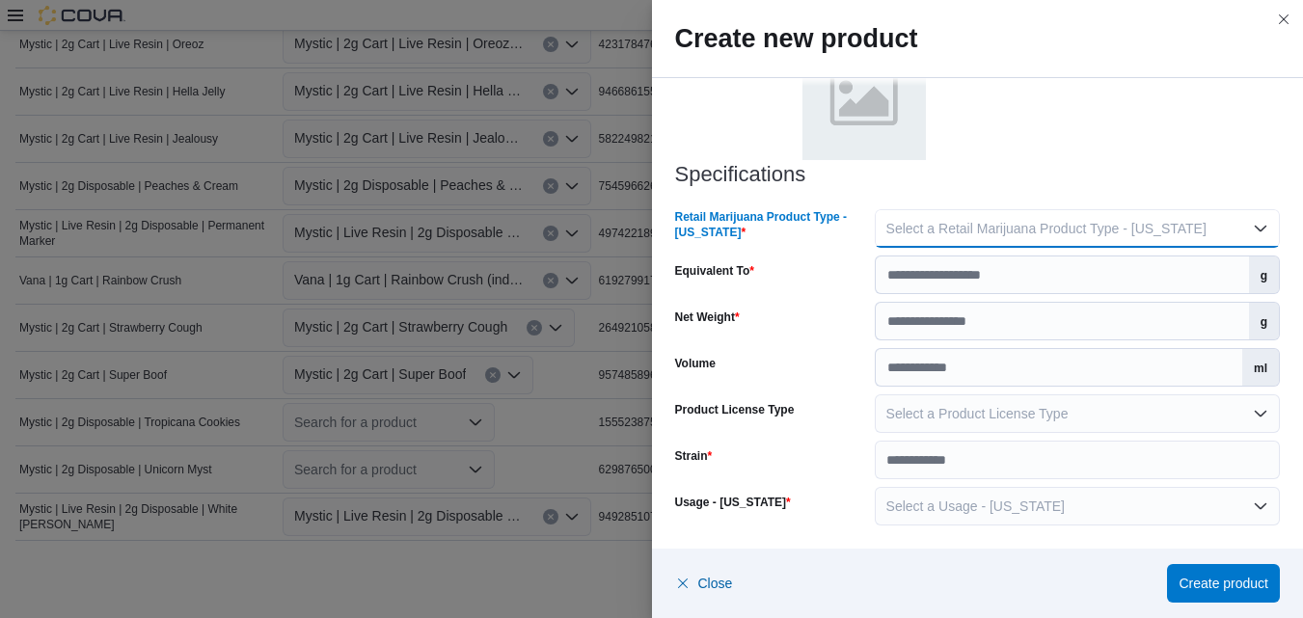
click at [1247, 228] on button "Select a Retail Marijuana Product Type - [US_STATE]" at bounding box center [1077, 228] width 405 height 39
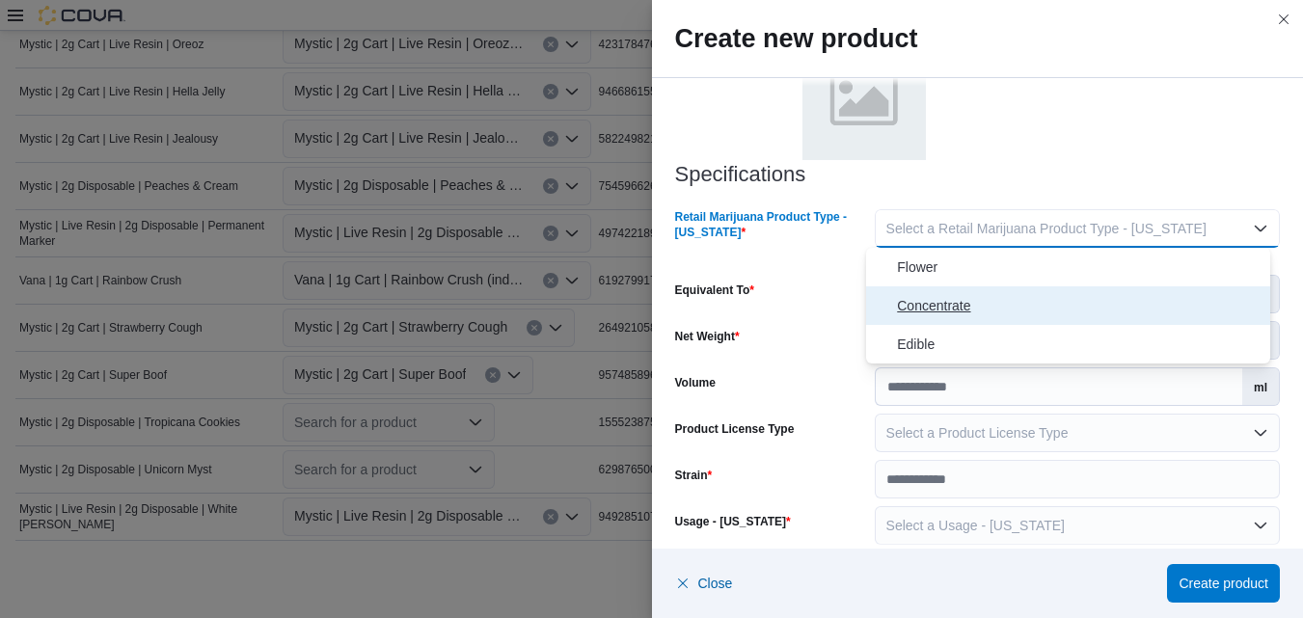
click at [949, 306] on span "Concentrate" at bounding box center [1080, 305] width 366 height 23
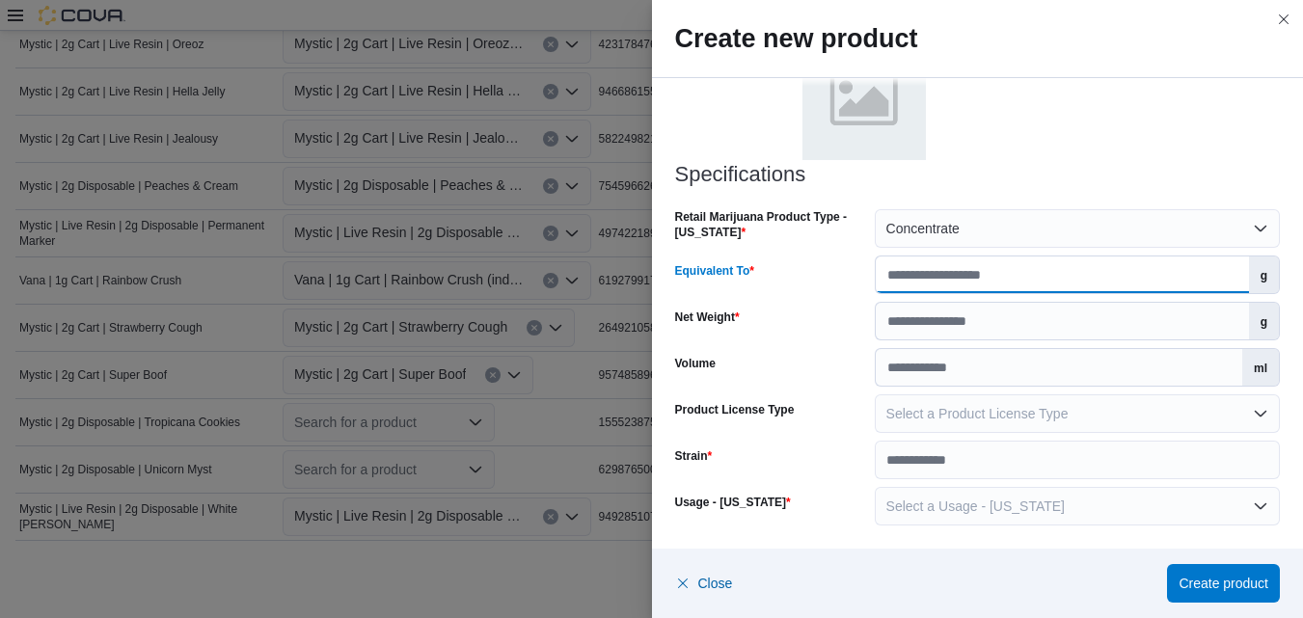
click at [1186, 273] on input "Equivalent To" at bounding box center [1062, 275] width 373 height 37
type input "*"
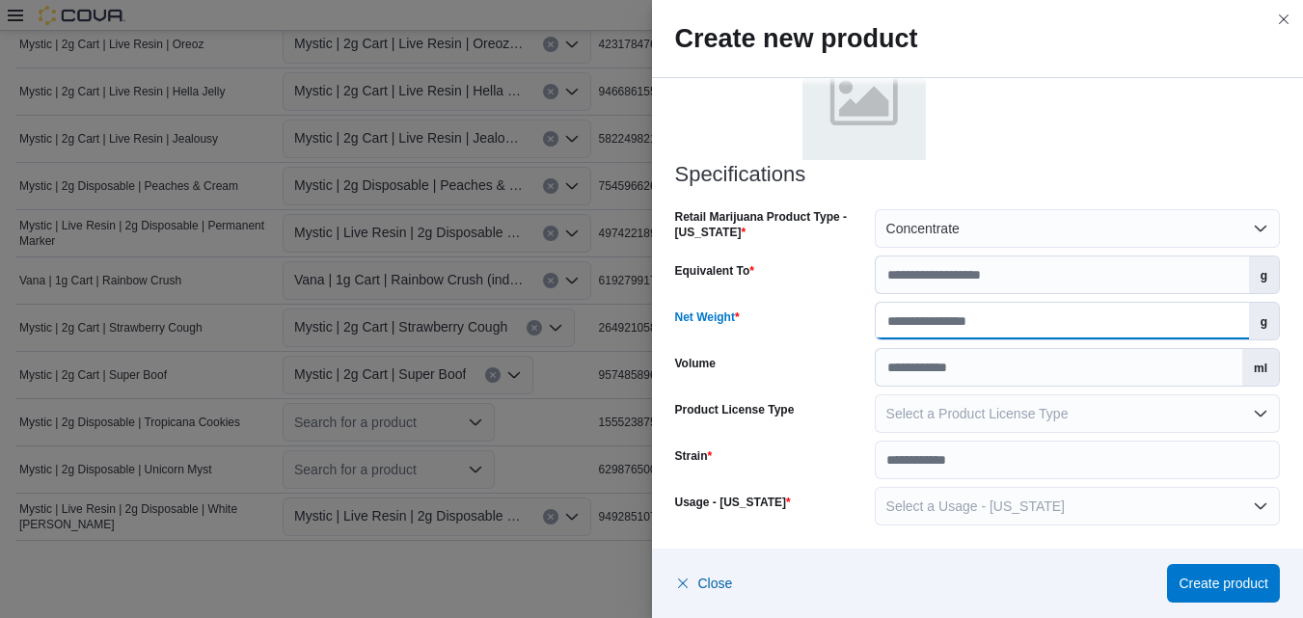
click at [1188, 318] on input "Net Weight" at bounding box center [1062, 321] width 373 height 37
type input "*"
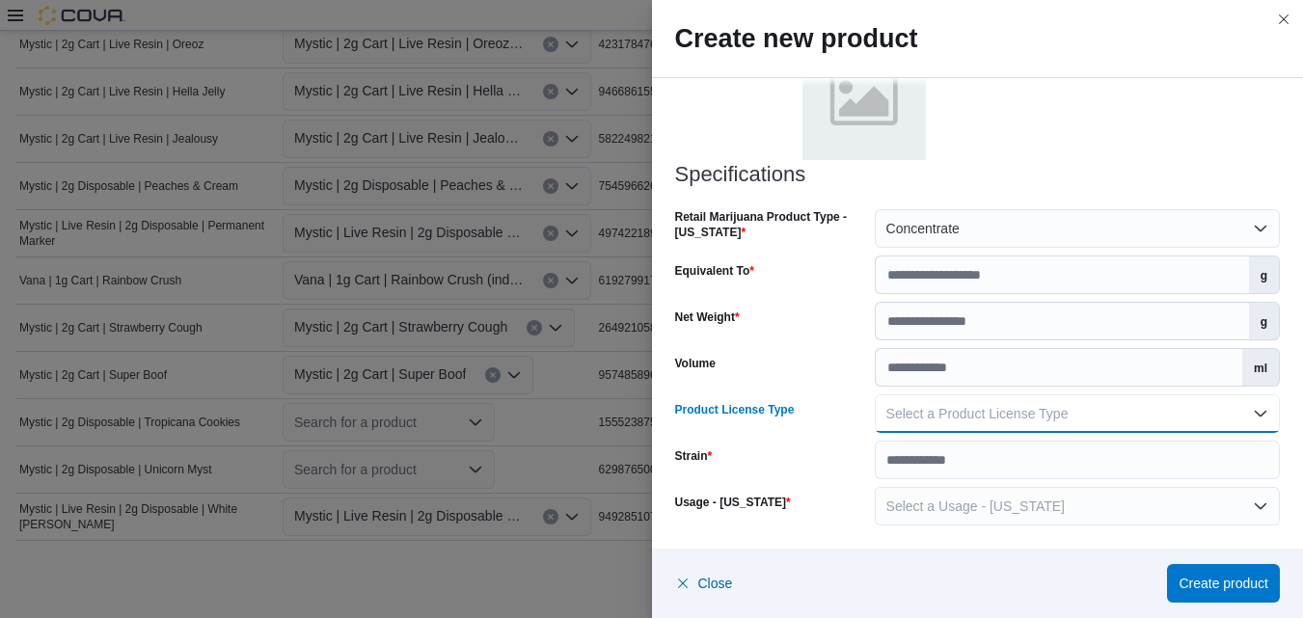
click at [1255, 409] on button "Select a Product License Type" at bounding box center [1077, 414] width 405 height 39
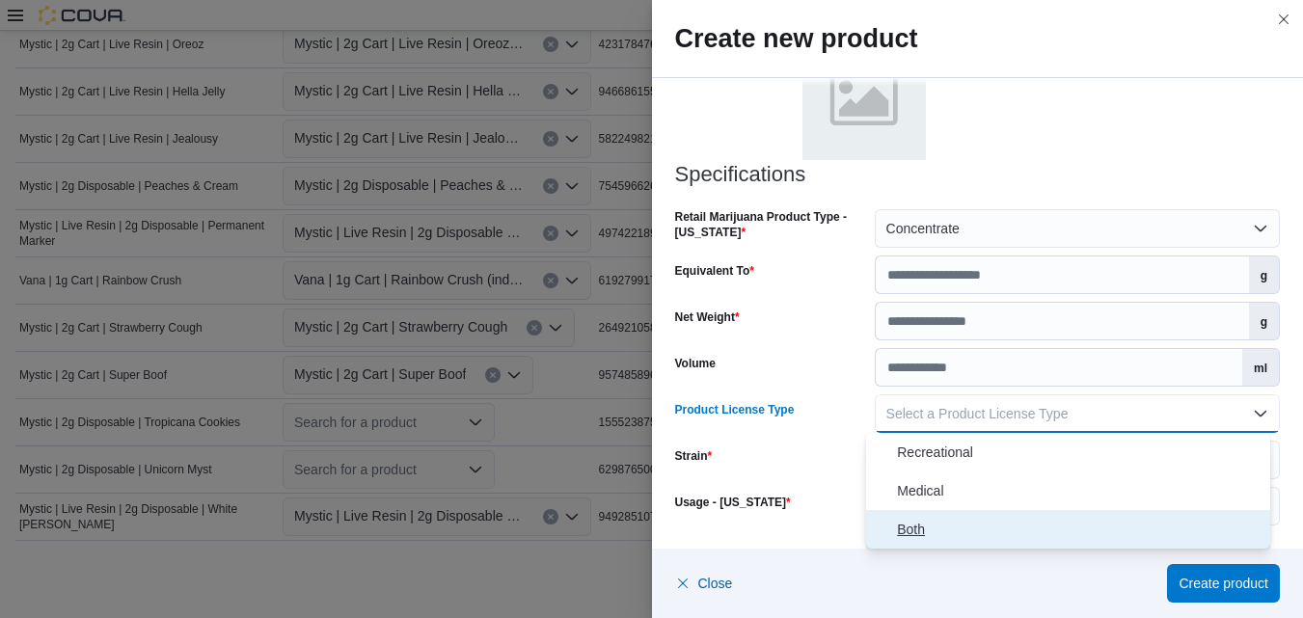
click at [910, 528] on span "Both" at bounding box center [1080, 529] width 366 height 23
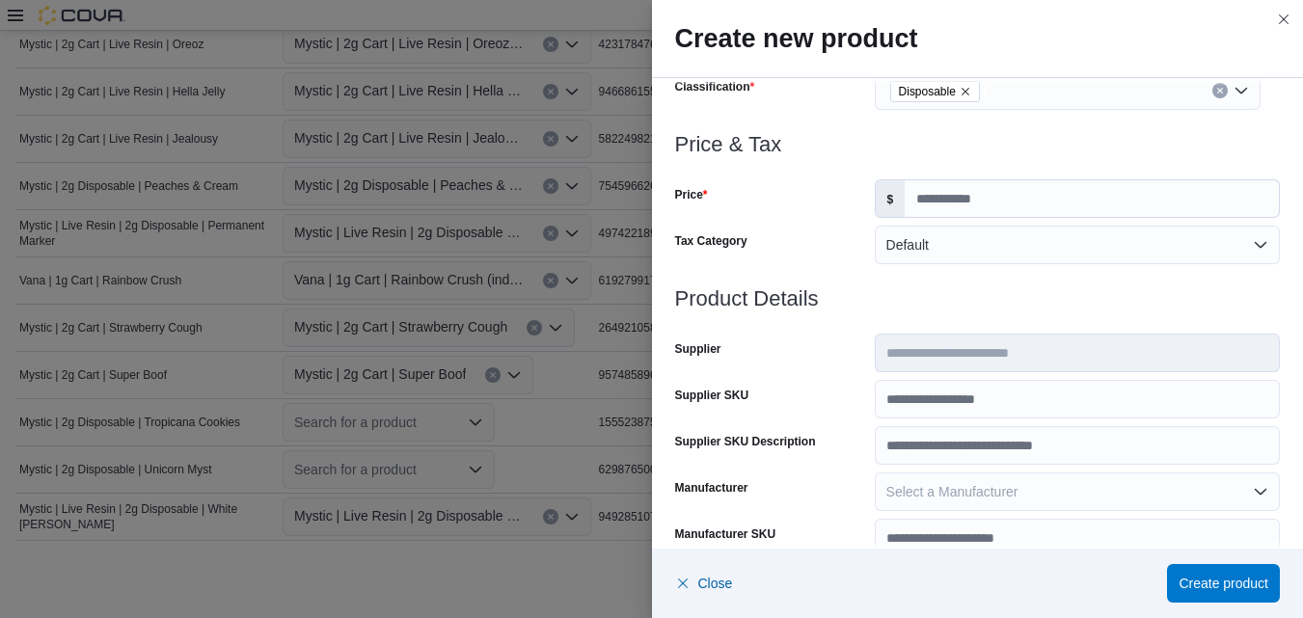
scroll to position [0, 0]
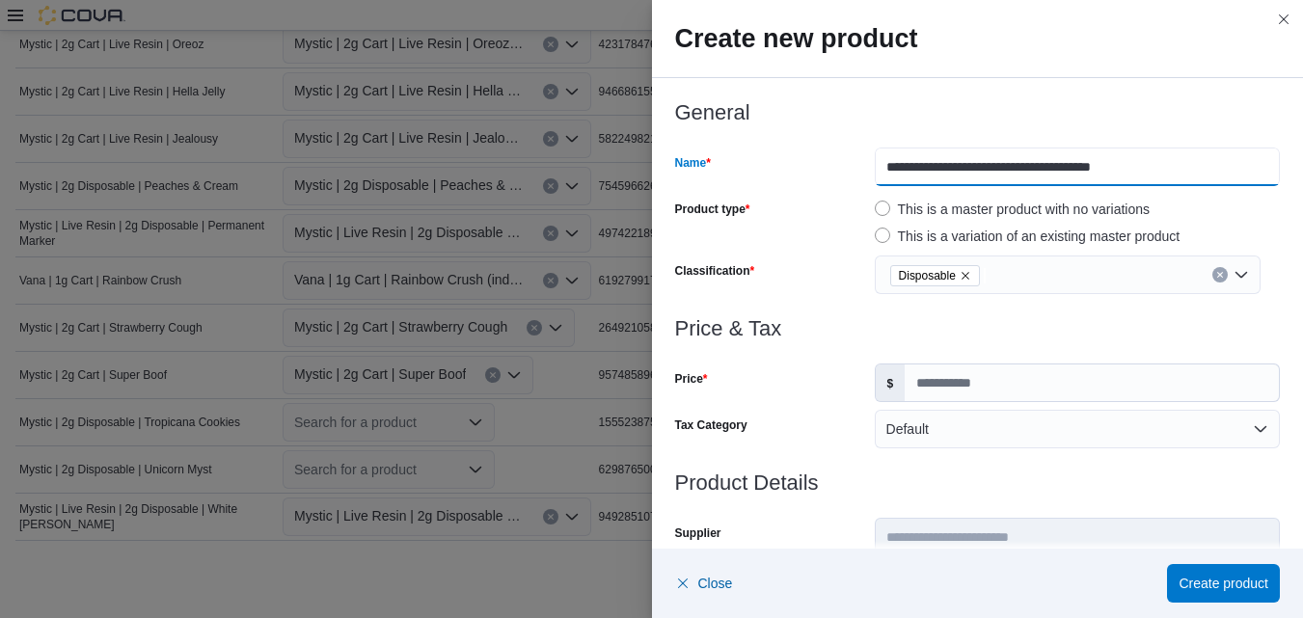
drag, startPoint x: 1134, startPoint y: 168, endPoint x: 1023, endPoint y: 176, distance: 111.2
click at [1023, 176] on input "**********" at bounding box center [1077, 167] width 405 height 39
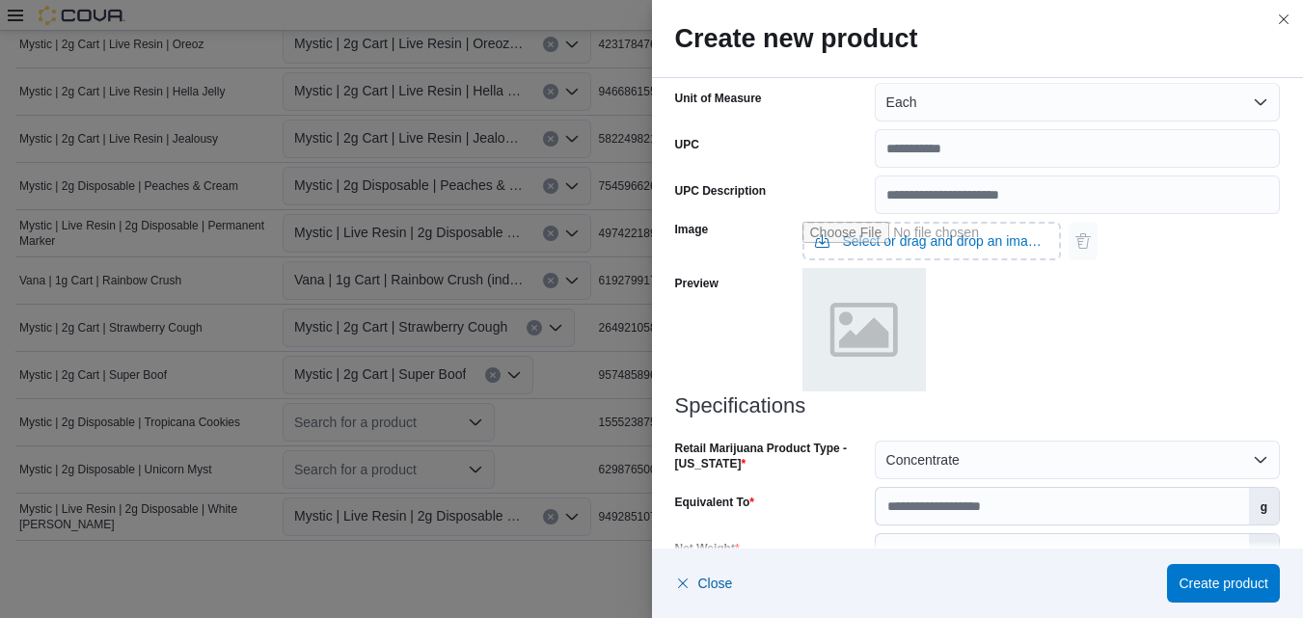
scroll to position [944, 0]
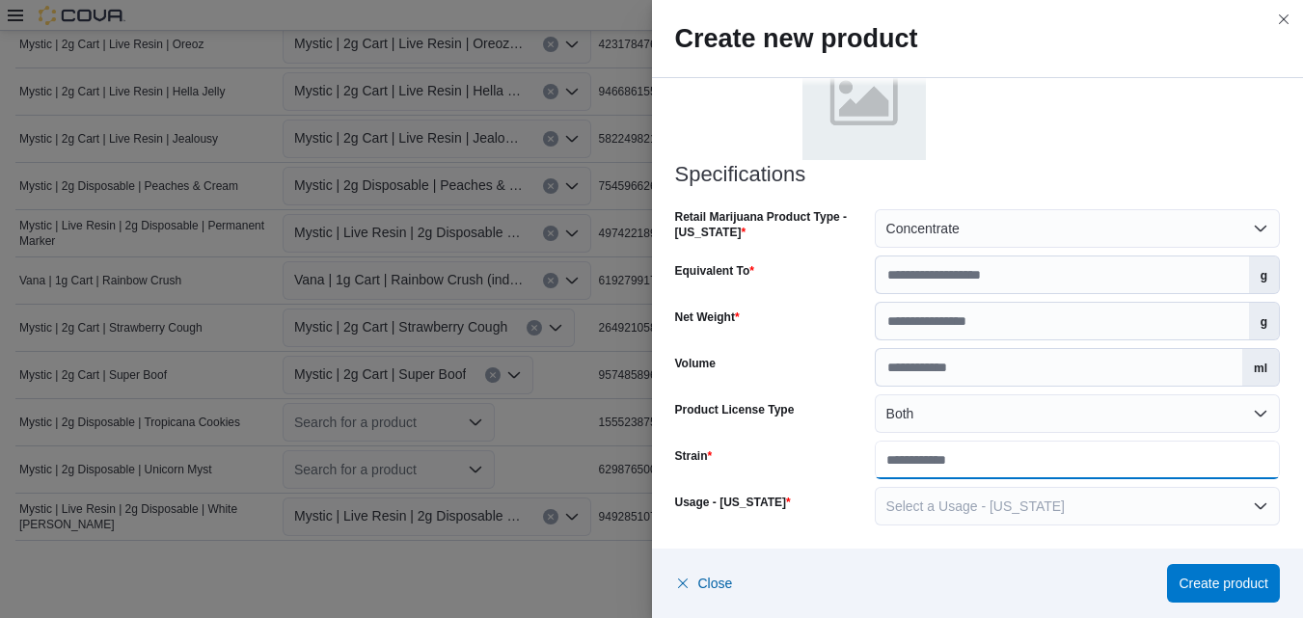
click at [1079, 467] on input "Strain" at bounding box center [1077, 460] width 405 height 39
paste input "**********"
type input "**********"
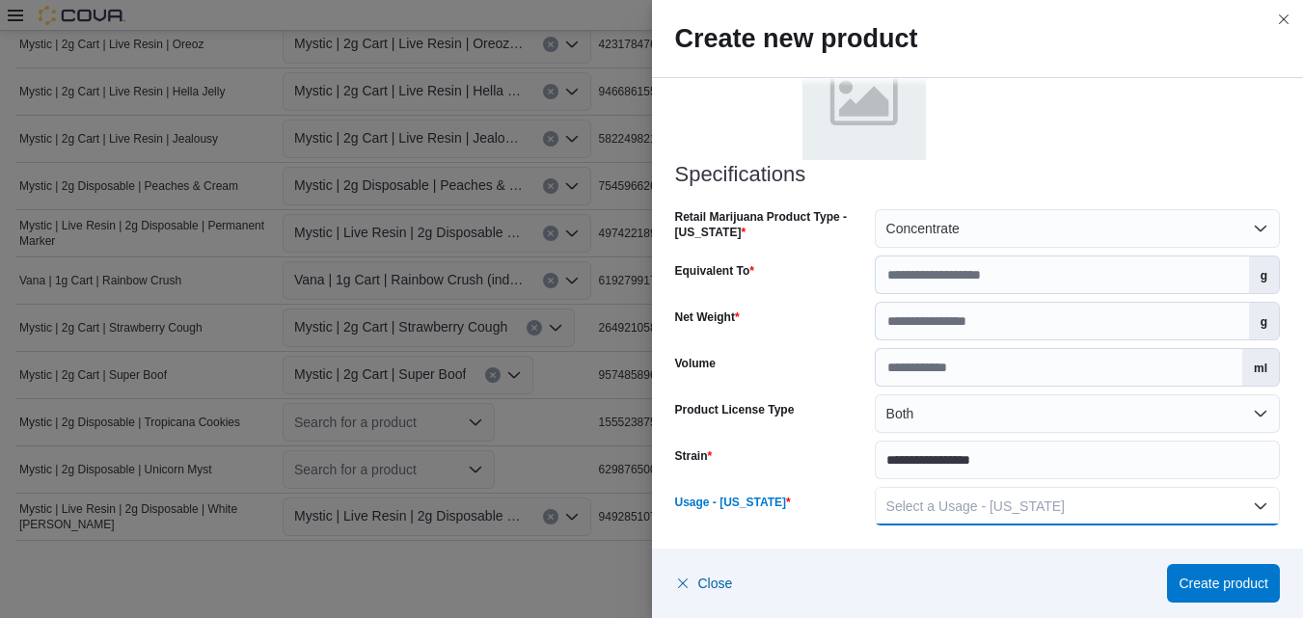
click at [1251, 504] on button "Select a Usage - [US_STATE]" at bounding box center [1077, 506] width 405 height 39
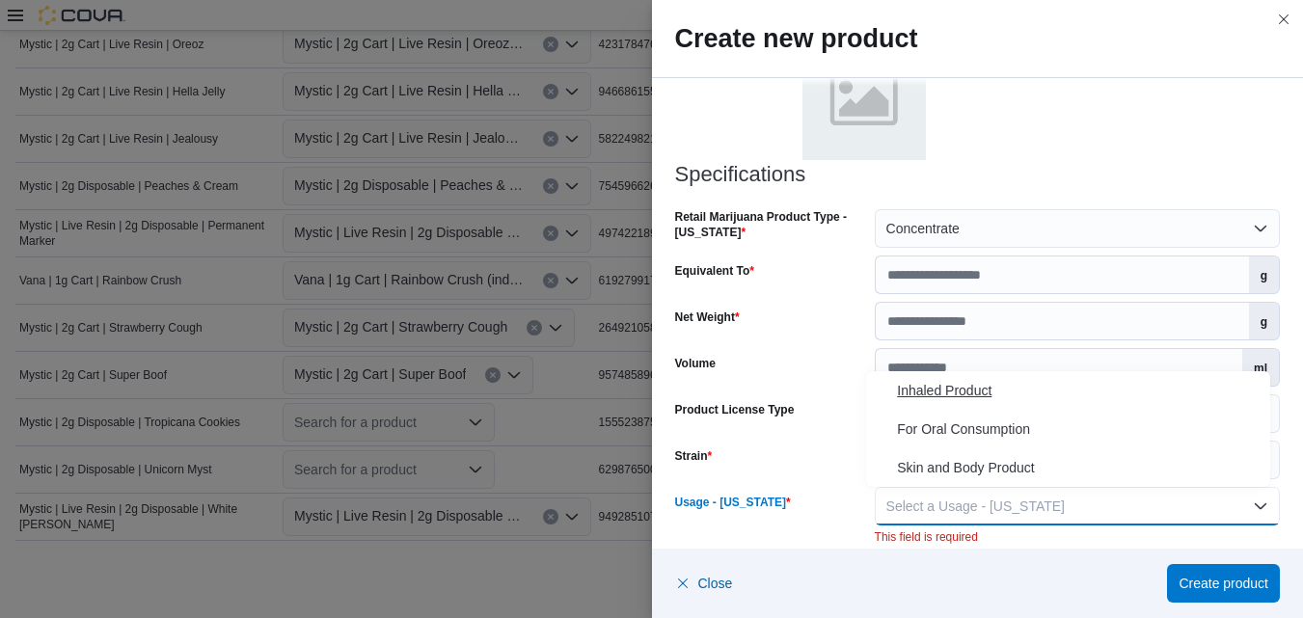
click at [930, 395] on span "Inhaled Product" at bounding box center [1080, 390] width 366 height 23
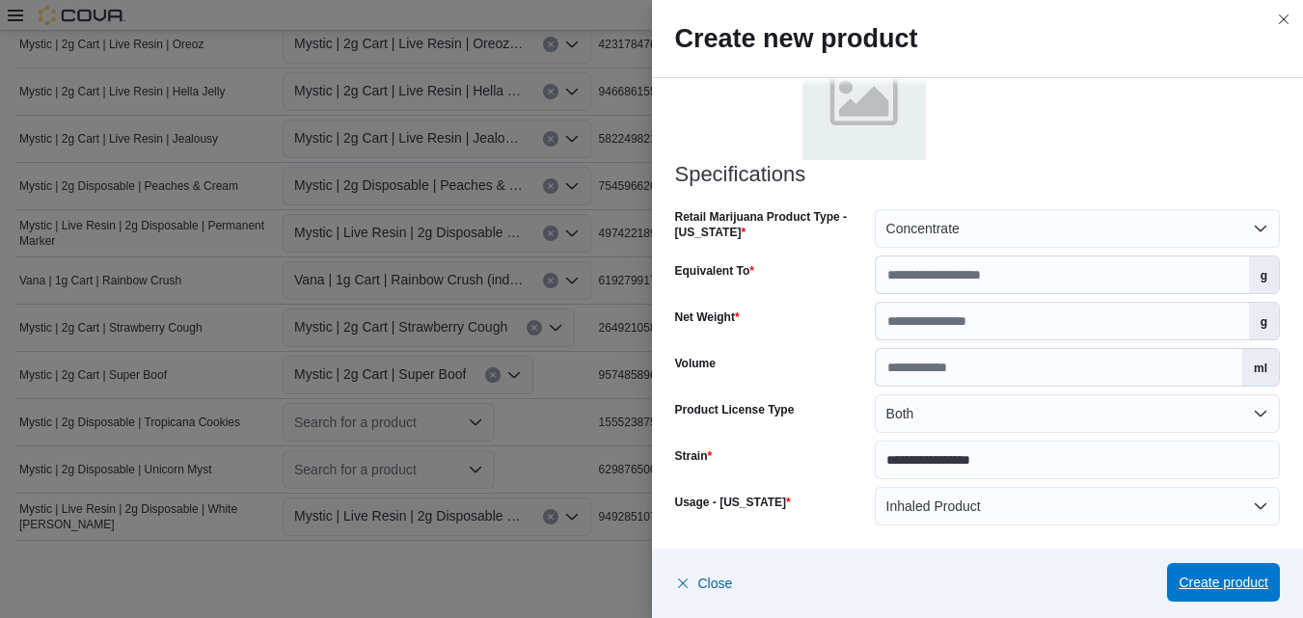
click at [1203, 579] on span "Create product" at bounding box center [1224, 582] width 90 height 19
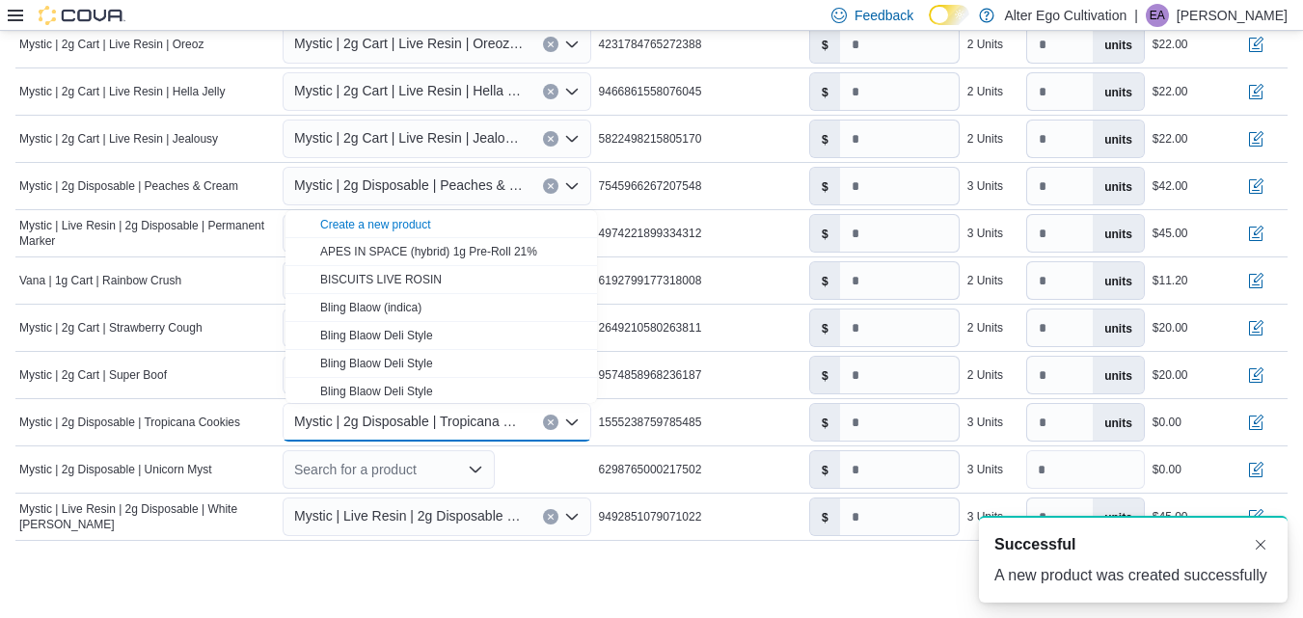
scroll to position [0, 0]
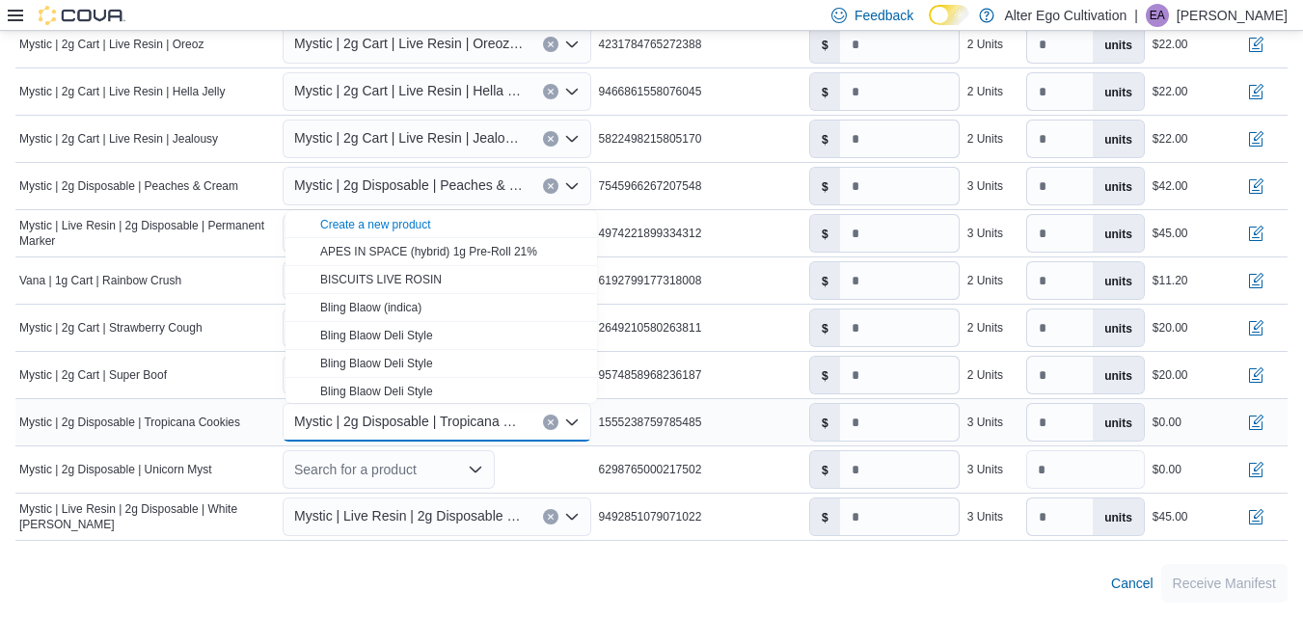
click at [778, 423] on div "1555238759785485" at bounding box center [700, 422] width 210 height 23
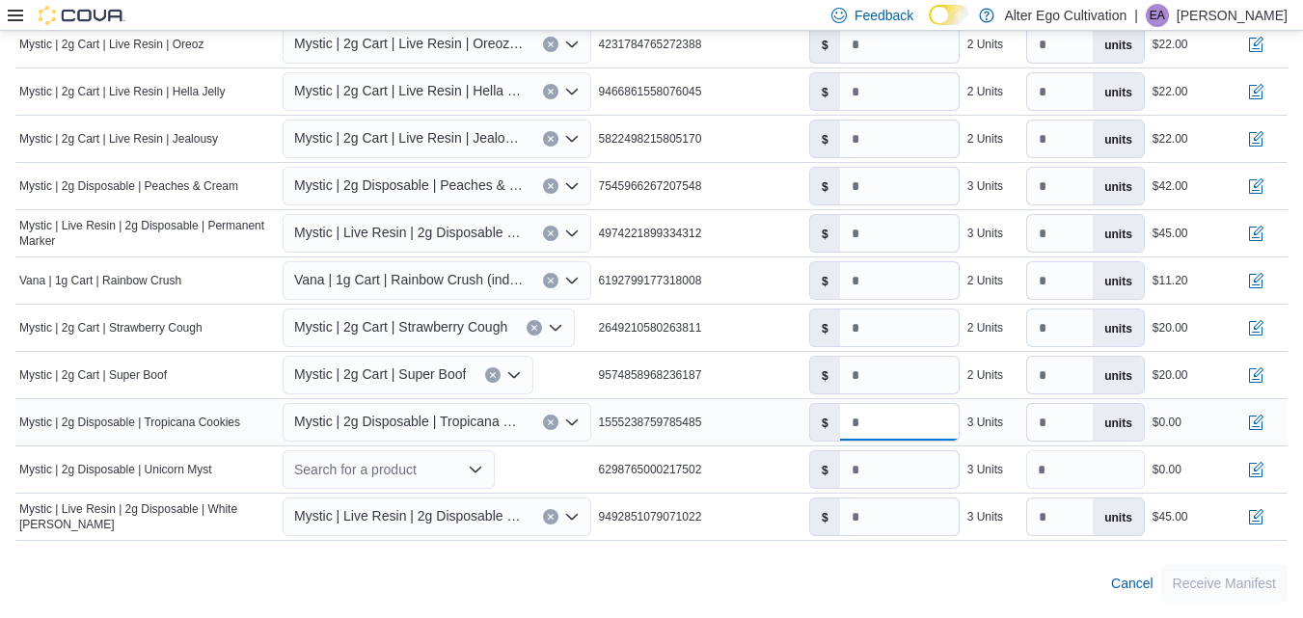
click at [889, 423] on input "number" at bounding box center [899, 422] width 119 height 37
type input "*****"
click at [889, 475] on input "*" at bounding box center [899, 469] width 119 height 37
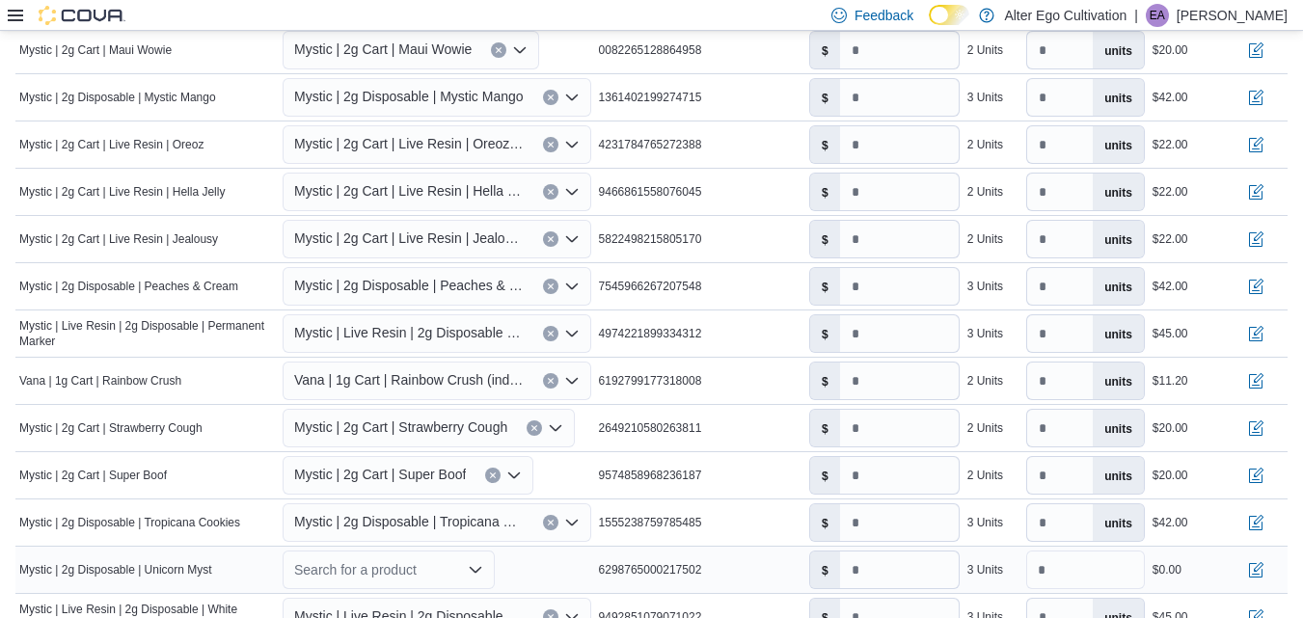
scroll to position [1085, 0]
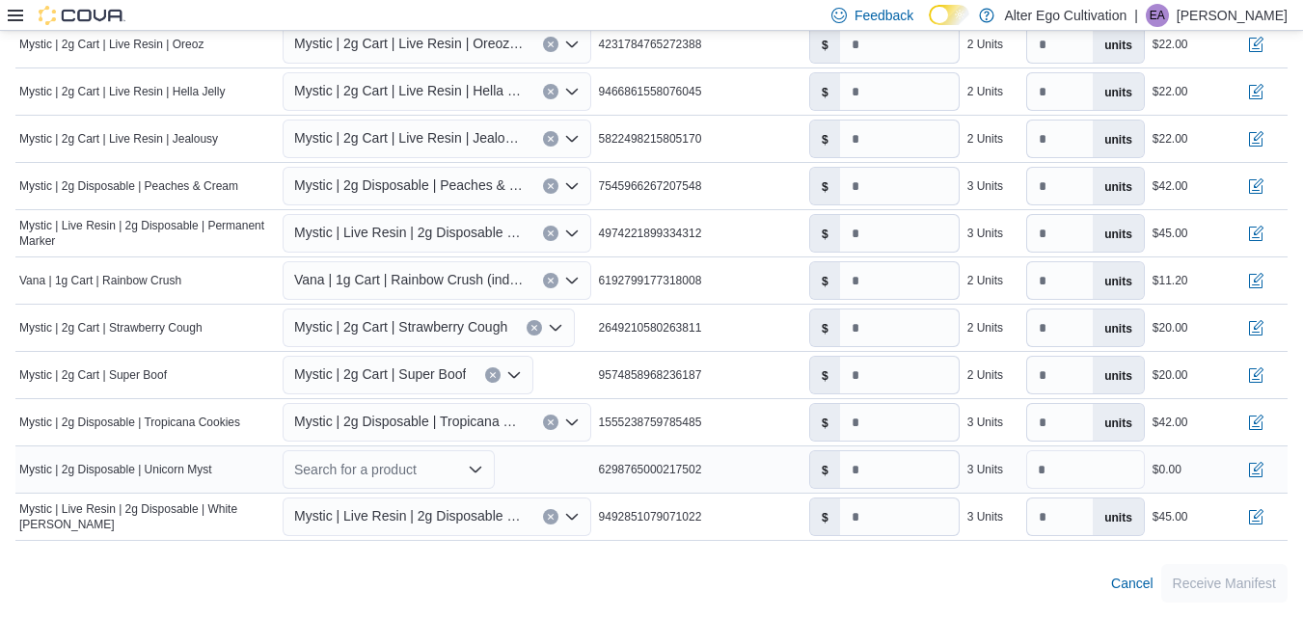
click at [478, 473] on icon "Open list of options" at bounding box center [476, 470] width 12 height 6
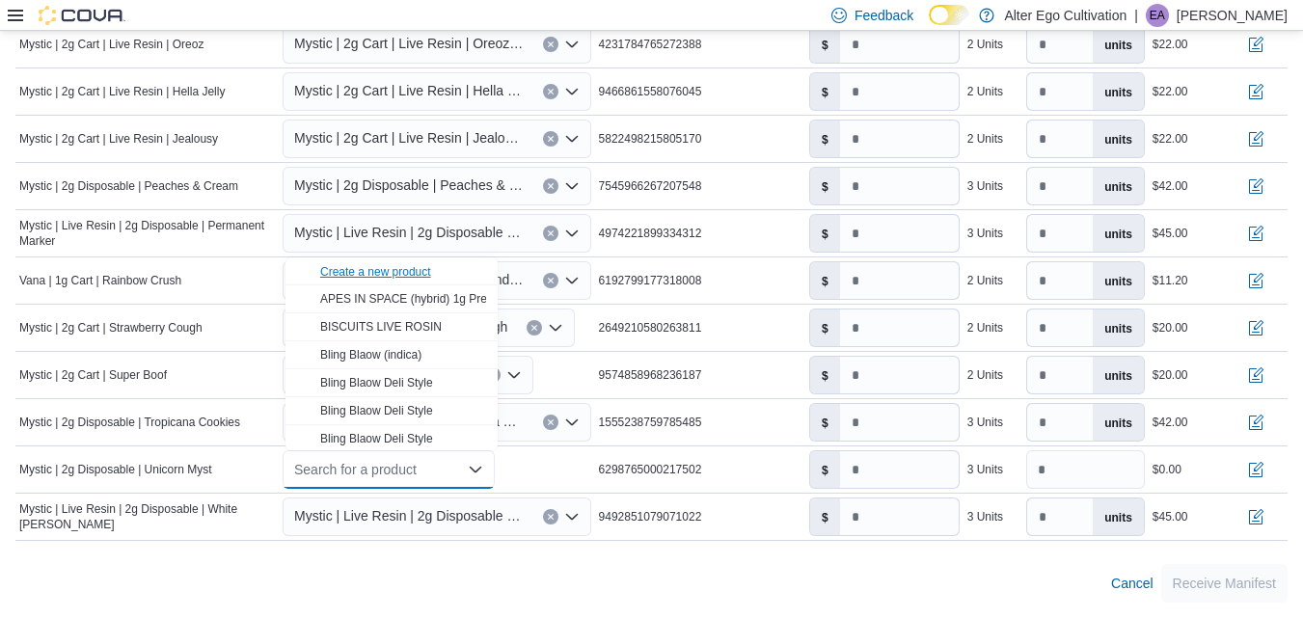
click at [375, 266] on div "Create a new product" at bounding box center [375, 271] width 111 height 15
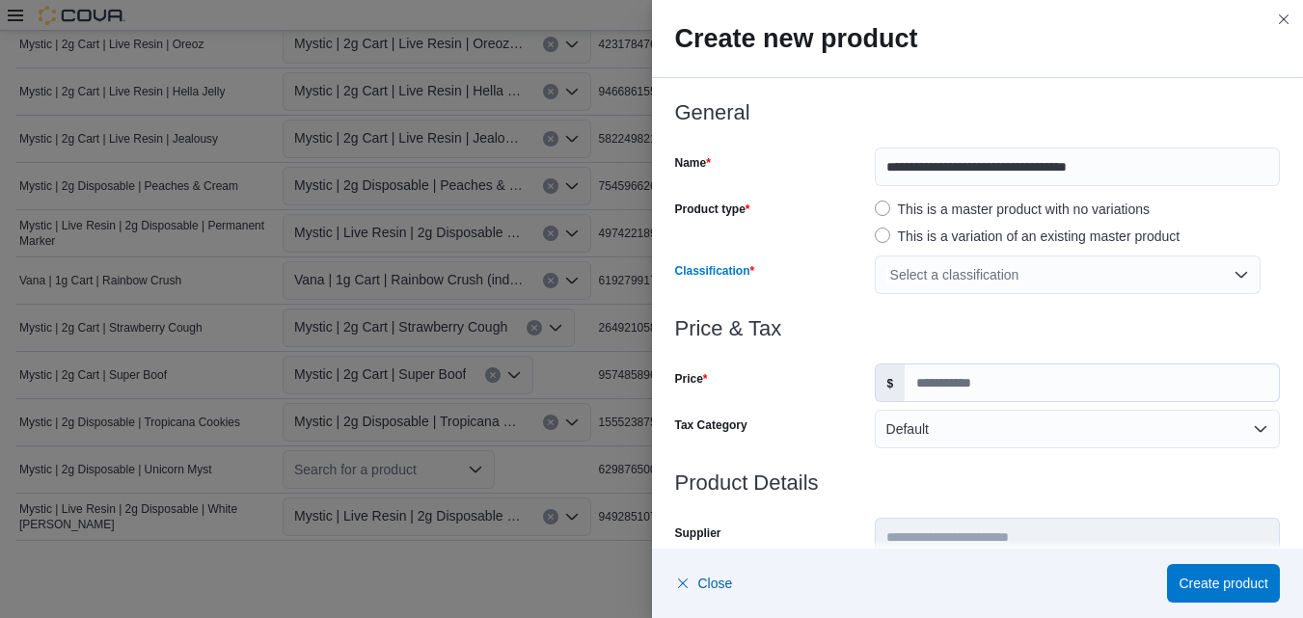
click at [1235, 268] on div "Select a classification" at bounding box center [1068, 275] width 386 height 39
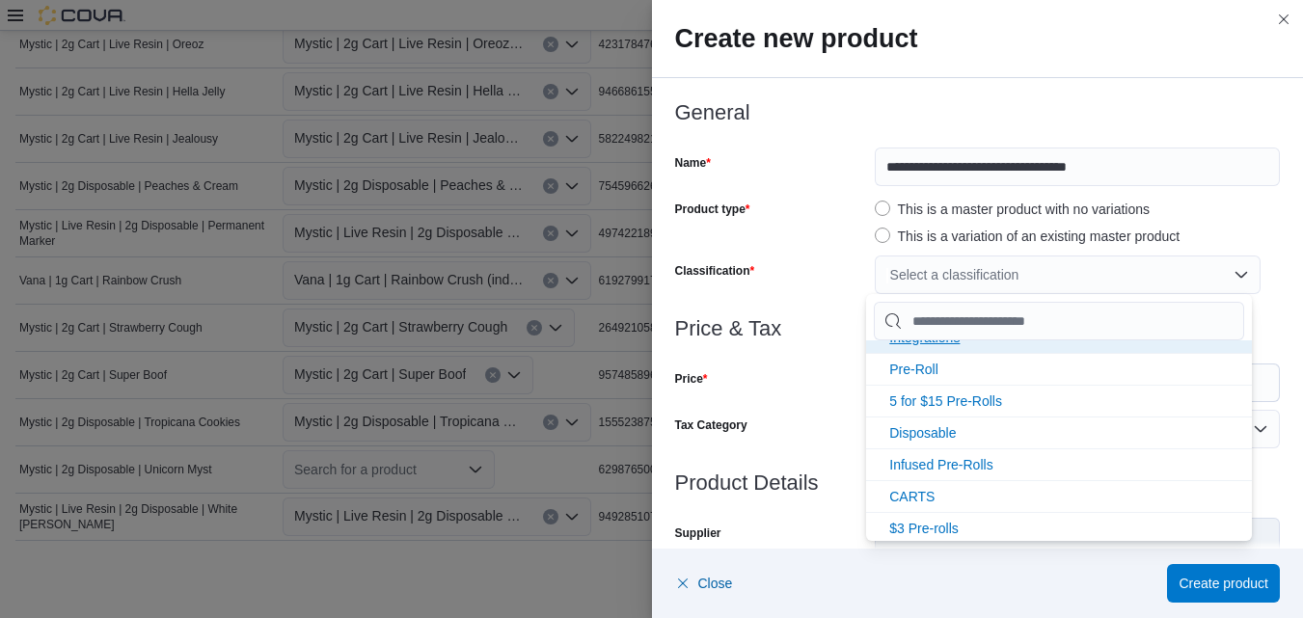
scroll to position [161, 0]
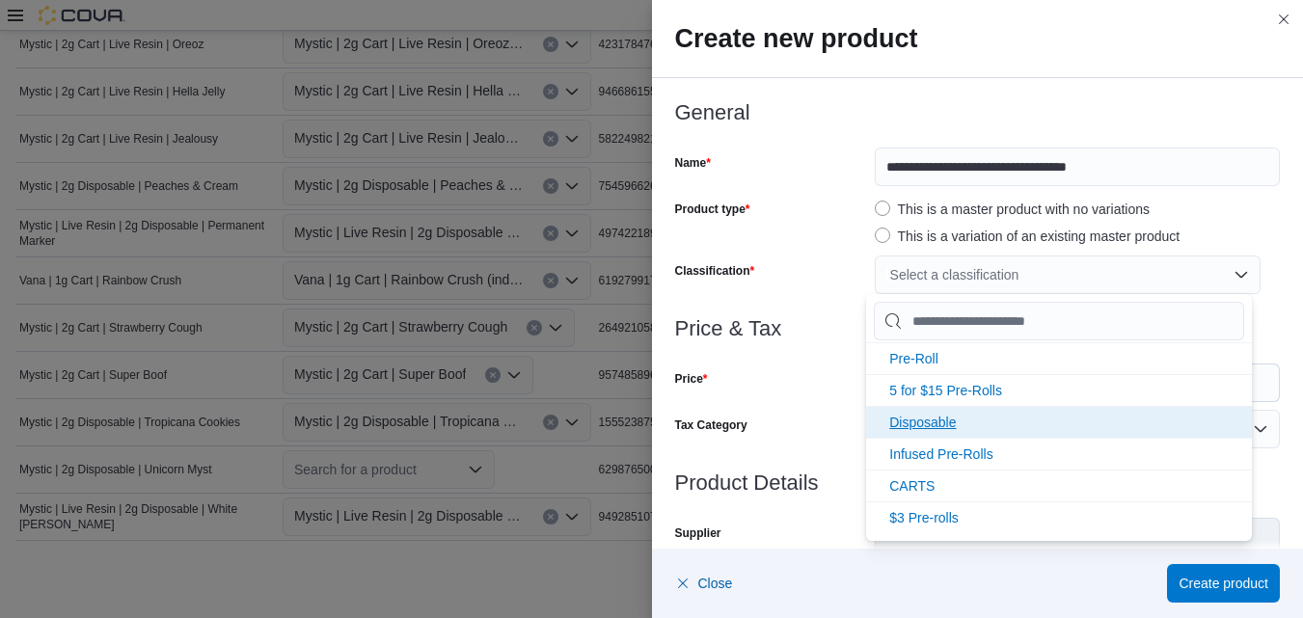
click at [947, 418] on span "Disposable" at bounding box center [922, 422] width 67 height 15
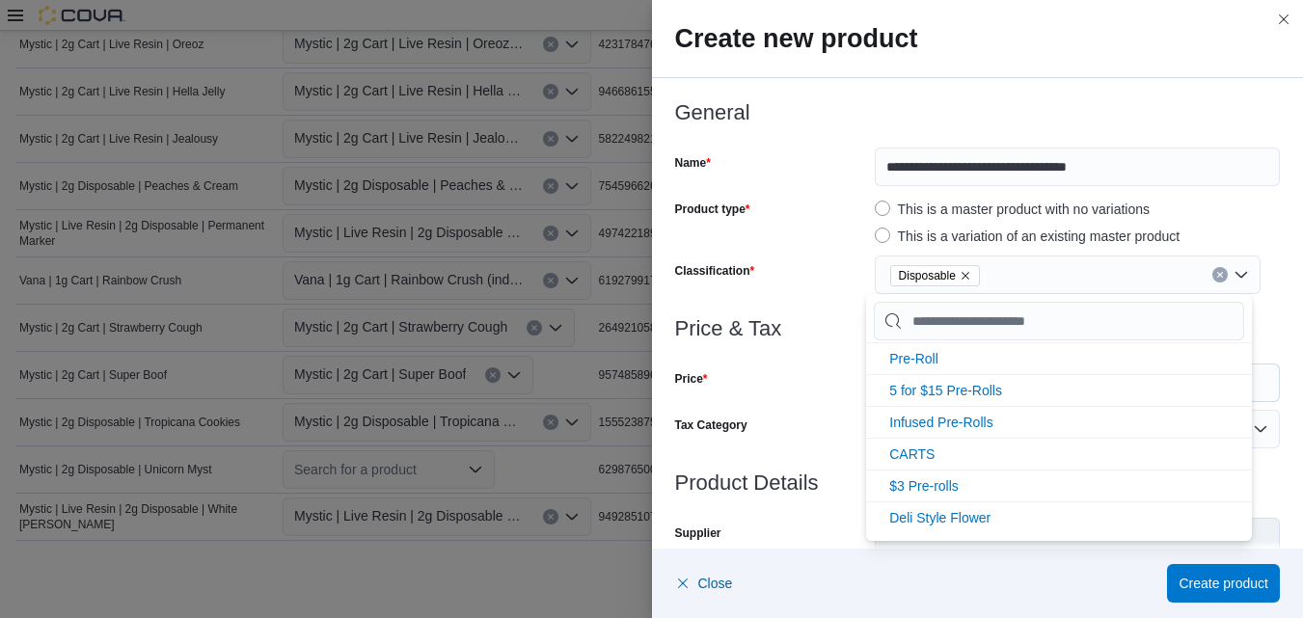
click at [1233, 204] on div "This is a master product with no variations" at bounding box center [1077, 209] width 405 height 23
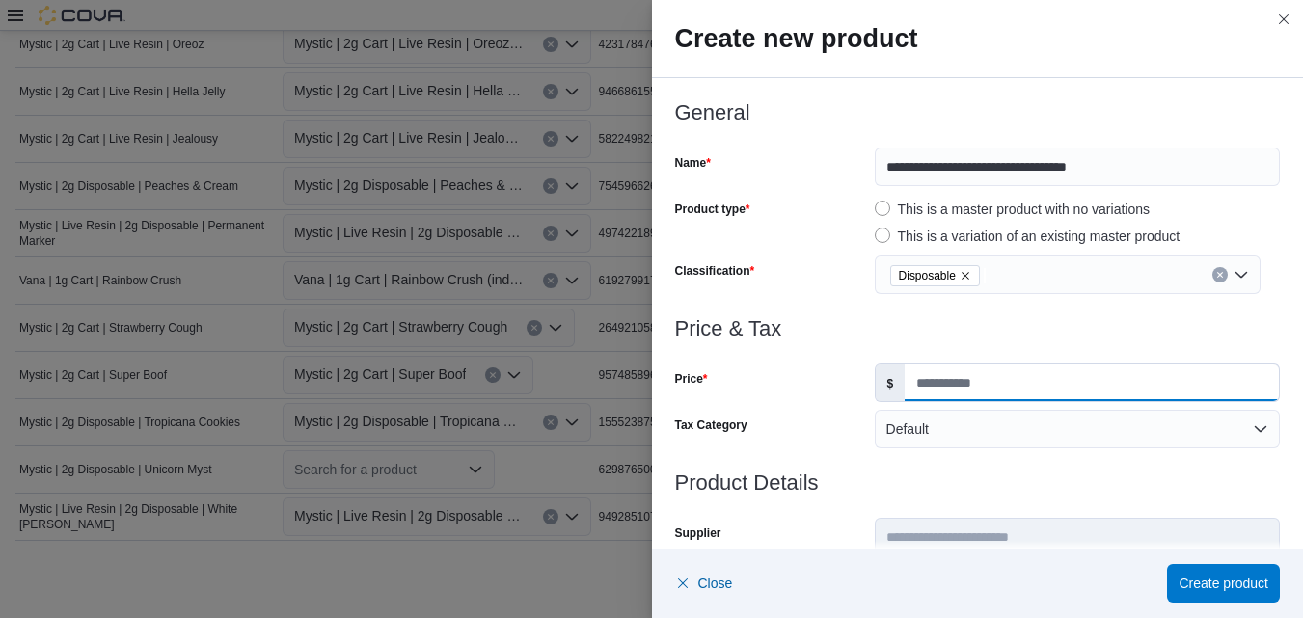
click at [1029, 391] on input "Price" at bounding box center [1092, 383] width 374 height 37
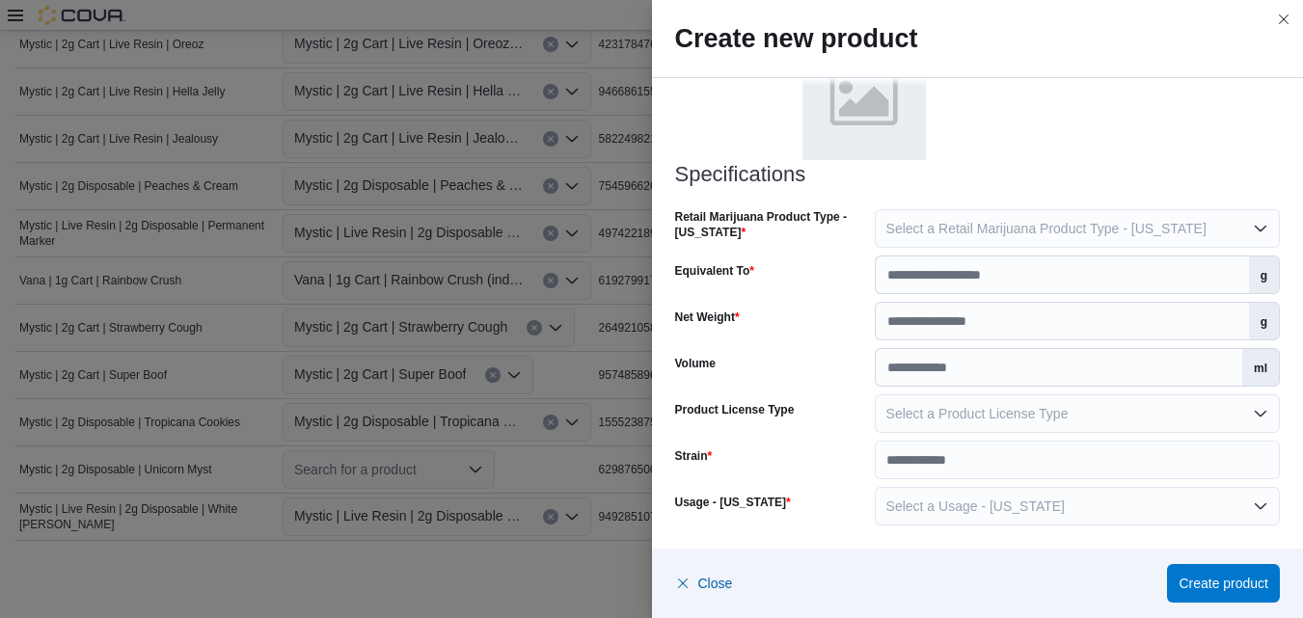
type input "*****"
click at [1248, 227] on button "Select a Retail Marijuana Product Type - [US_STATE]" at bounding box center [1077, 228] width 405 height 39
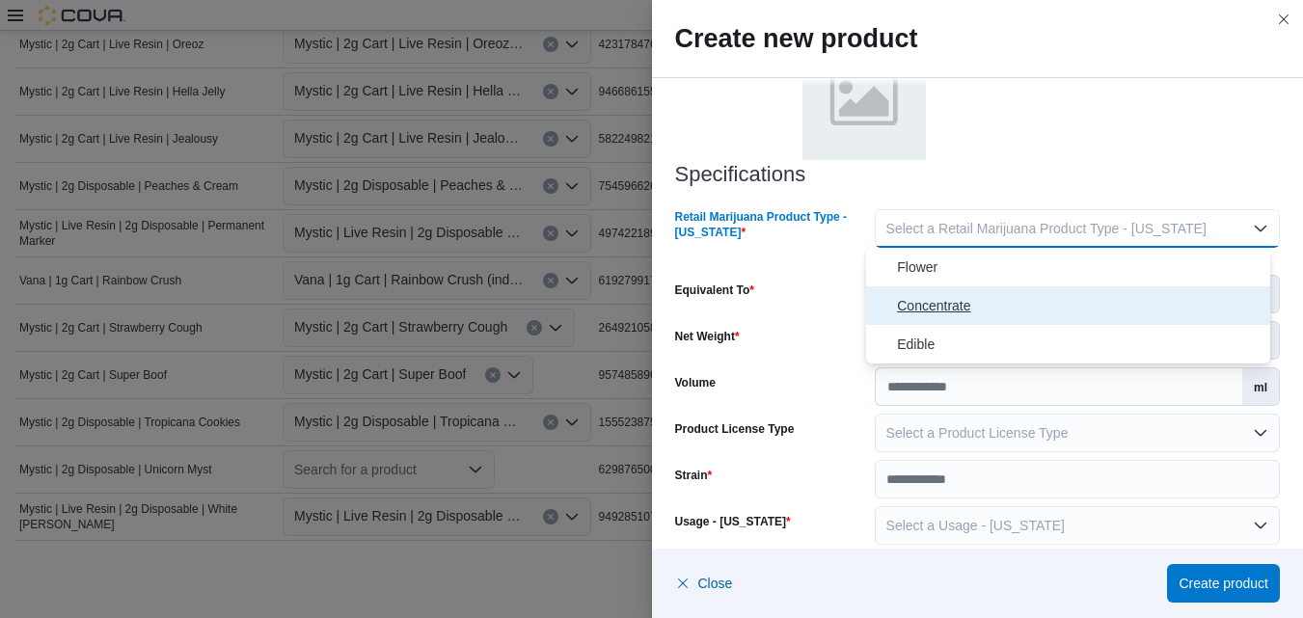
click at [956, 305] on span "Concentrate" at bounding box center [1080, 305] width 366 height 23
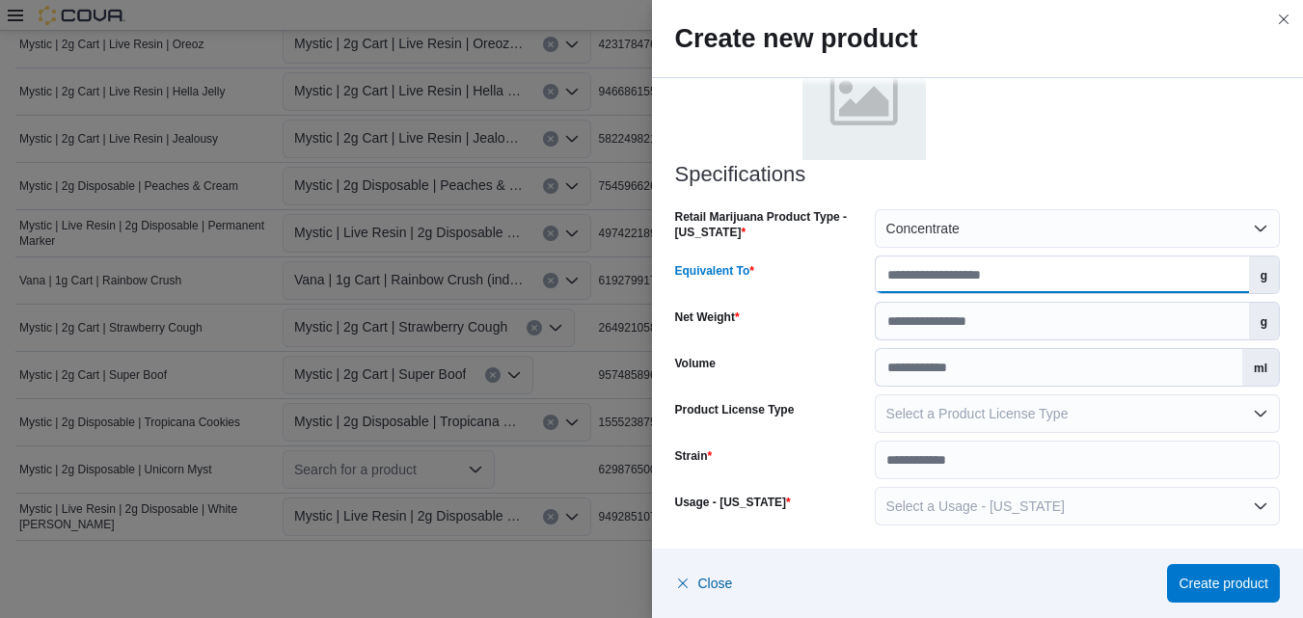
click at [1161, 278] on input "Equivalent To" at bounding box center [1062, 275] width 373 height 37
click at [1005, 278] on input "**" at bounding box center [1062, 275] width 373 height 37
type input "*"
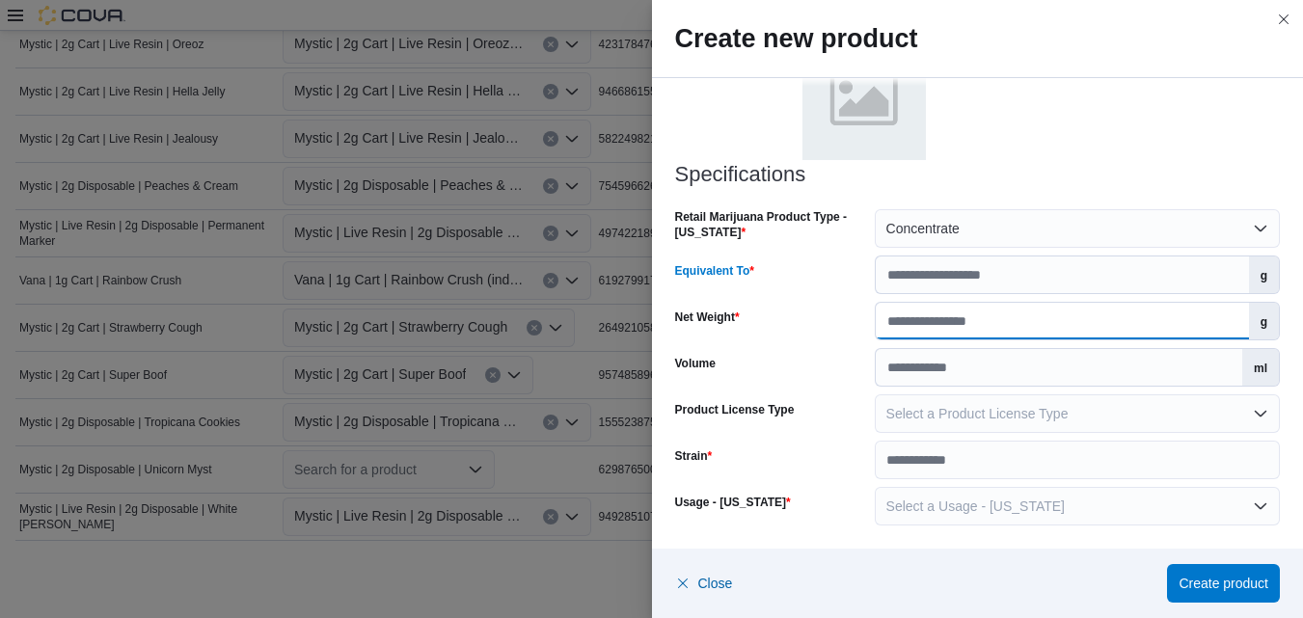
click at [1036, 327] on input "Net Weight" at bounding box center [1062, 321] width 373 height 37
type input "*"
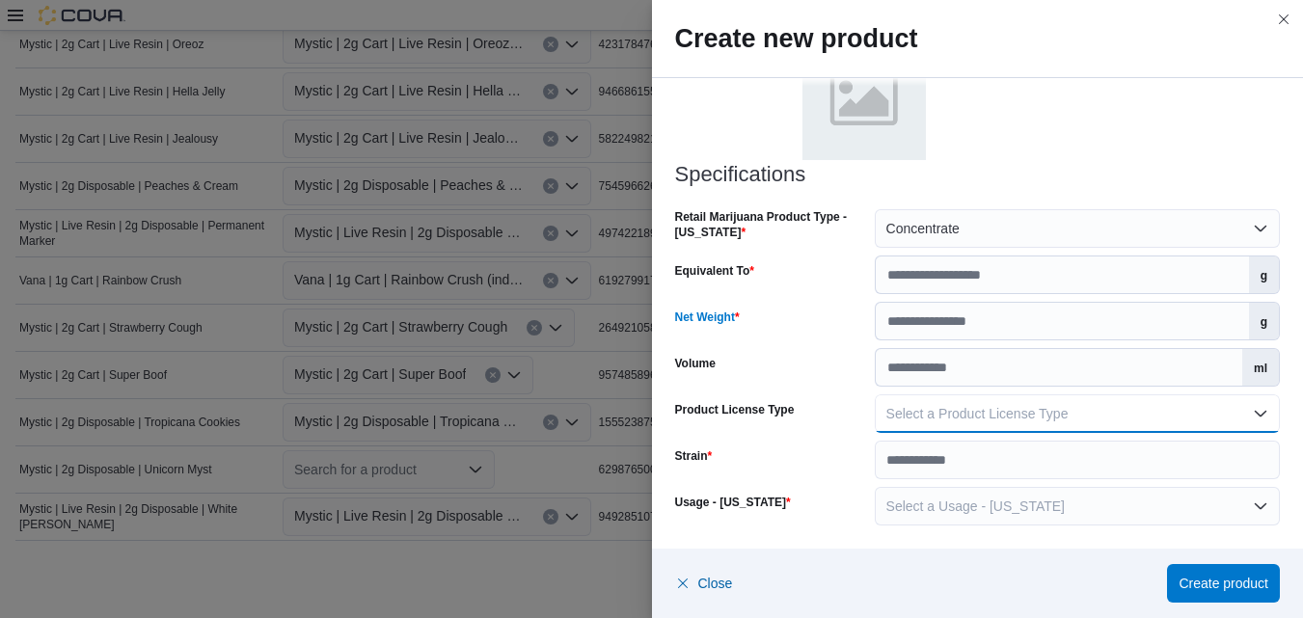
click at [1254, 411] on button "Select a Product License Type" at bounding box center [1077, 414] width 405 height 39
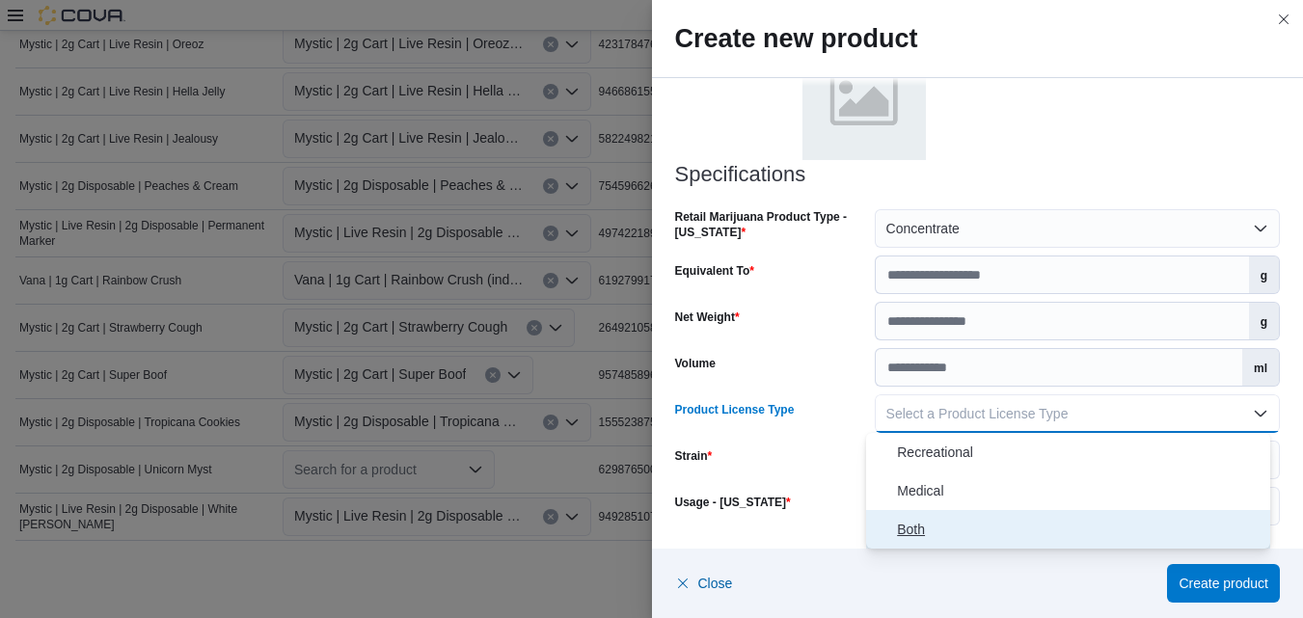
click at [918, 530] on span "Both" at bounding box center [1080, 529] width 366 height 23
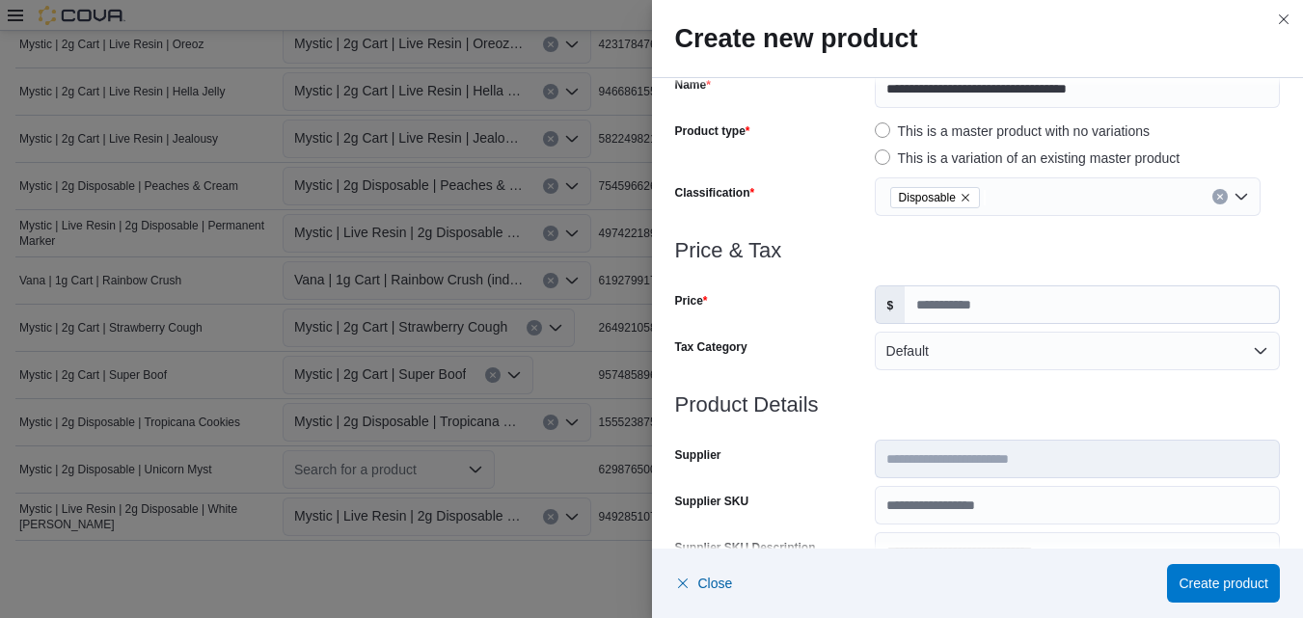
scroll to position [6, 0]
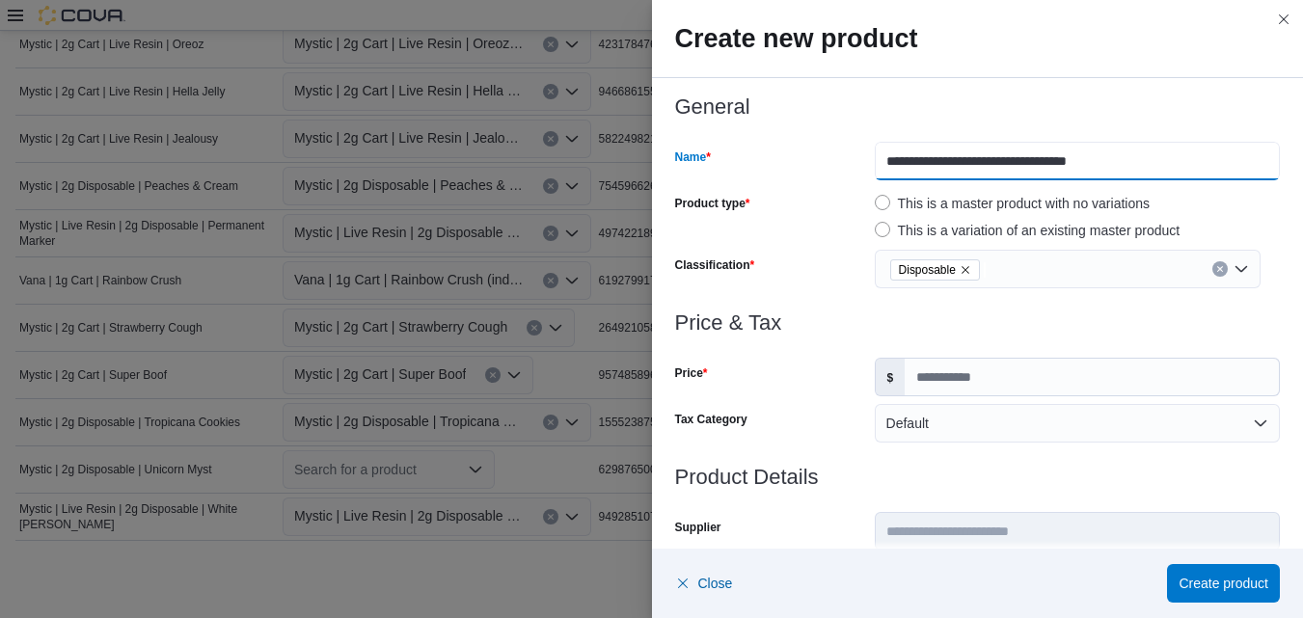
drag, startPoint x: 1108, startPoint y: 162, endPoint x: 1021, endPoint y: 165, distance: 87.8
click at [1021, 165] on input "**********" at bounding box center [1077, 161] width 405 height 39
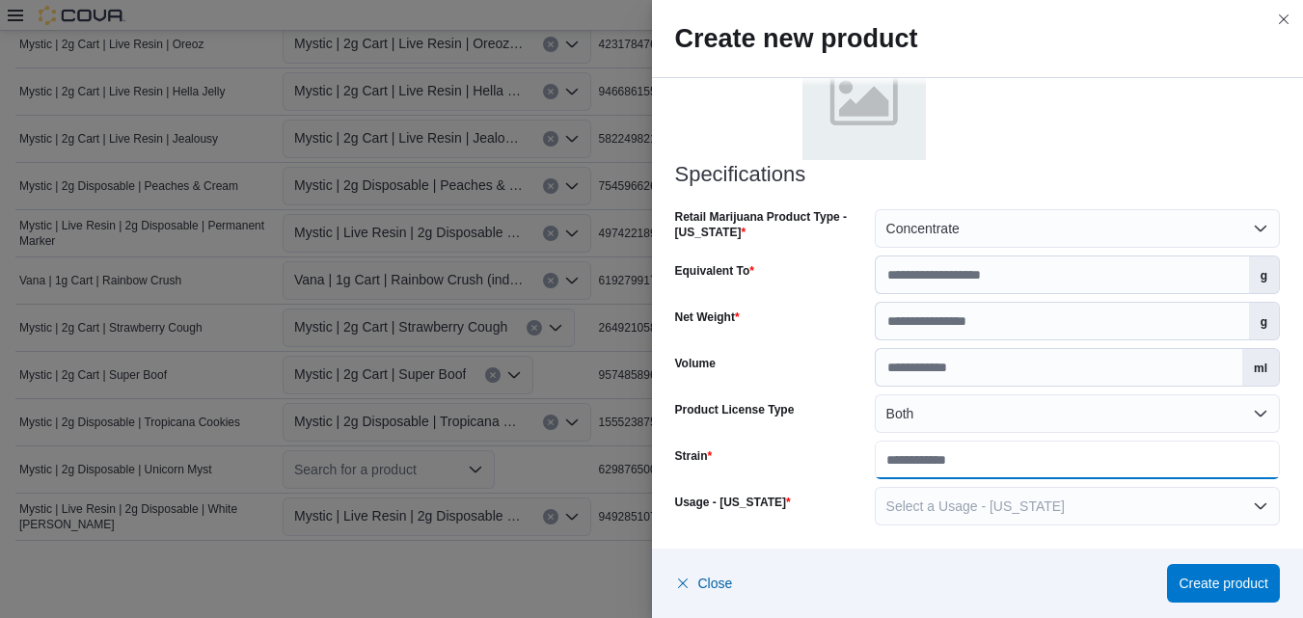
click at [978, 468] on input "Strain" at bounding box center [1077, 460] width 405 height 39
paste input "**********"
type input "**********"
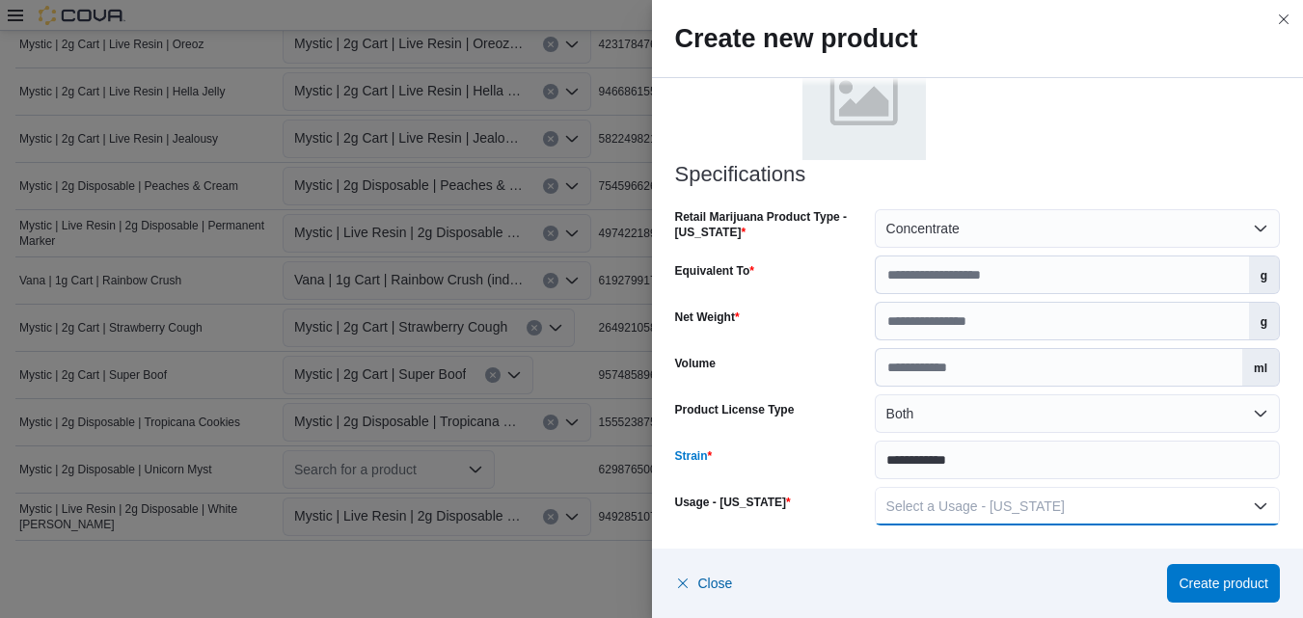
click at [1242, 507] on button "Select a Usage - [US_STATE]" at bounding box center [1077, 506] width 405 height 39
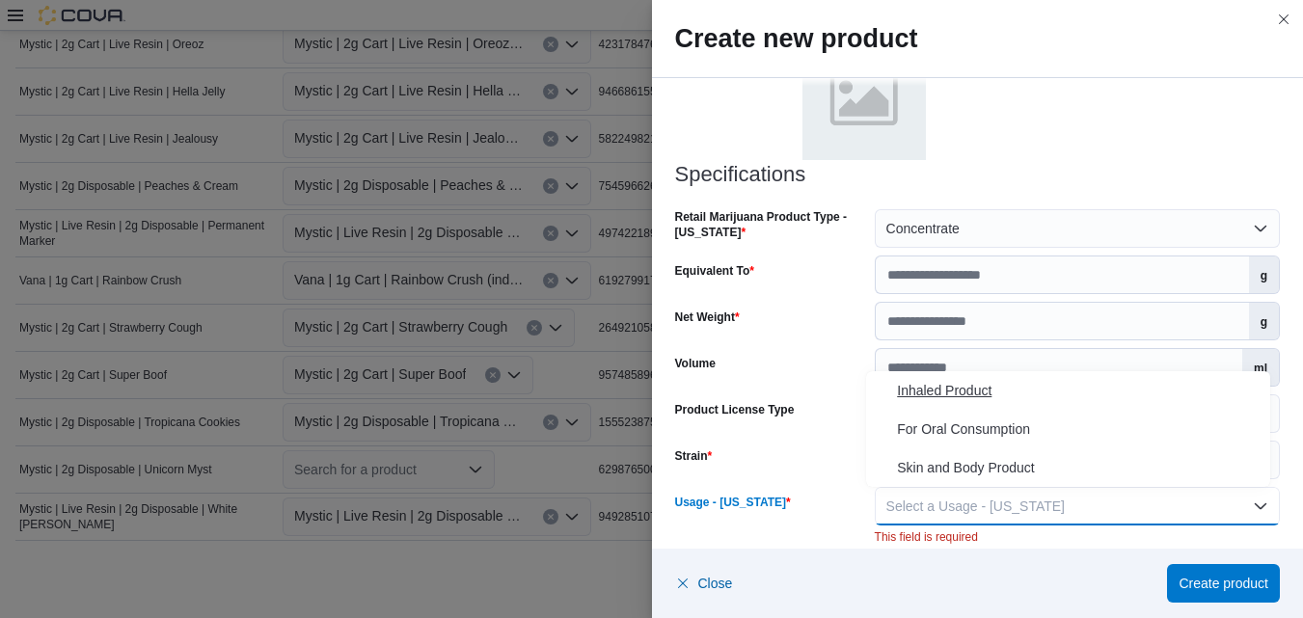
click at [957, 382] on span "Inhaled Product" at bounding box center [1080, 390] width 366 height 23
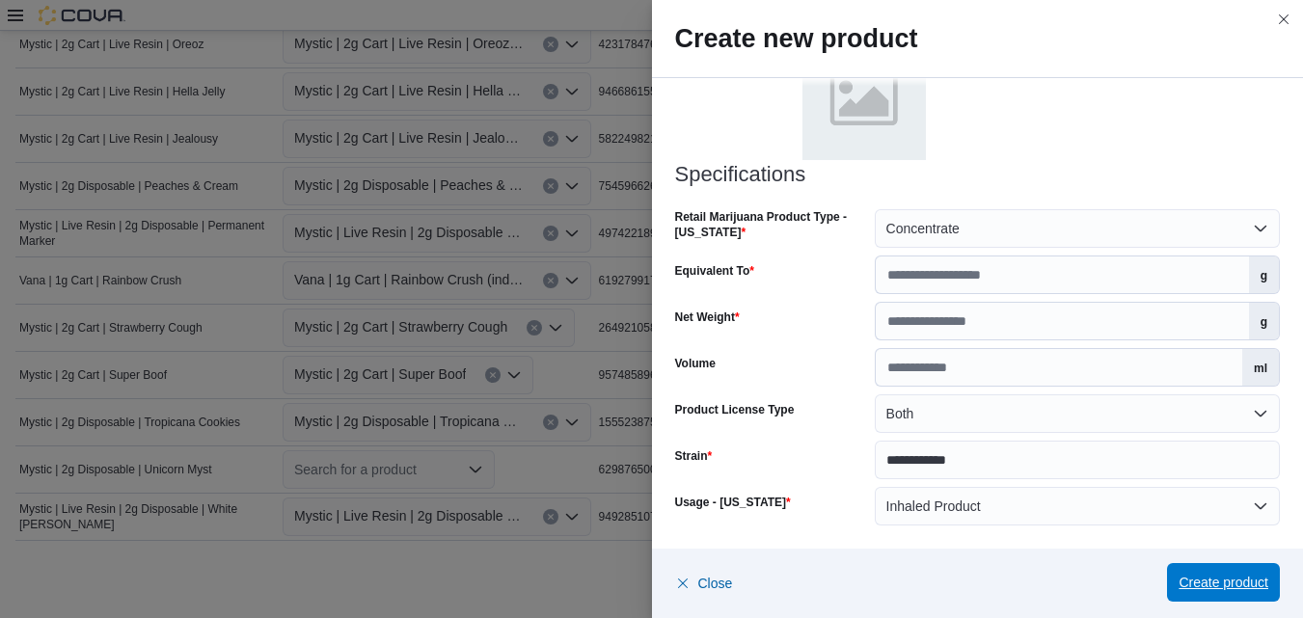
click at [1229, 583] on span "Create product" at bounding box center [1224, 582] width 90 height 19
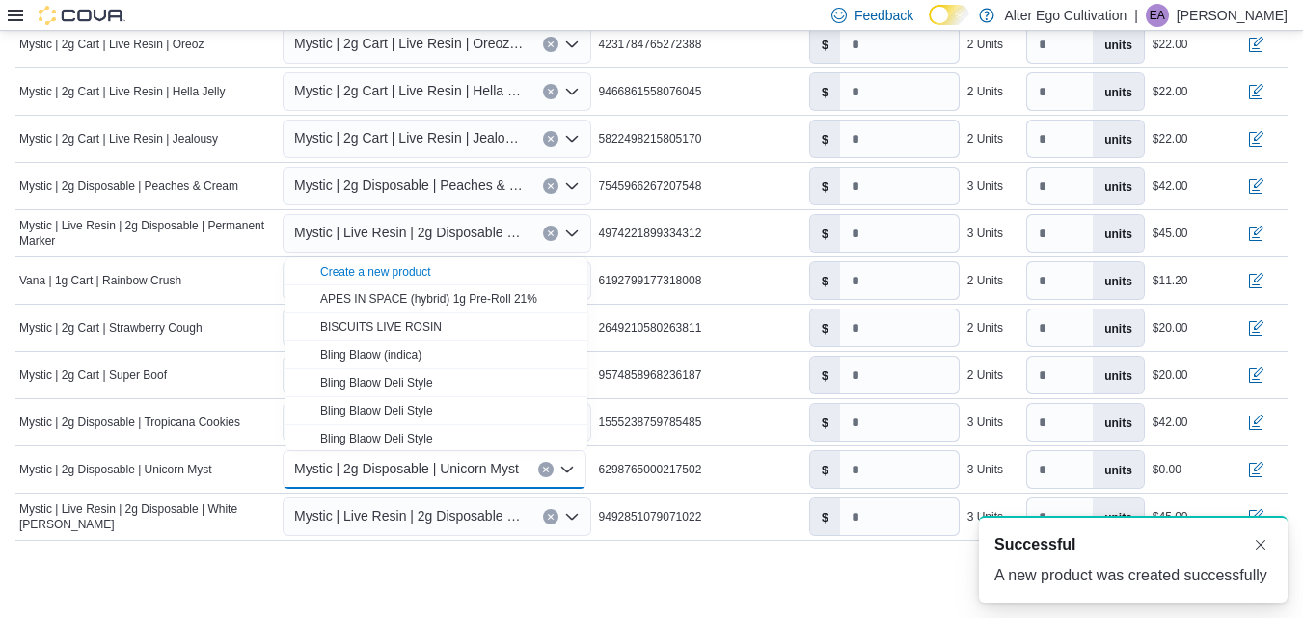
scroll to position [0, 0]
click at [877, 474] on input "number" at bounding box center [899, 469] width 119 height 37
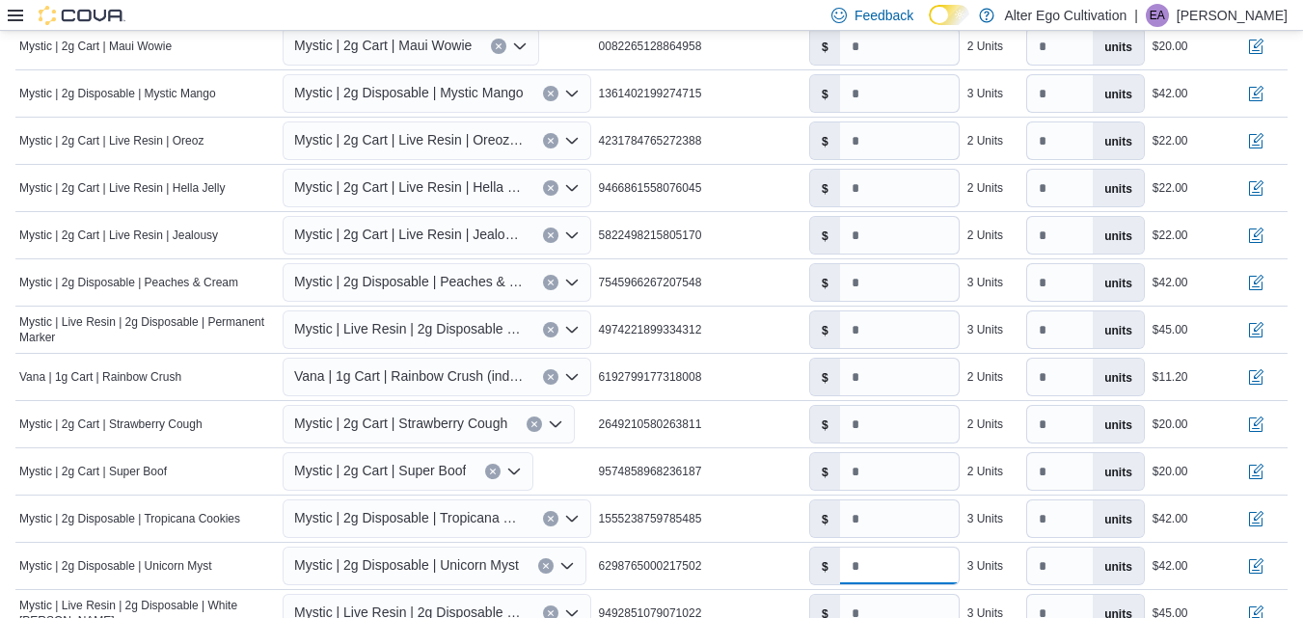
type input "*****"
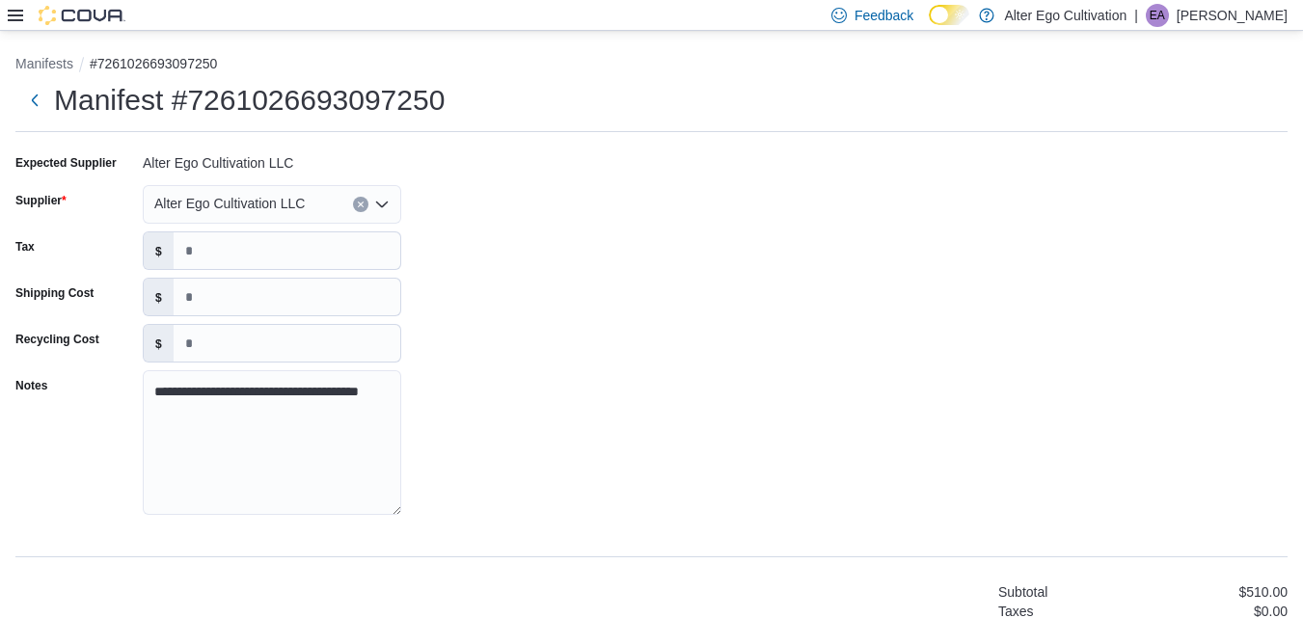
scroll to position [1085, 0]
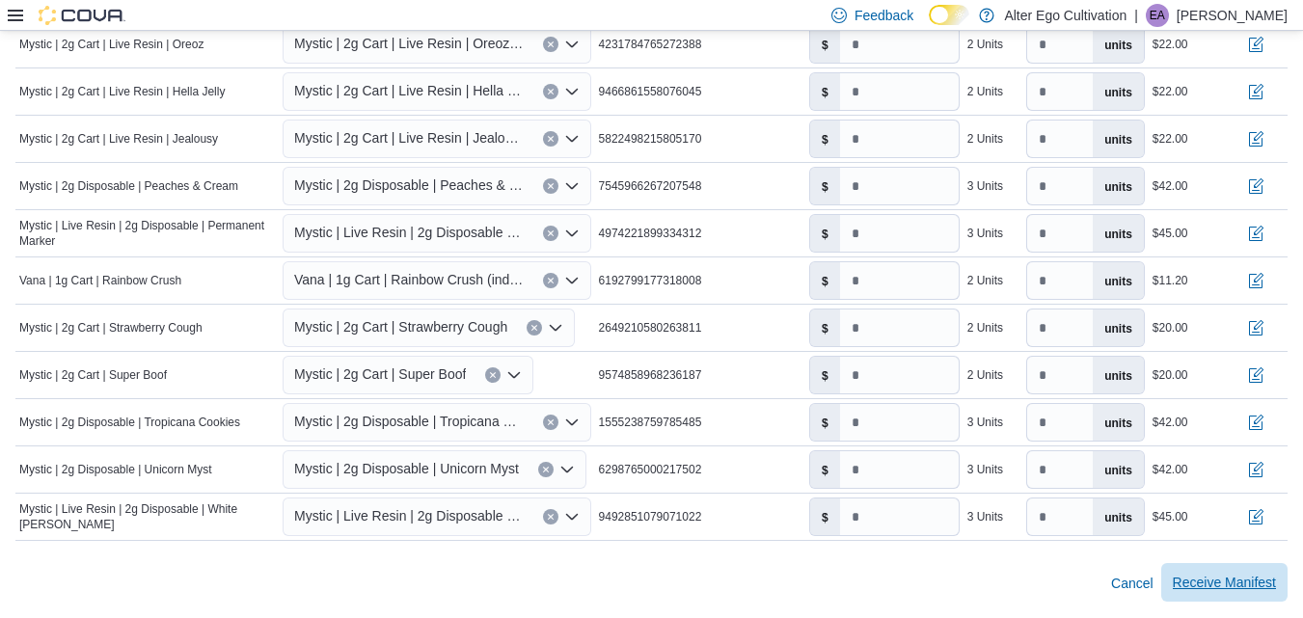
click at [1244, 581] on span "Receive Manifest" at bounding box center [1224, 582] width 103 height 19
click at [747, 559] on div at bounding box center [651, 552] width 1272 height 23
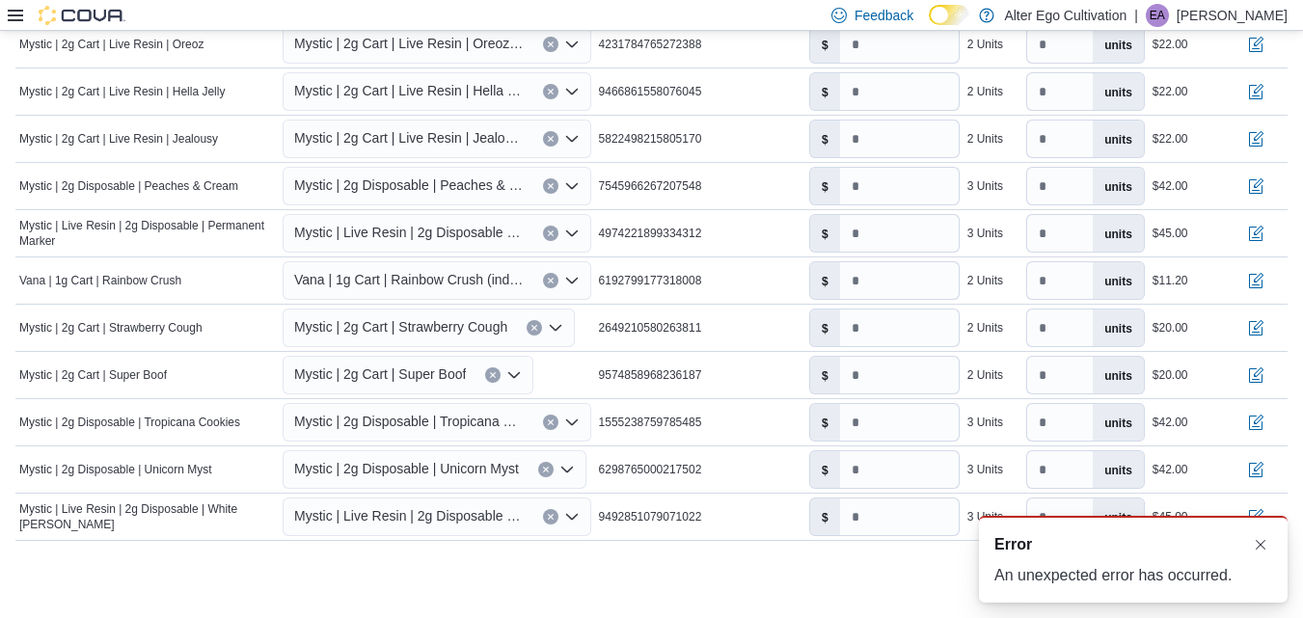
scroll to position [0, 0]
click at [747, 559] on div at bounding box center [651, 552] width 1272 height 23
click at [905, 572] on div "Cancel Receive Manifest" at bounding box center [651, 583] width 1272 height 39
click at [1034, 573] on div "An unexpected error has occurred." at bounding box center [1134, 575] width 278 height 23
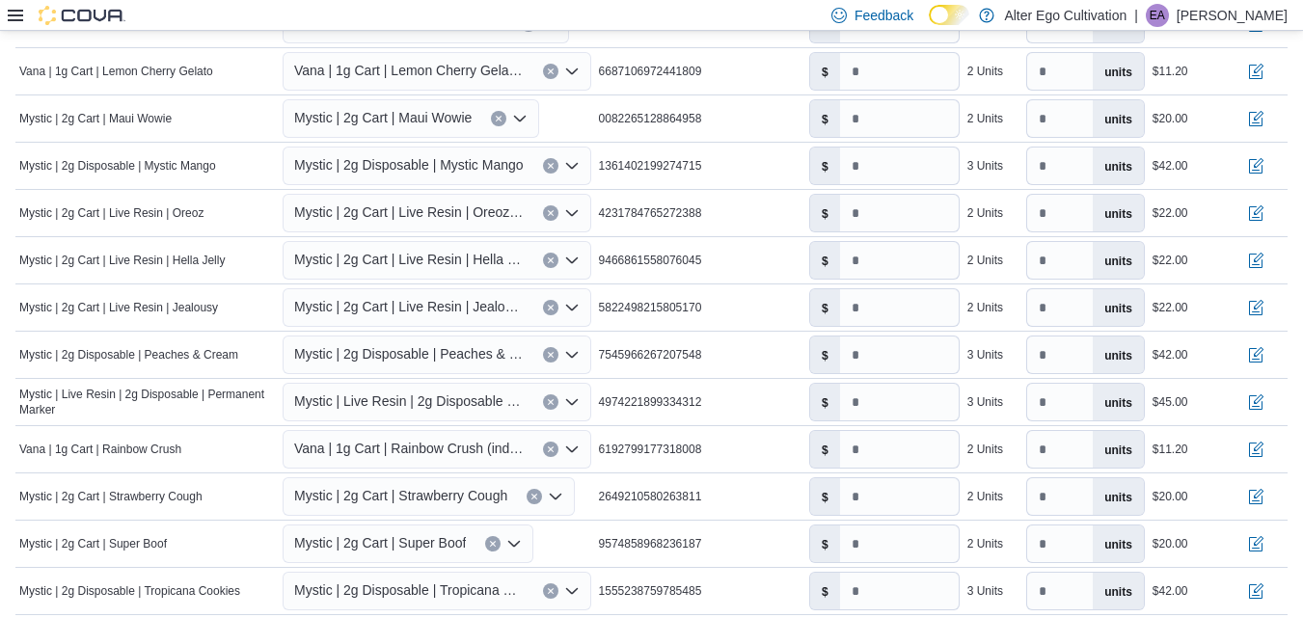
scroll to position [1085, 0]
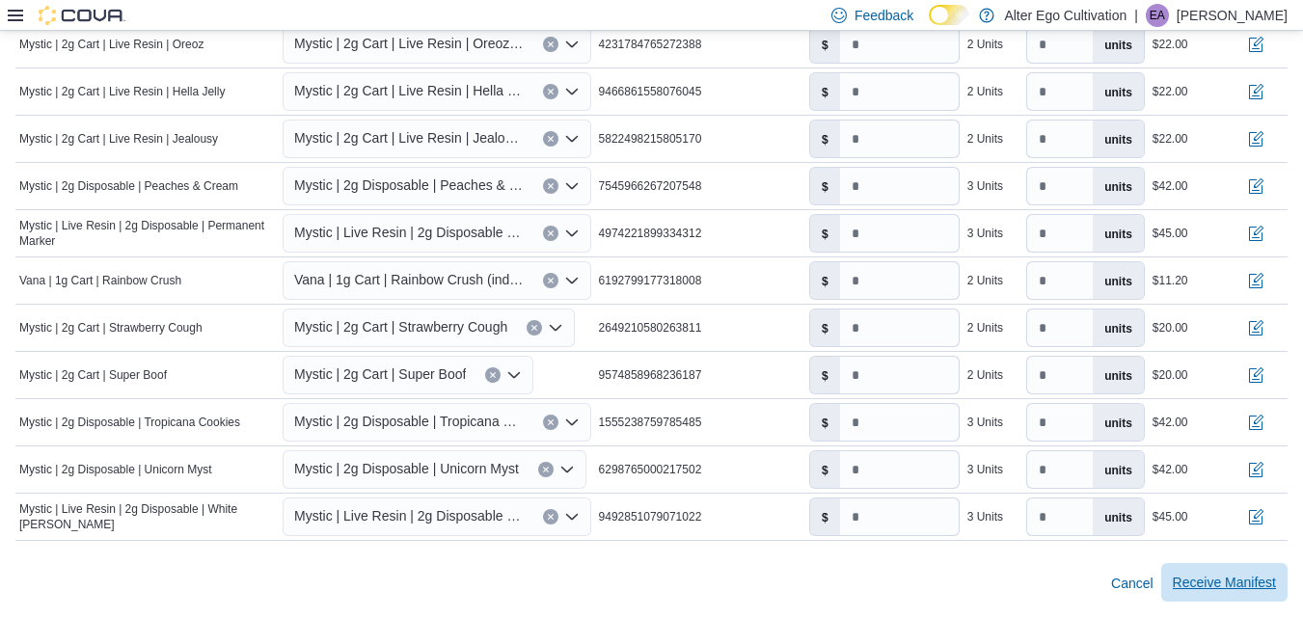
click at [1218, 576] on span "Receive Manifest" at bounding box center [1224, 582] width 103 height 19
click at [1017, 566] on div "Cancel Receive Manifest" at bounding box center [651, 583] width 1272 height 39
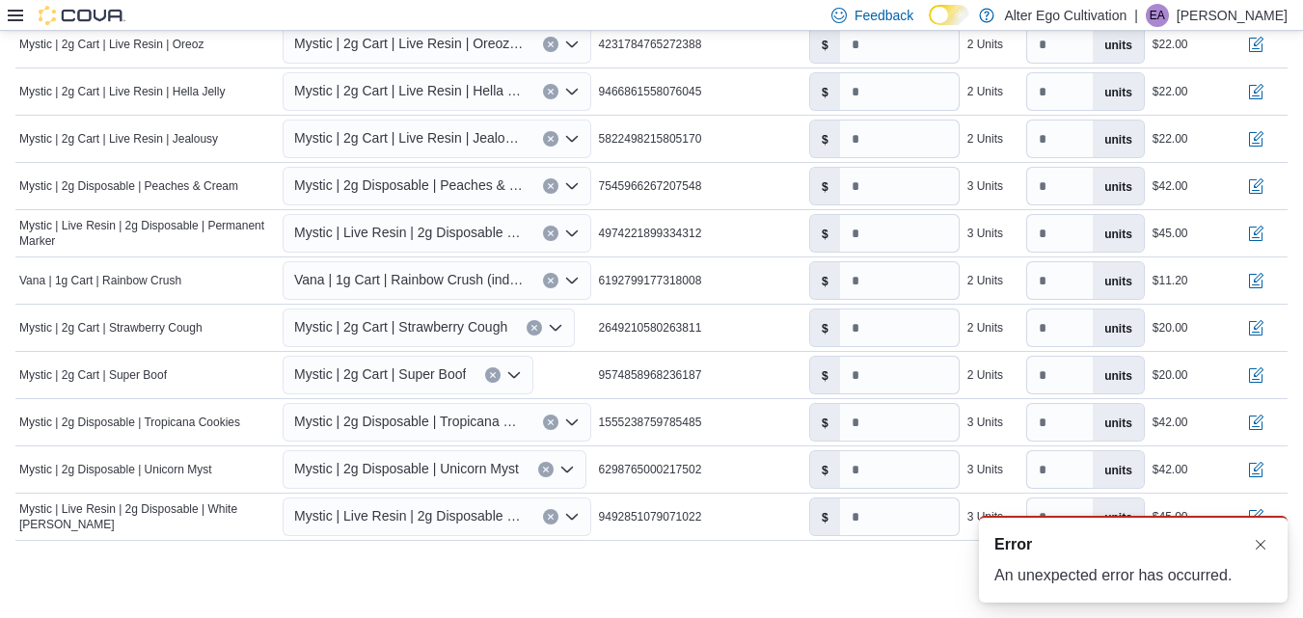
scroll to position [0, 0]
click at [855, 572] on div "Cancel Receive Manifest" at bounding box center [651, 583] width 1272 height 39
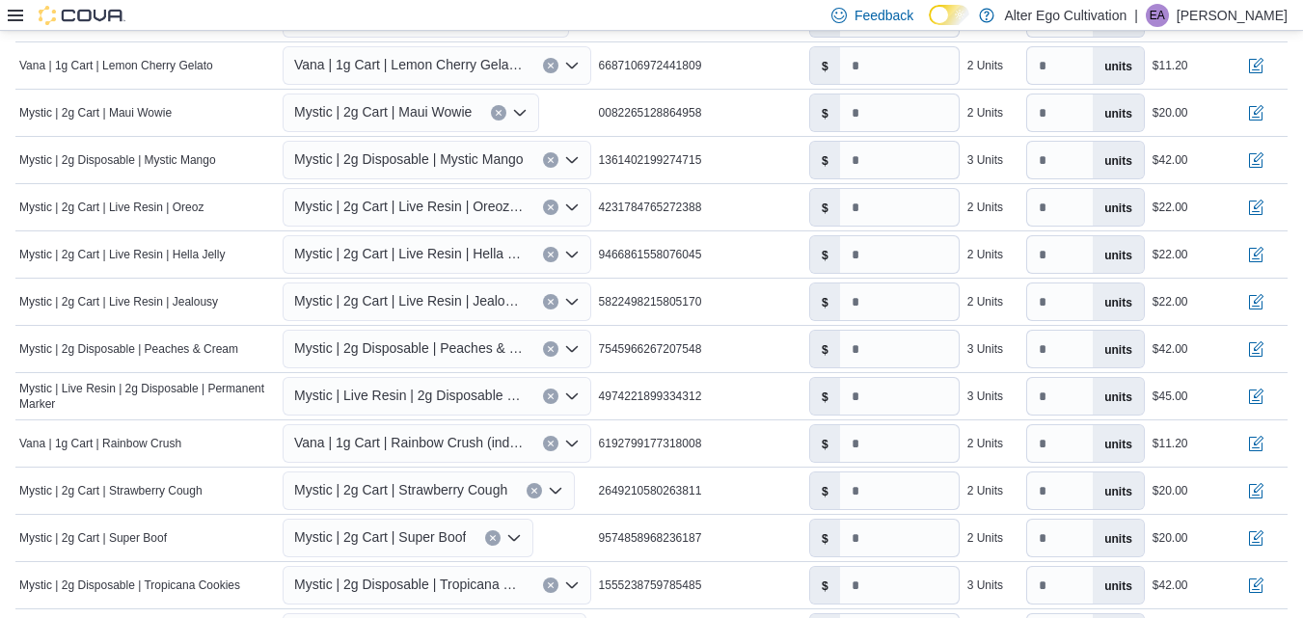
scroll to position [1085, 0]
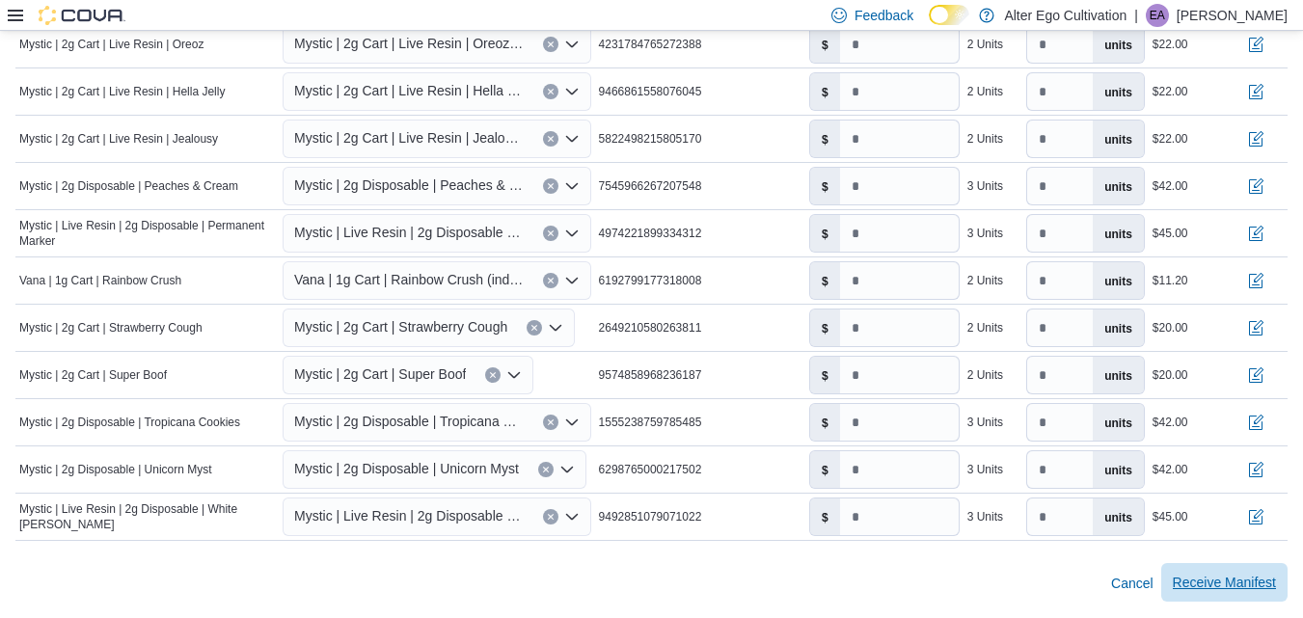
click at [1231, 585] on span "Receive Manifest" at bounding box center [1224, 582] width 103 height 19
click at [1035, 576] on div "Cancel Receive Manifest" at bounding box center [651, 583] width 1272 height 39
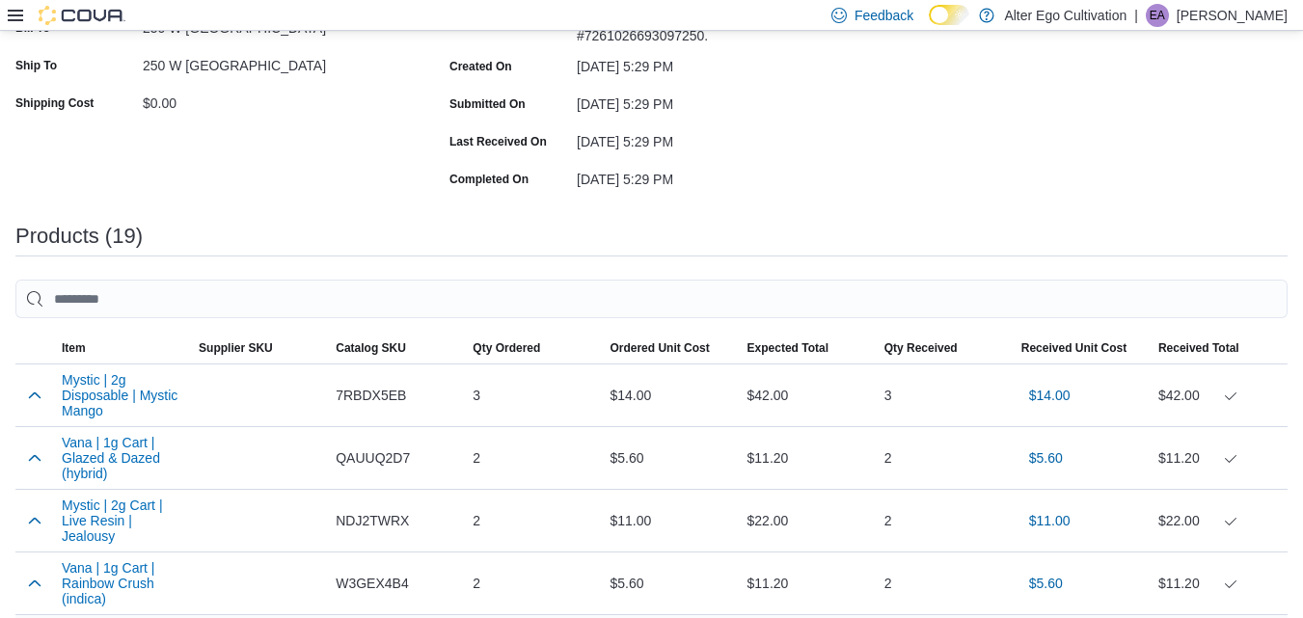
scroll to position [235, 0]
